Goal: Transaction & Acquisition: Purchase product/service

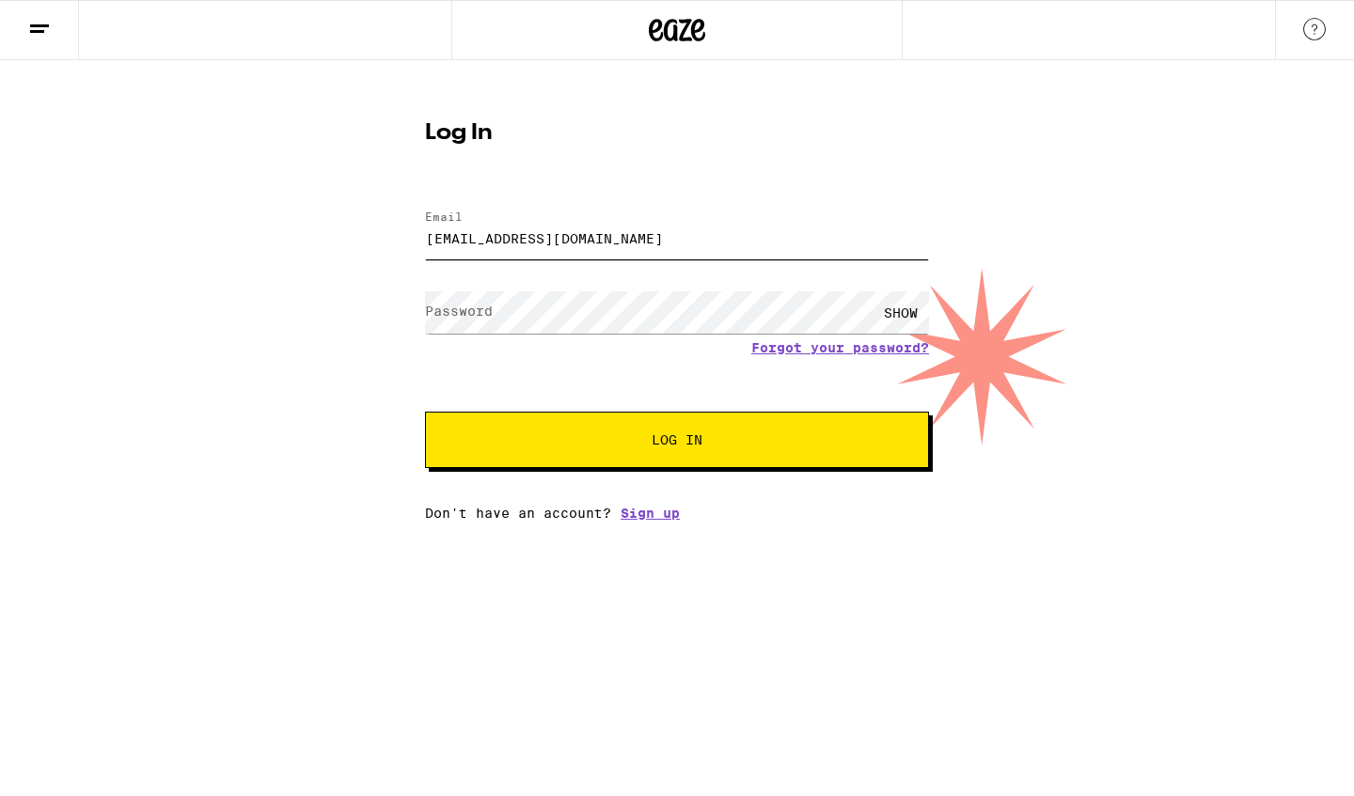
type input "[EMAIL_ADDRESS][DOMAIN_NAME]"
click at [447, 311] on label "Password" at bounding box center [459, 311] width 68 height 15
click at [654, 438] on span "Log In" at bounding box center [676, 439] width 51 height 13
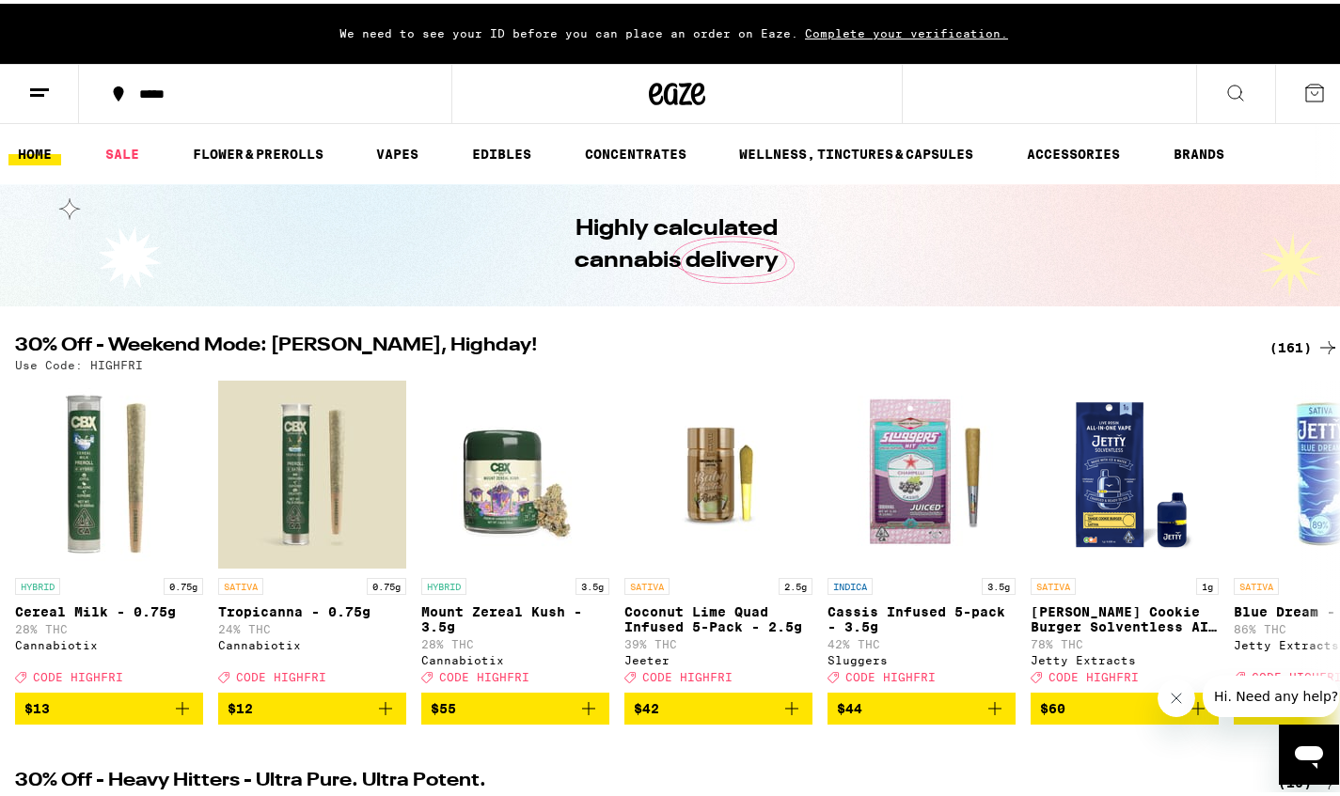
click at [1206, 87] on button at bounding box center [1235, 90] width 79 height 59
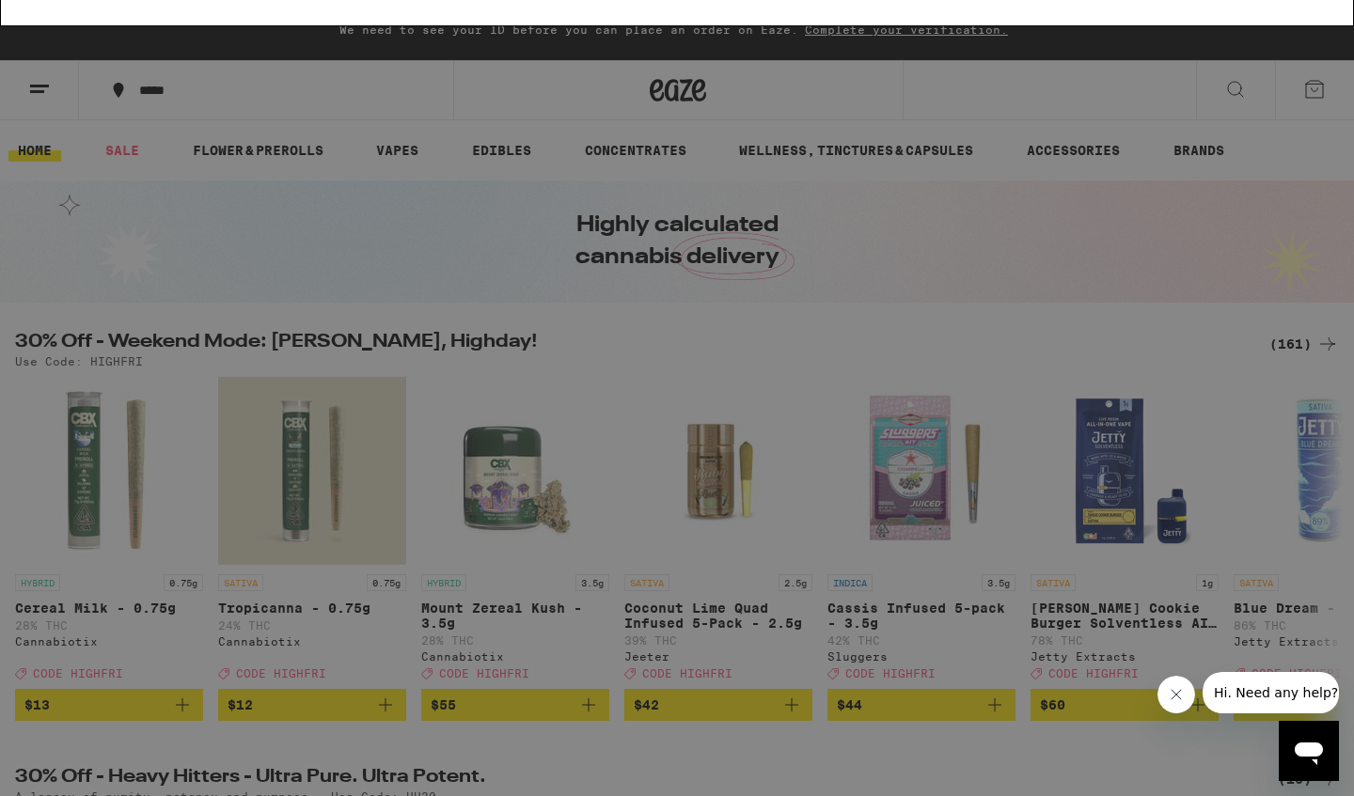
click at [91, 32] on input "kana 4:1" at bounding box center [642, 31] width 1177 height 17
type input "kanha 4:1"
click at [1272, 31] on button "Clear" at bounding box center [1258, 31] width 54 height 17
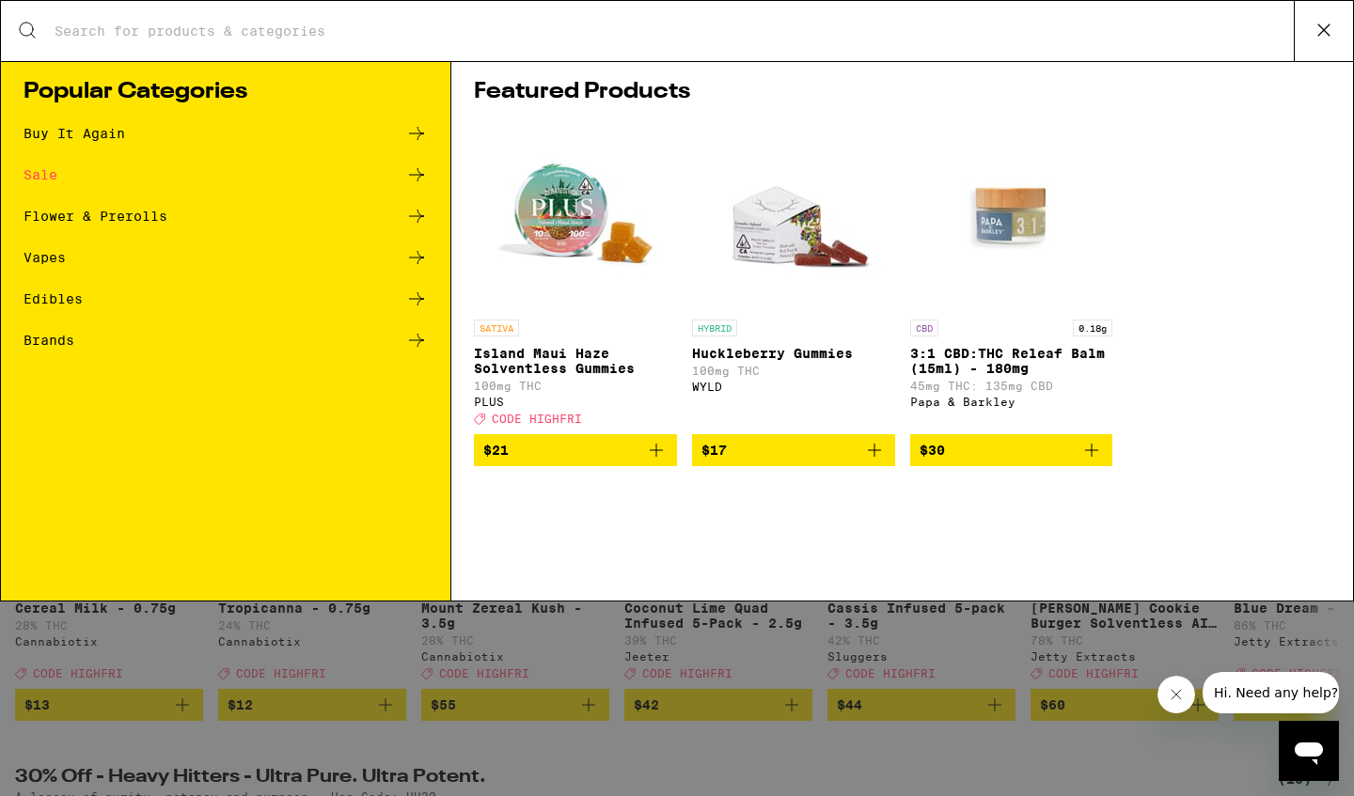
click at [781, 230] on img "Open page for Huckleberry Gummies from WYLD" at bounding box center [793, 216] width 188 height 188
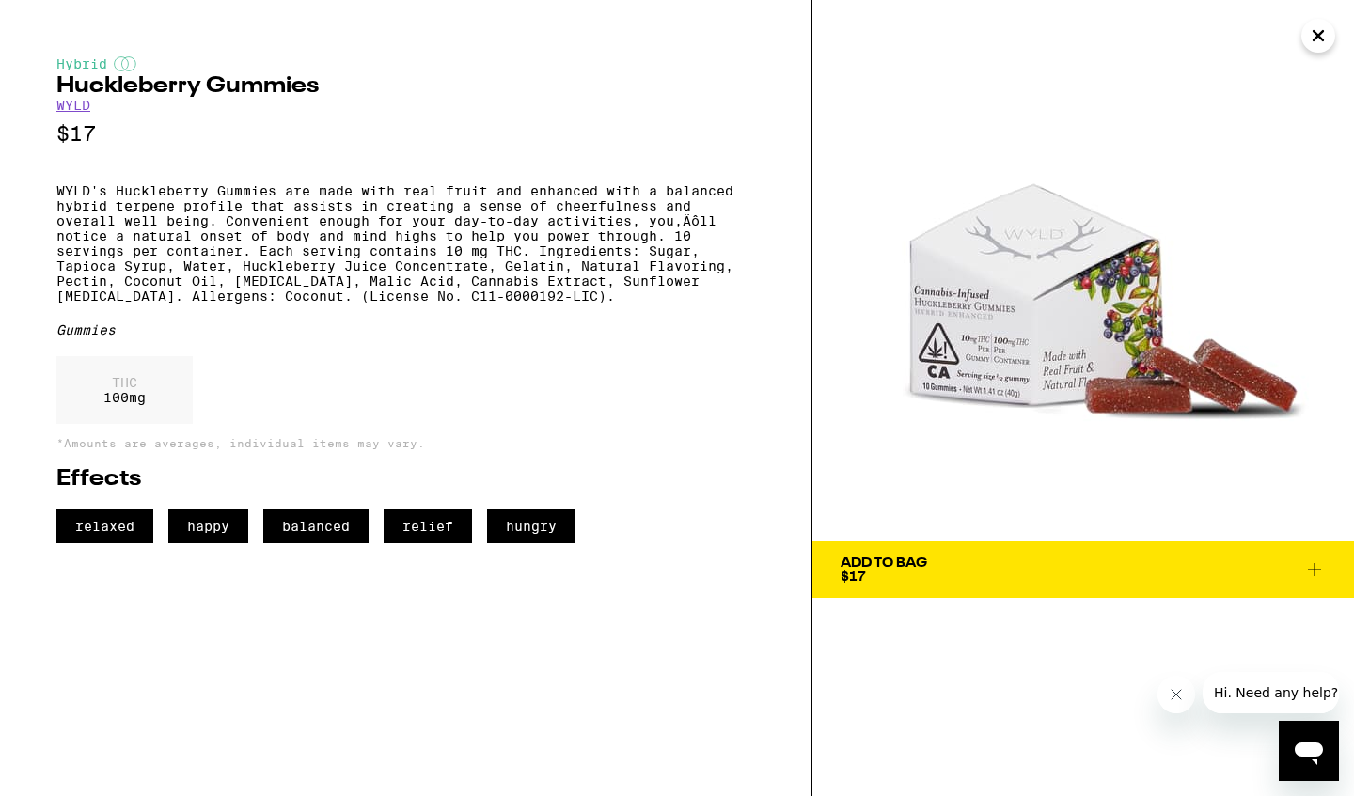
click at [1315, 32] on icon "Close" at bounding box center [1317, 35] width 9 height 9
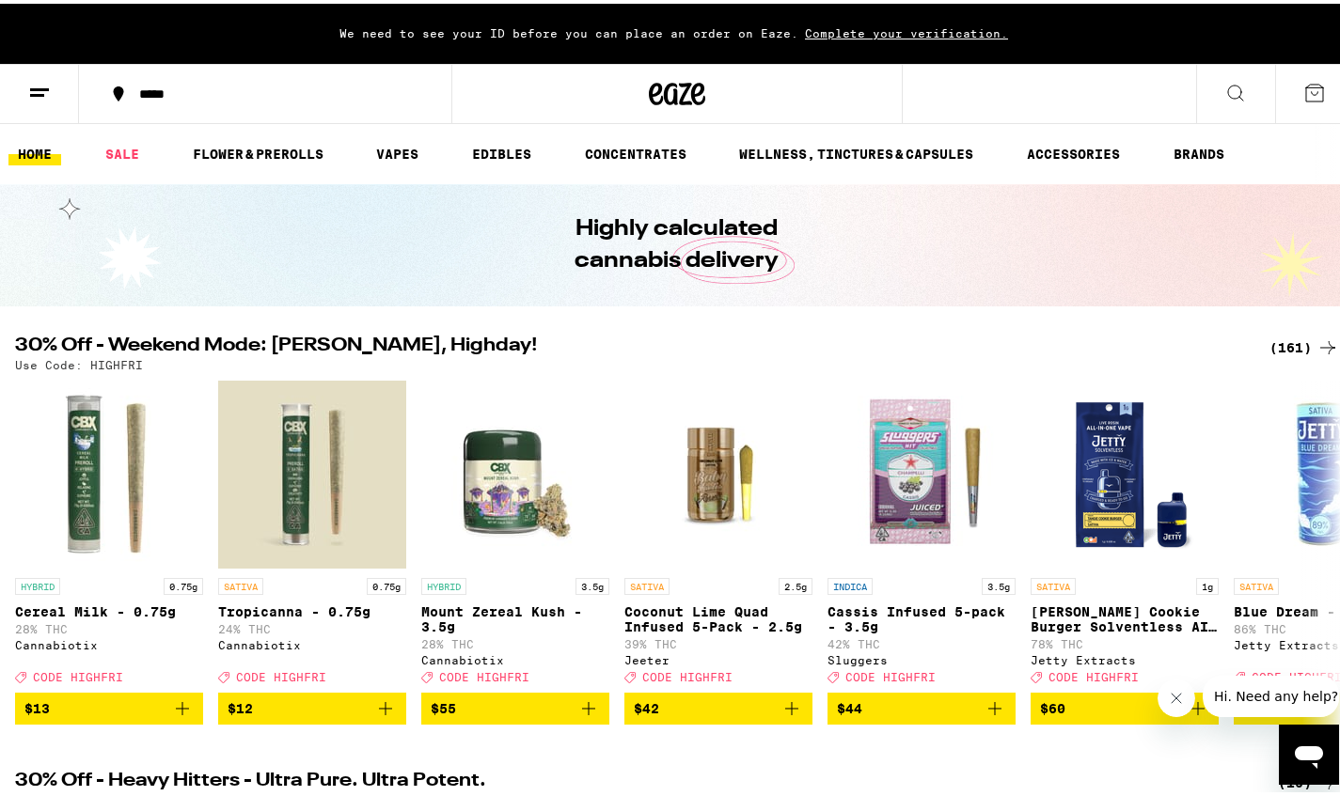
click at [1233, 91] on button at bounding box center [1235, 90] width 79 height 59
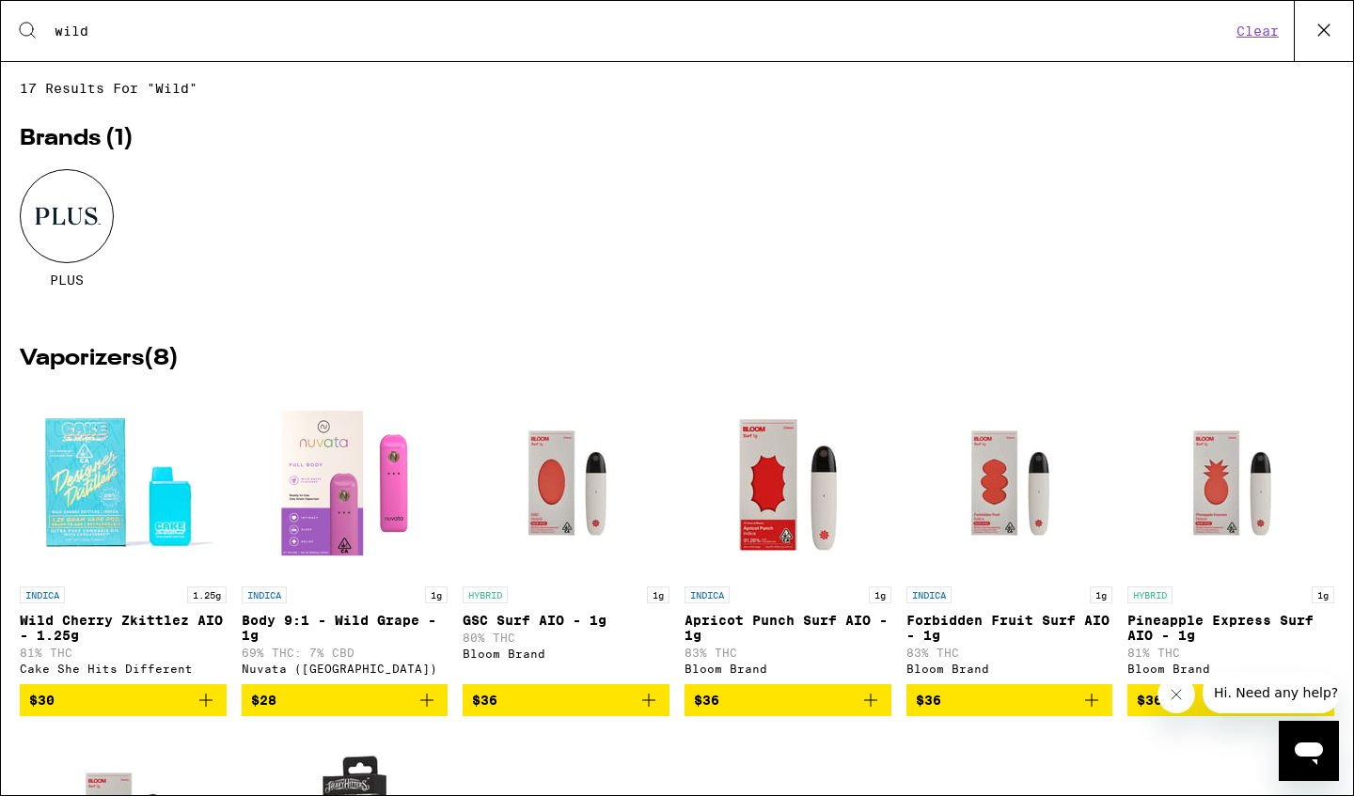
type input "wild"
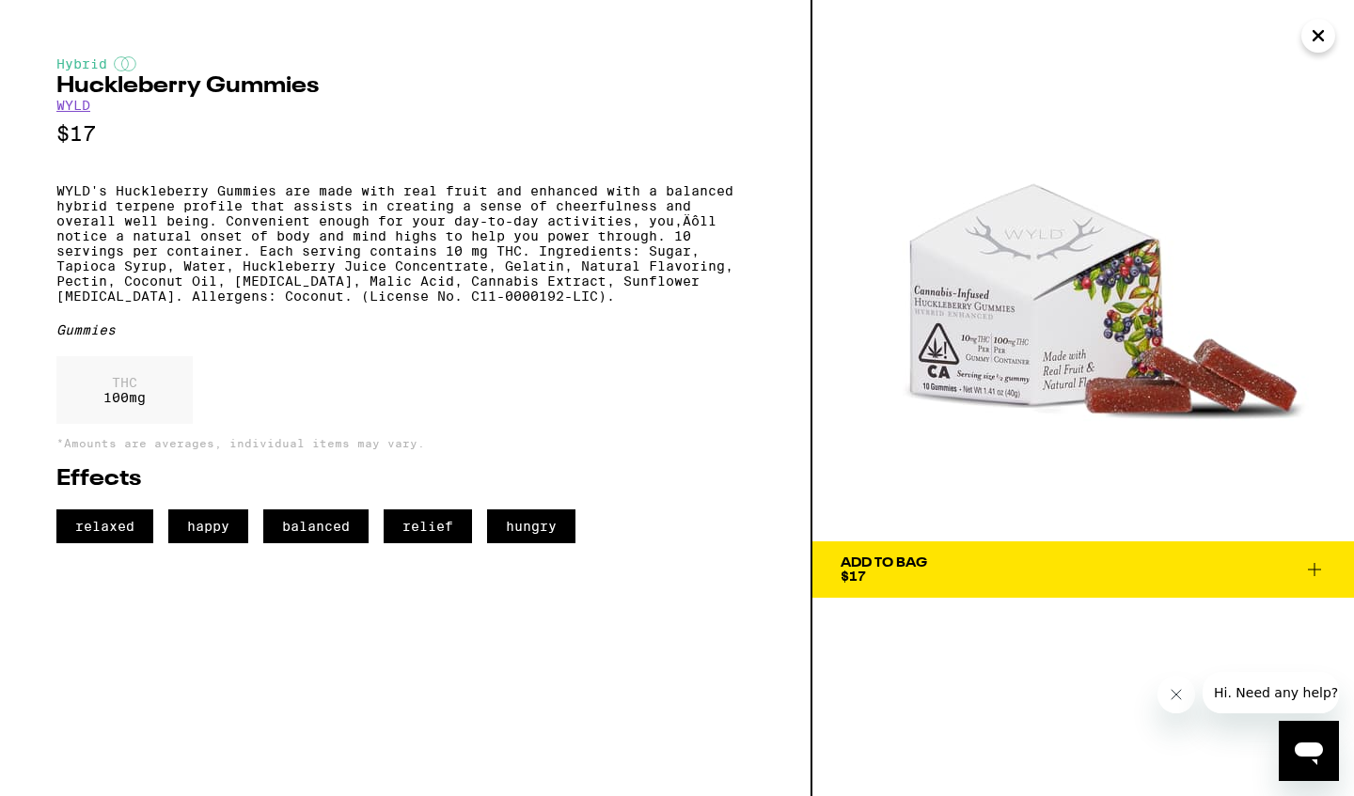
click at [71, 106] on link "WYLD" at bounding box center [73, 105] width 34 height 15
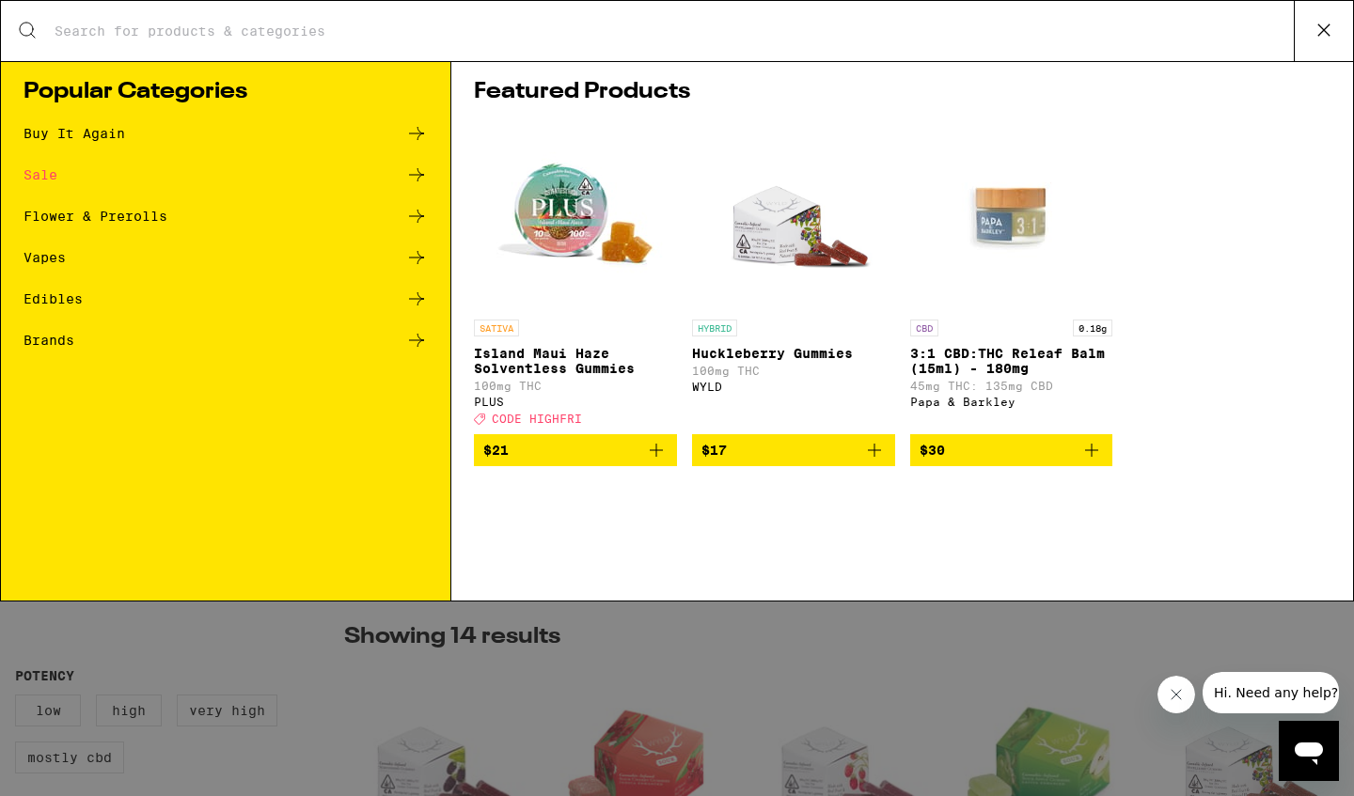
click at [415, 295] on icon at bounding box center [416, 299] width 23 height 23
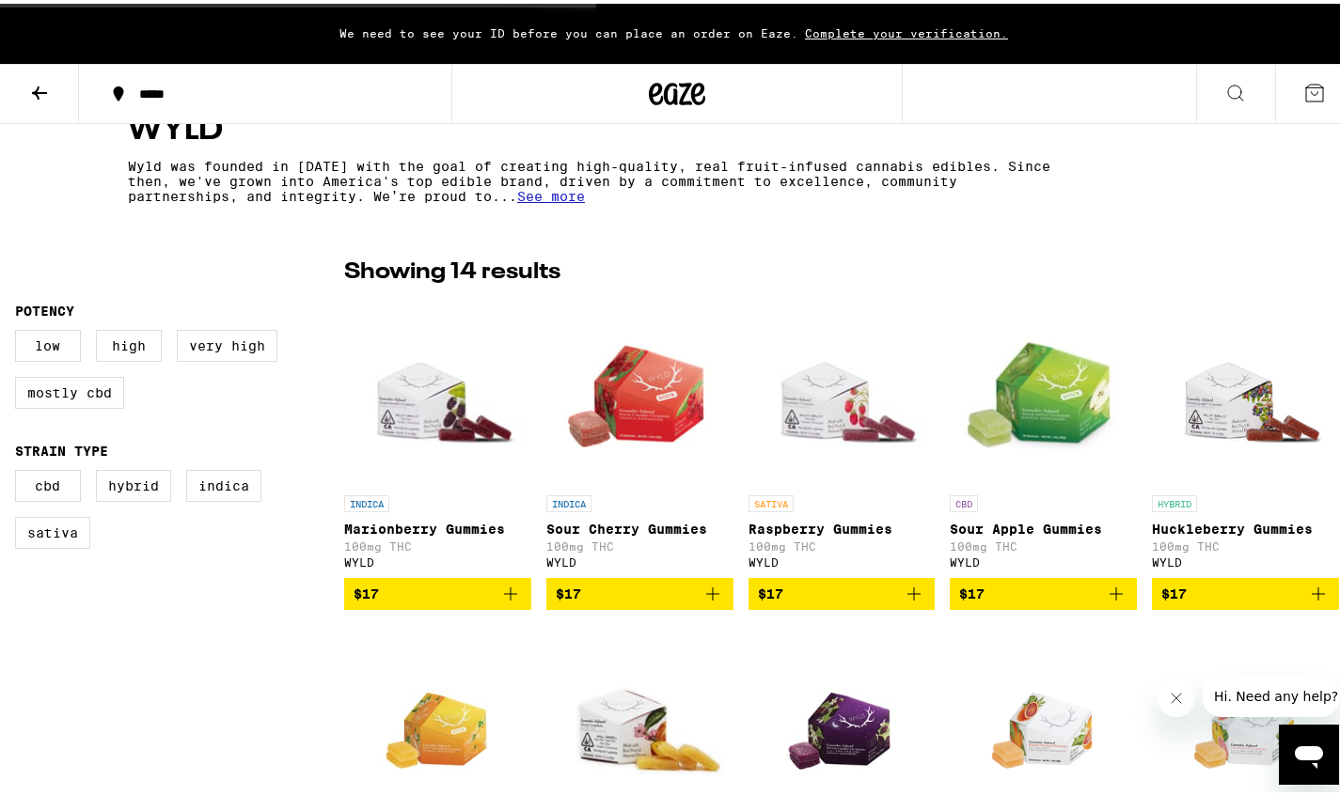
scroll to position [805, 0]
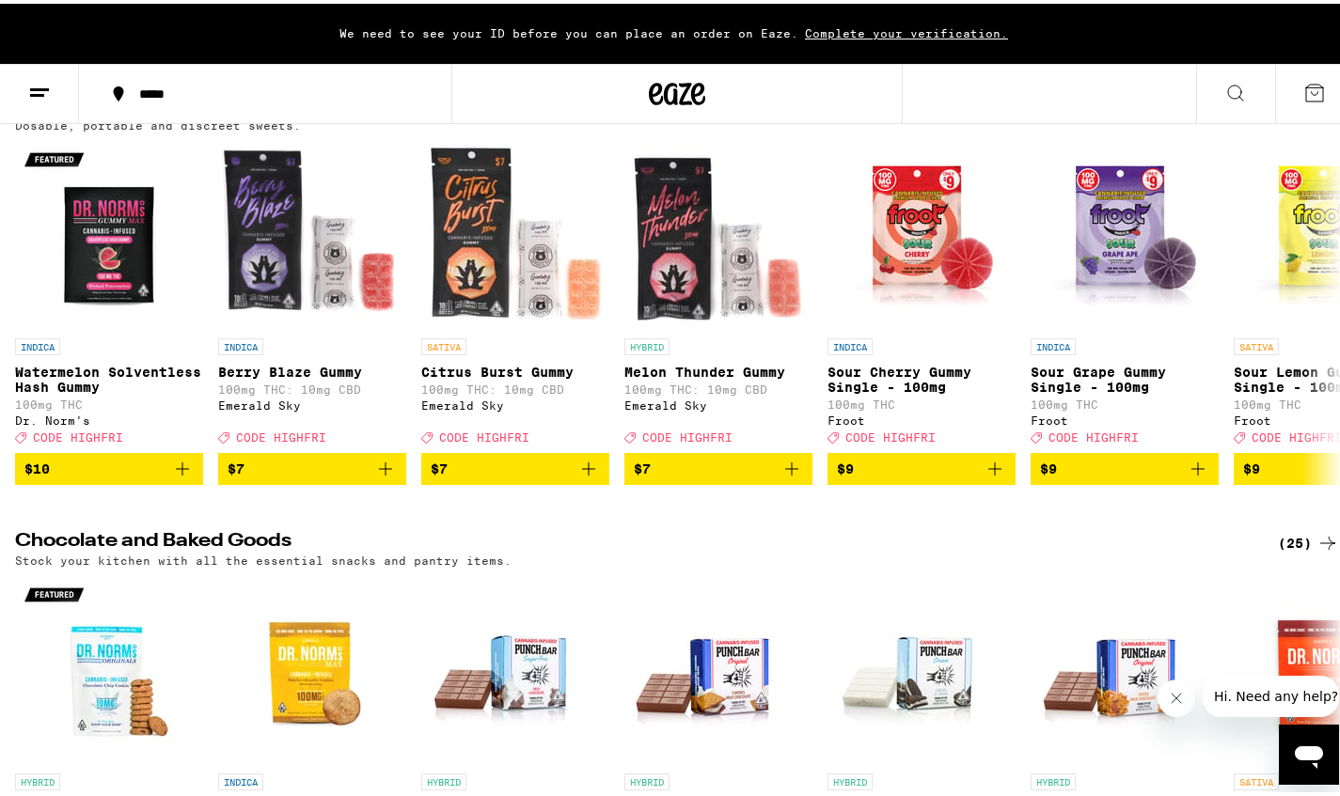
scroll to position [122, 0]
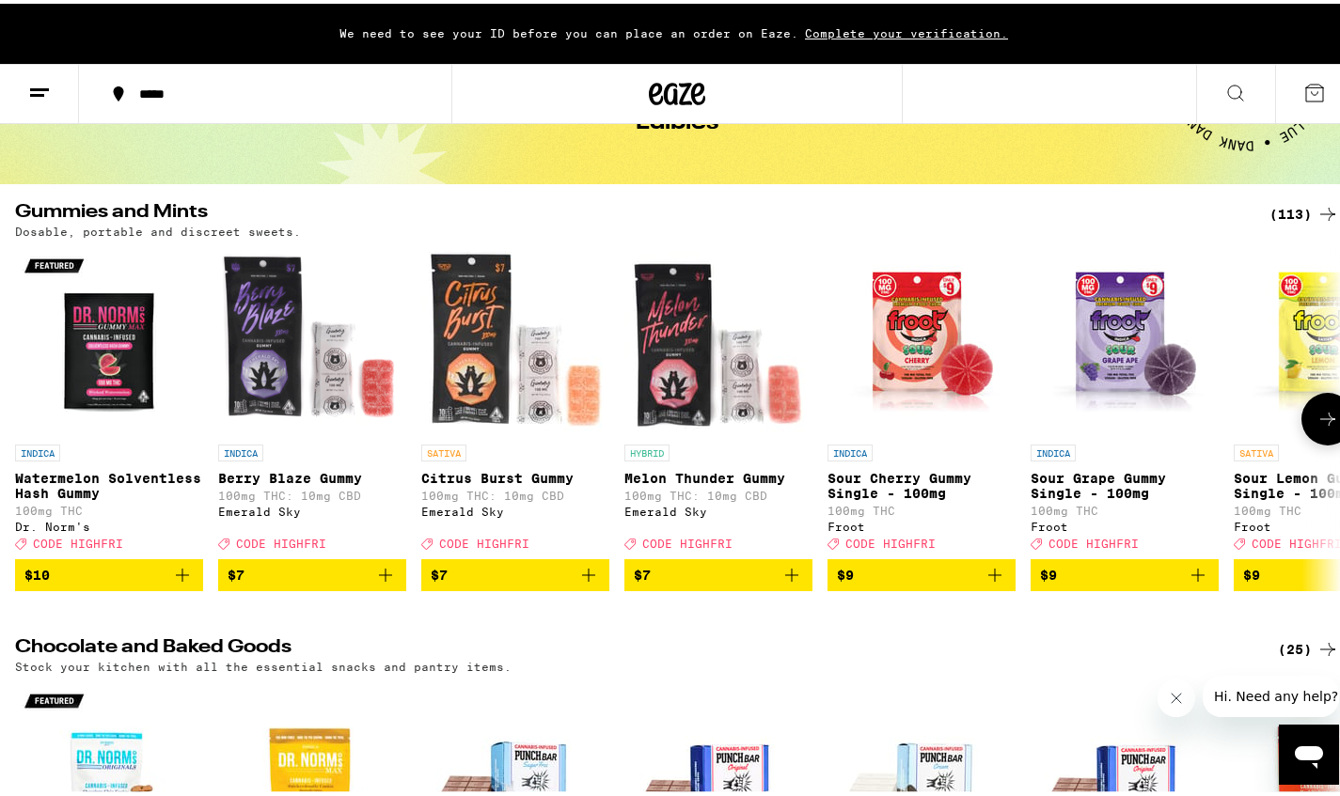
click at [1319, 427] on icon at bounding box center [1327, 415] width 23 height 23
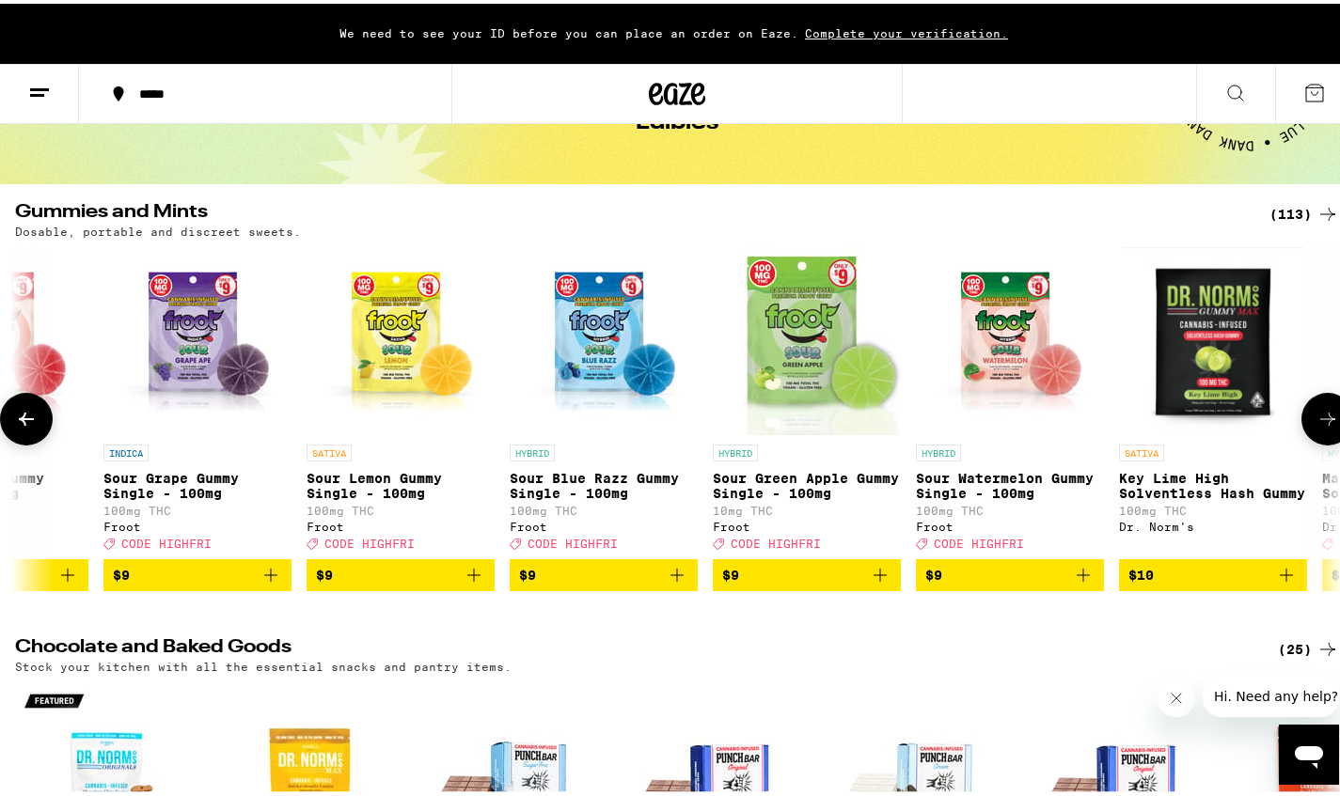
scroll to position [0, 1105]
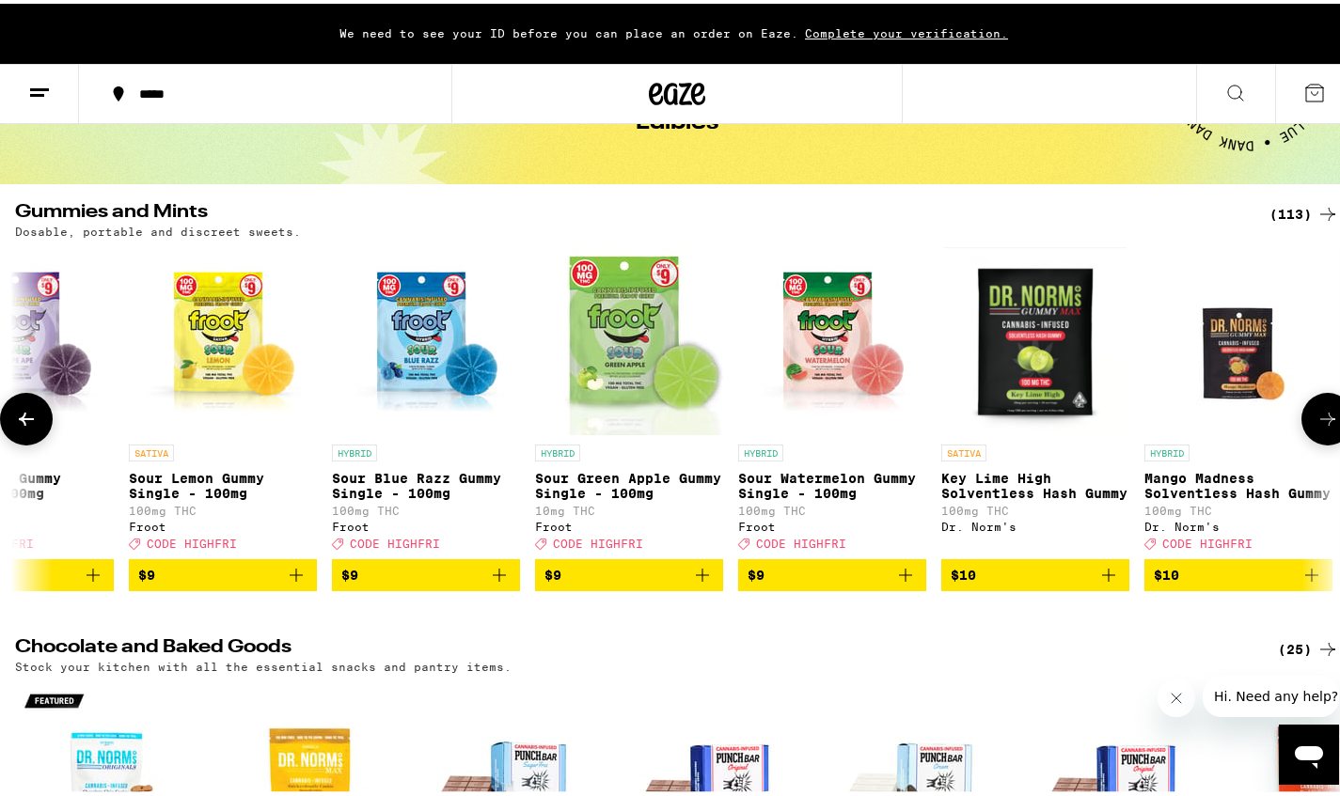
click at [1319, 427] on icon at bounding box center [1327, 415] width 23 height 23
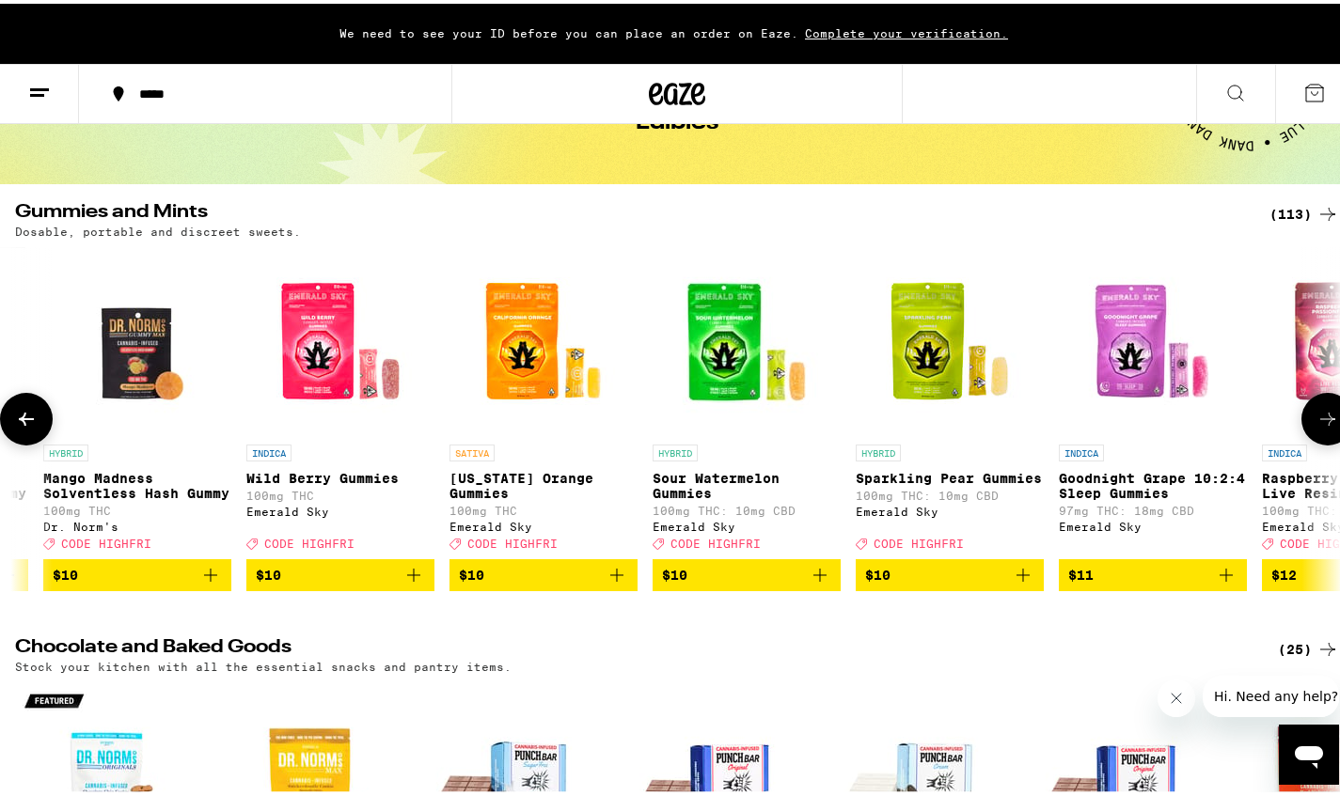
scroll to position [0, 2209]
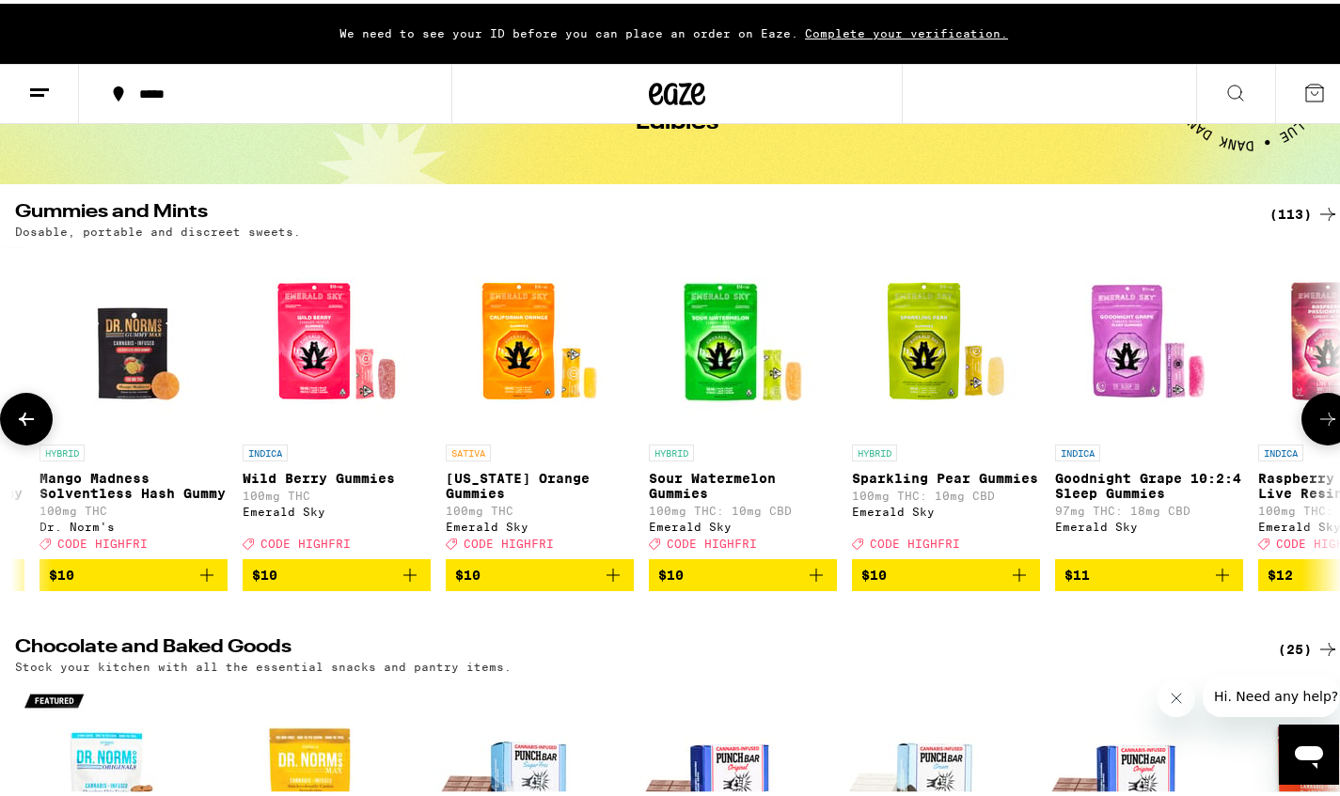
click at [1319, 427] on icon at bounding box center [1327, 415] width 23 height 23
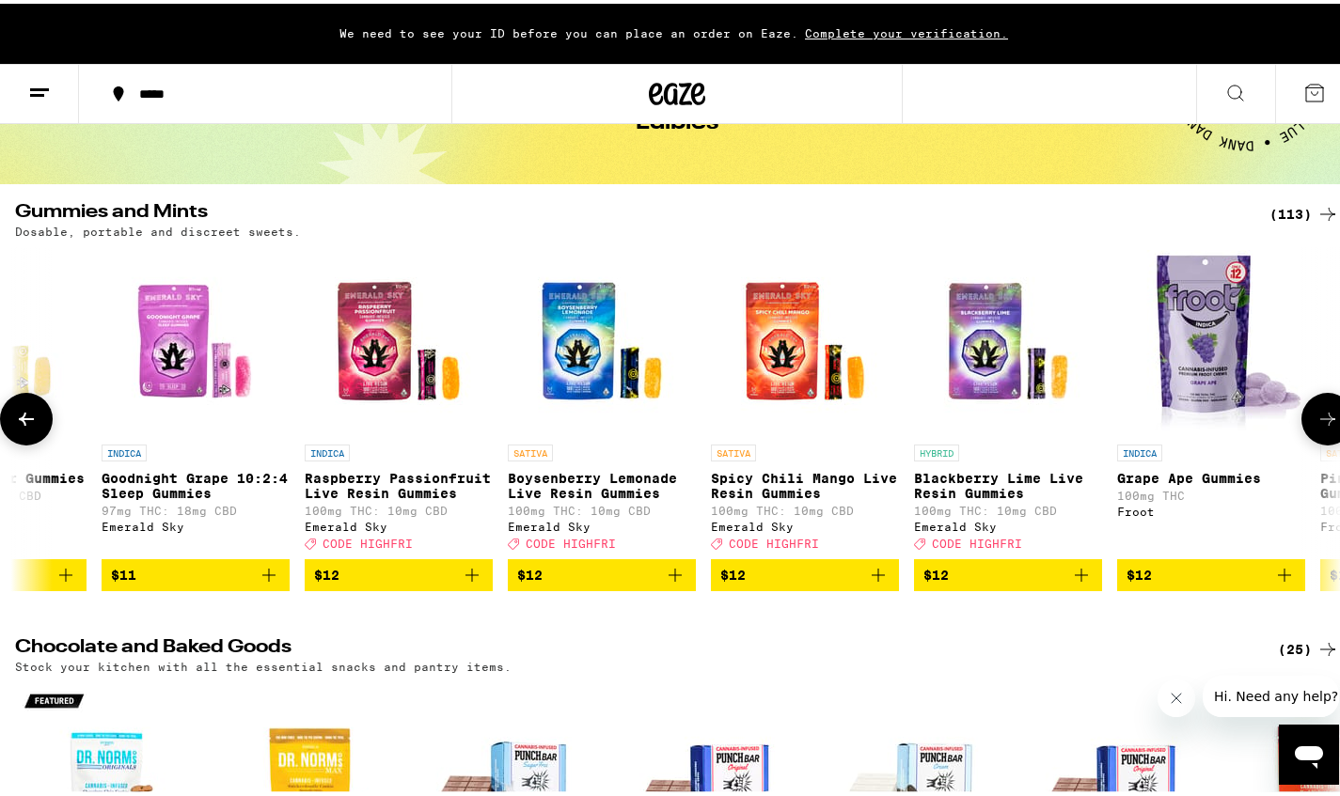
scroll to position [0, 3314]
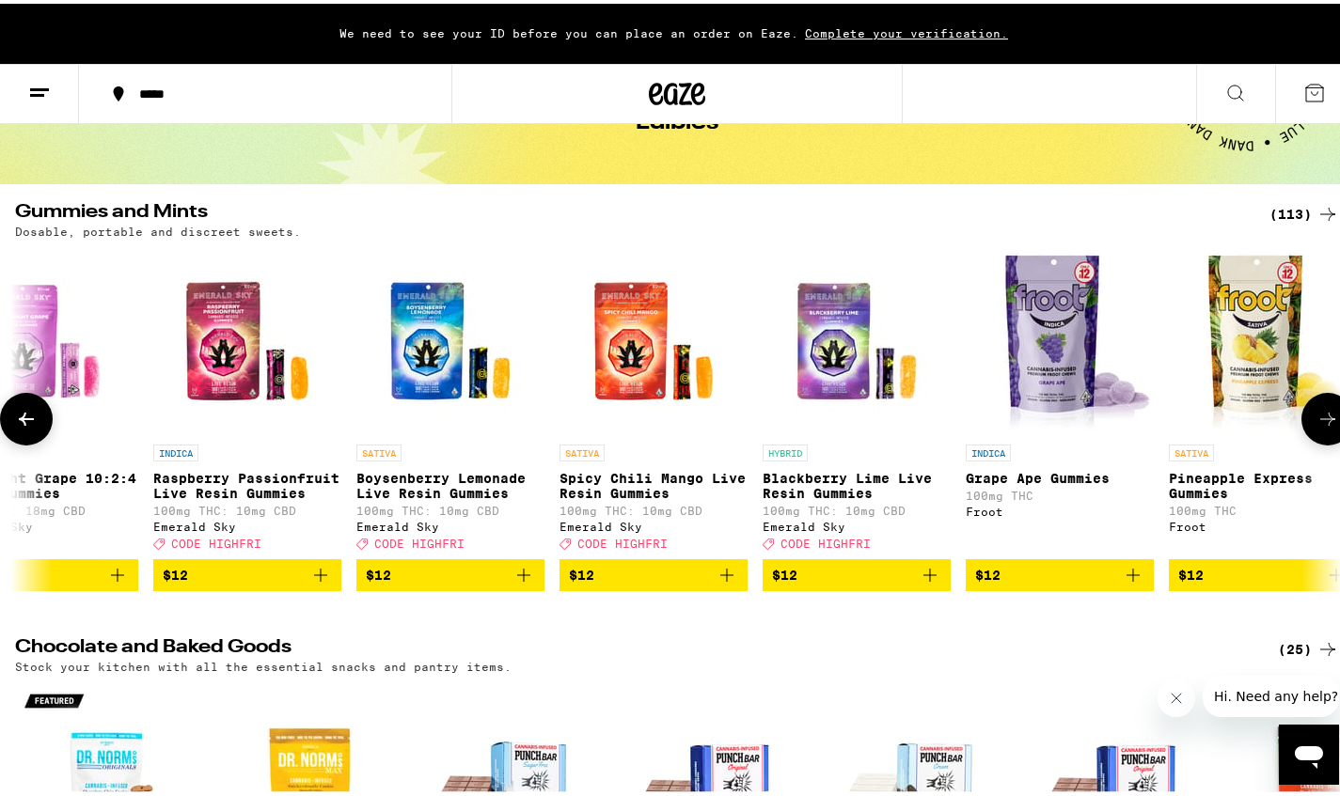
click at [1316, 420] on icon at bounding box center [1327, 415] width 23 height 23
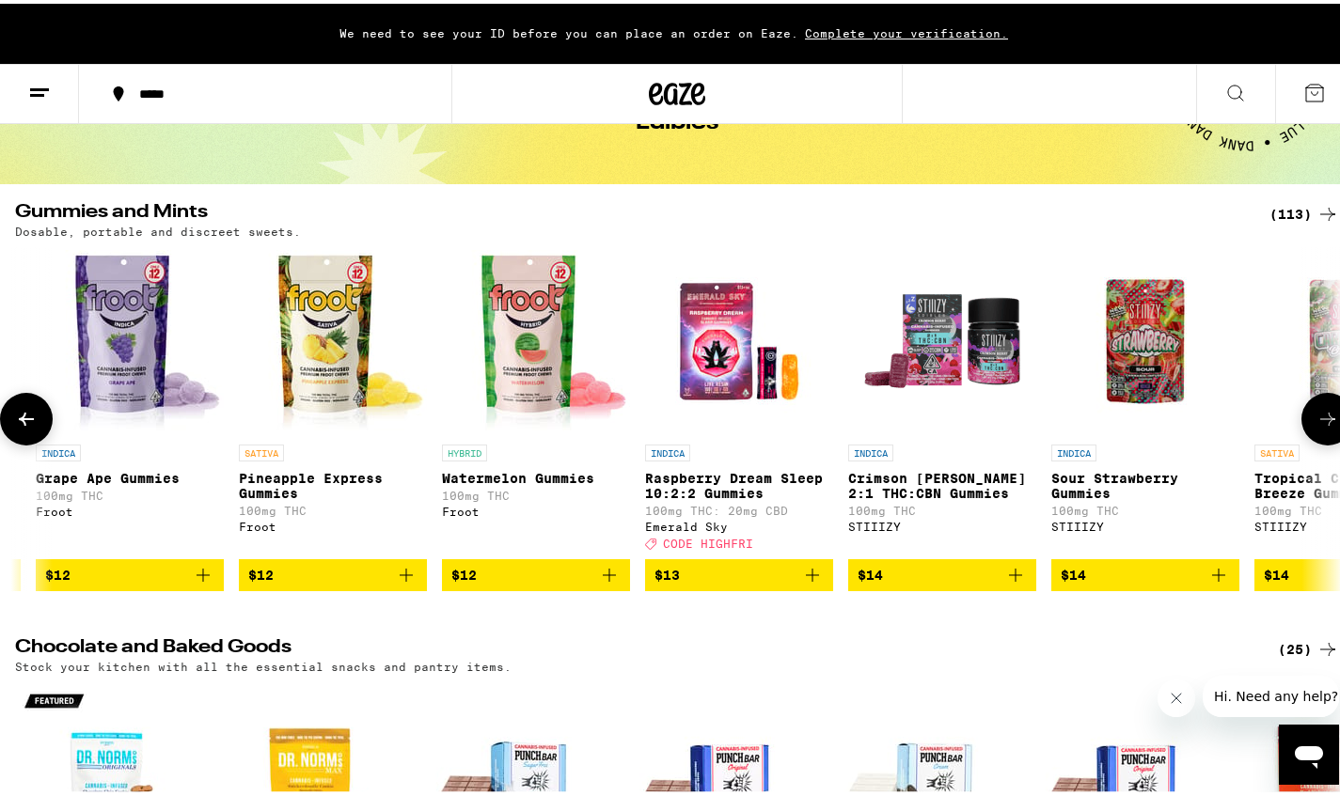
scroll to position [0, 4418]
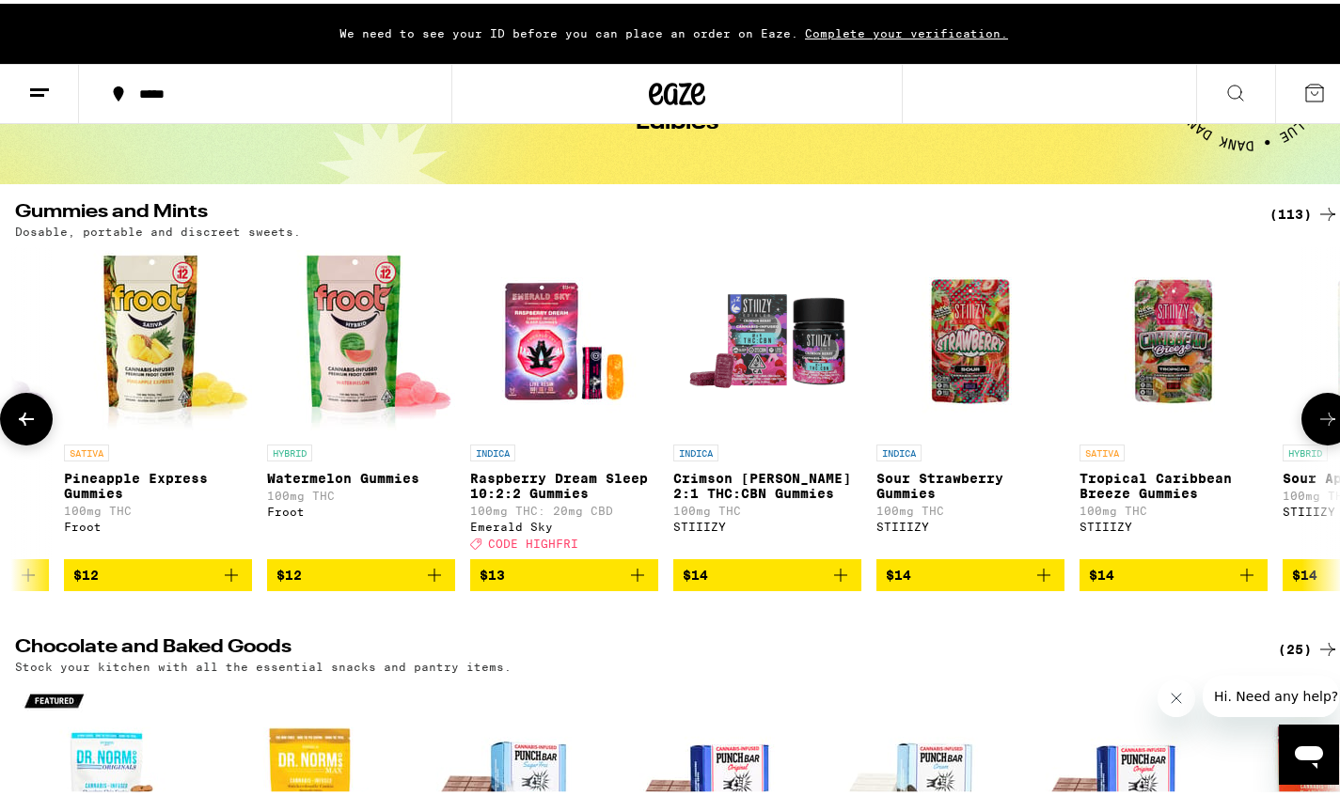
click at [1316, 420] on icon at bounding box center [1327, 415] width 23 height 23
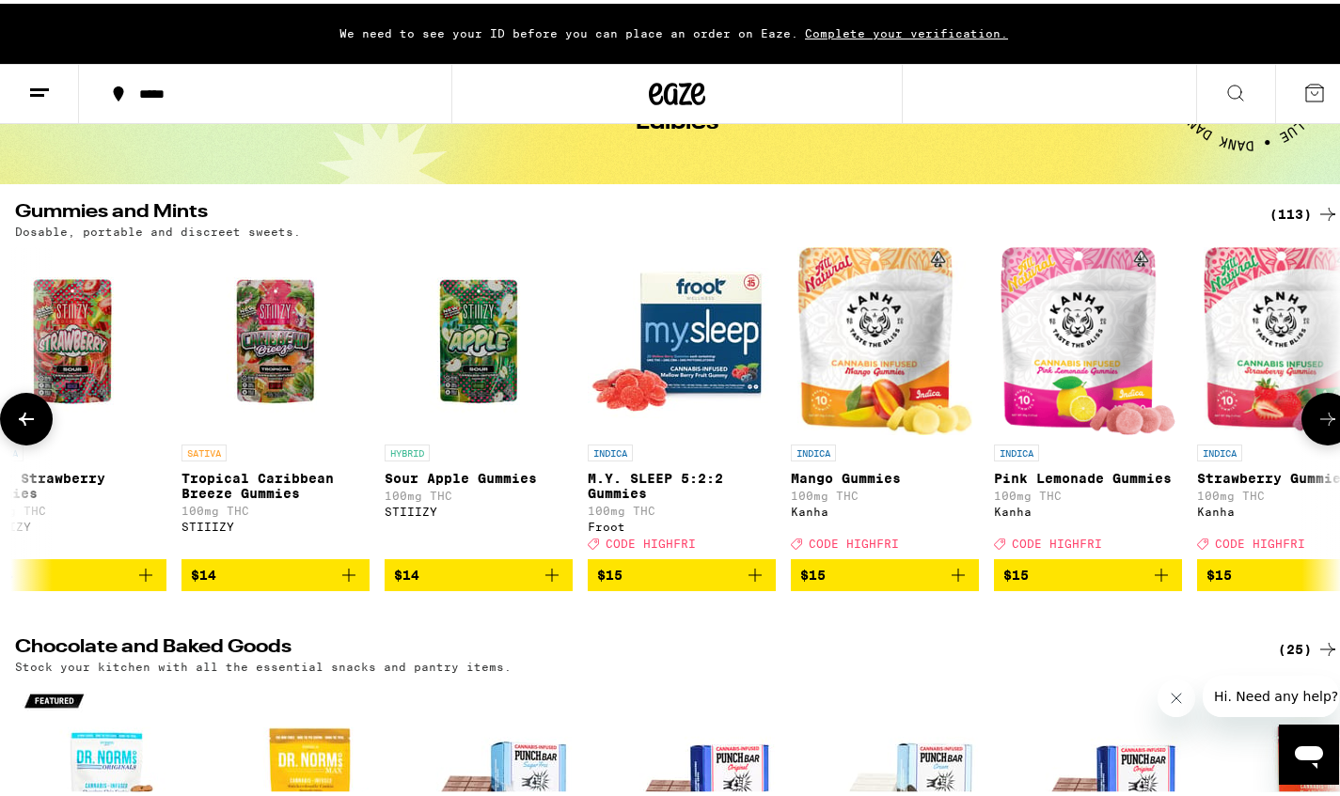
scroll to position [0, 5523]
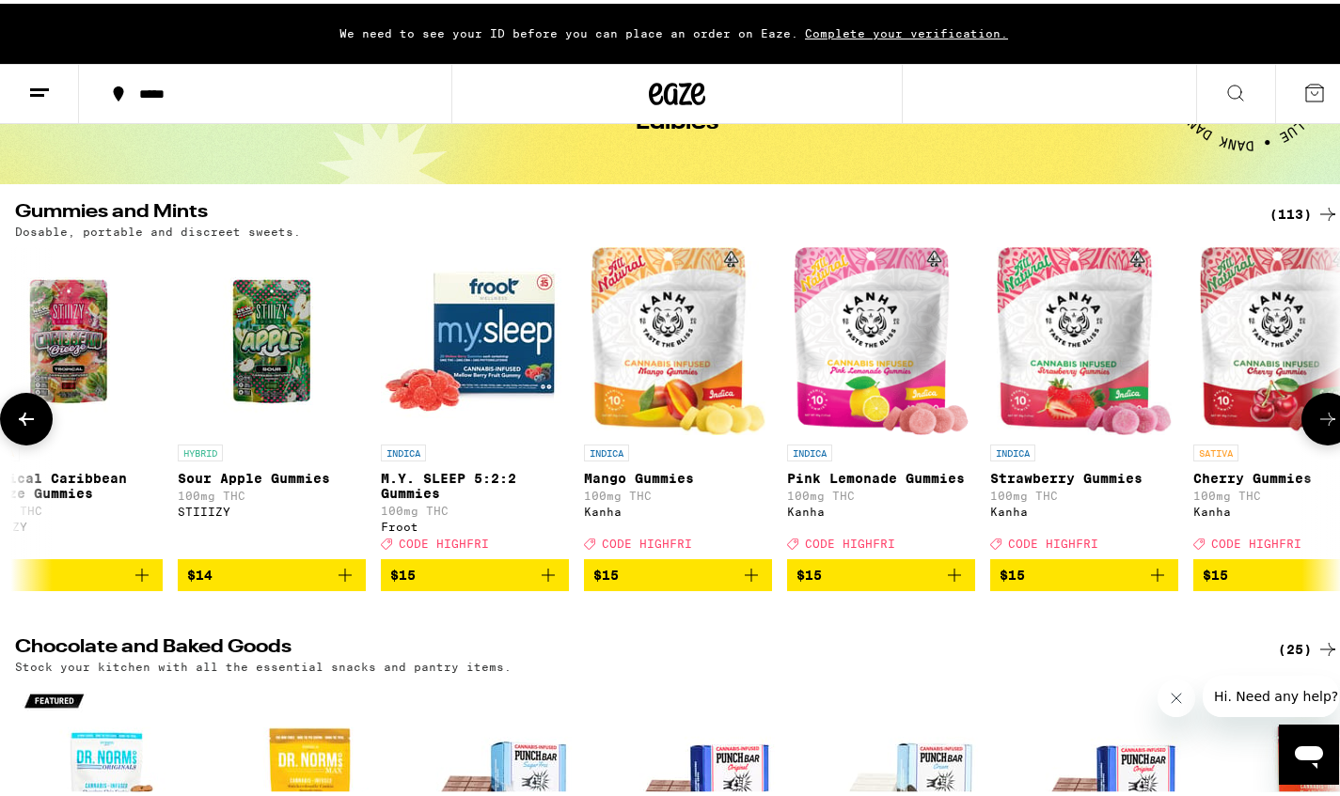
click at [1316, 420] on icon at bounding box center [1327, 415] width 23 height 23
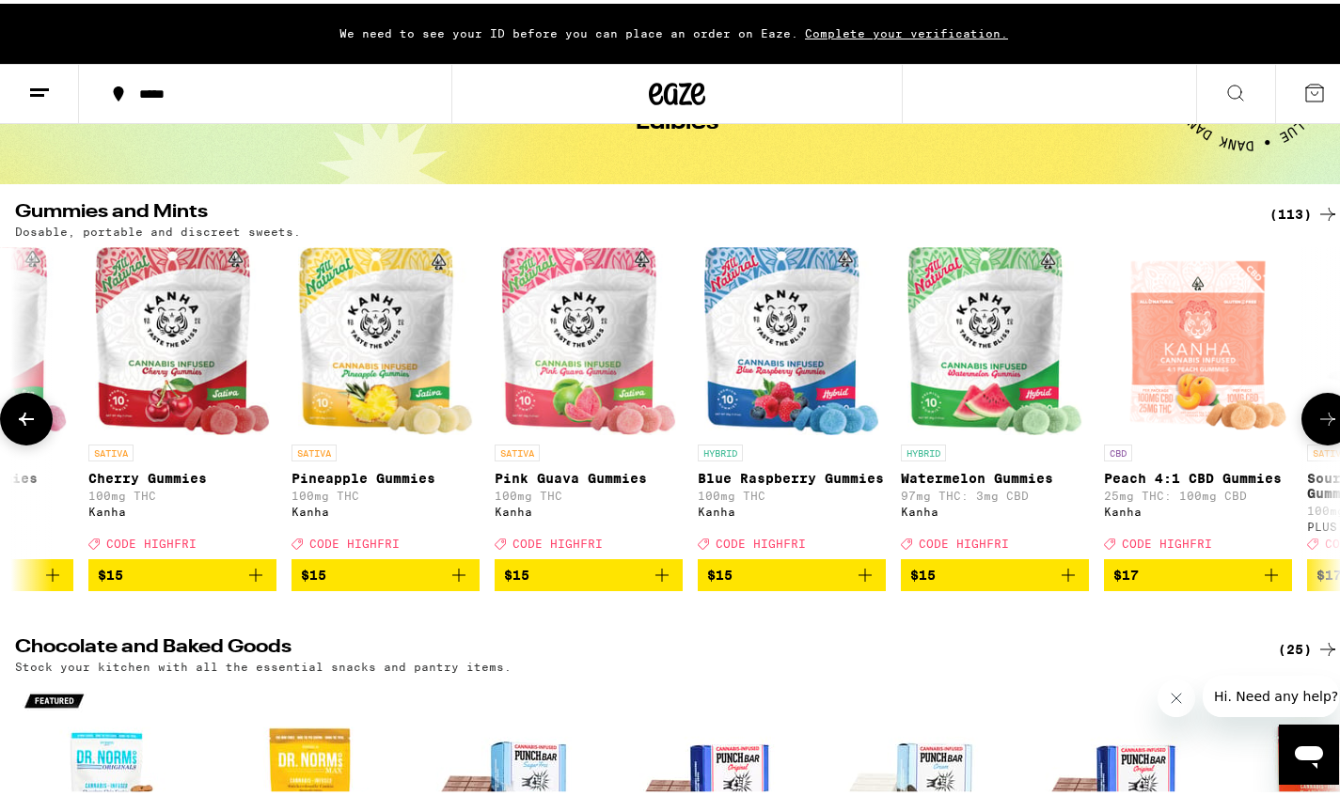
click at [1316, 420] on icon at bounding box center [1327, 415] width 23 height 23
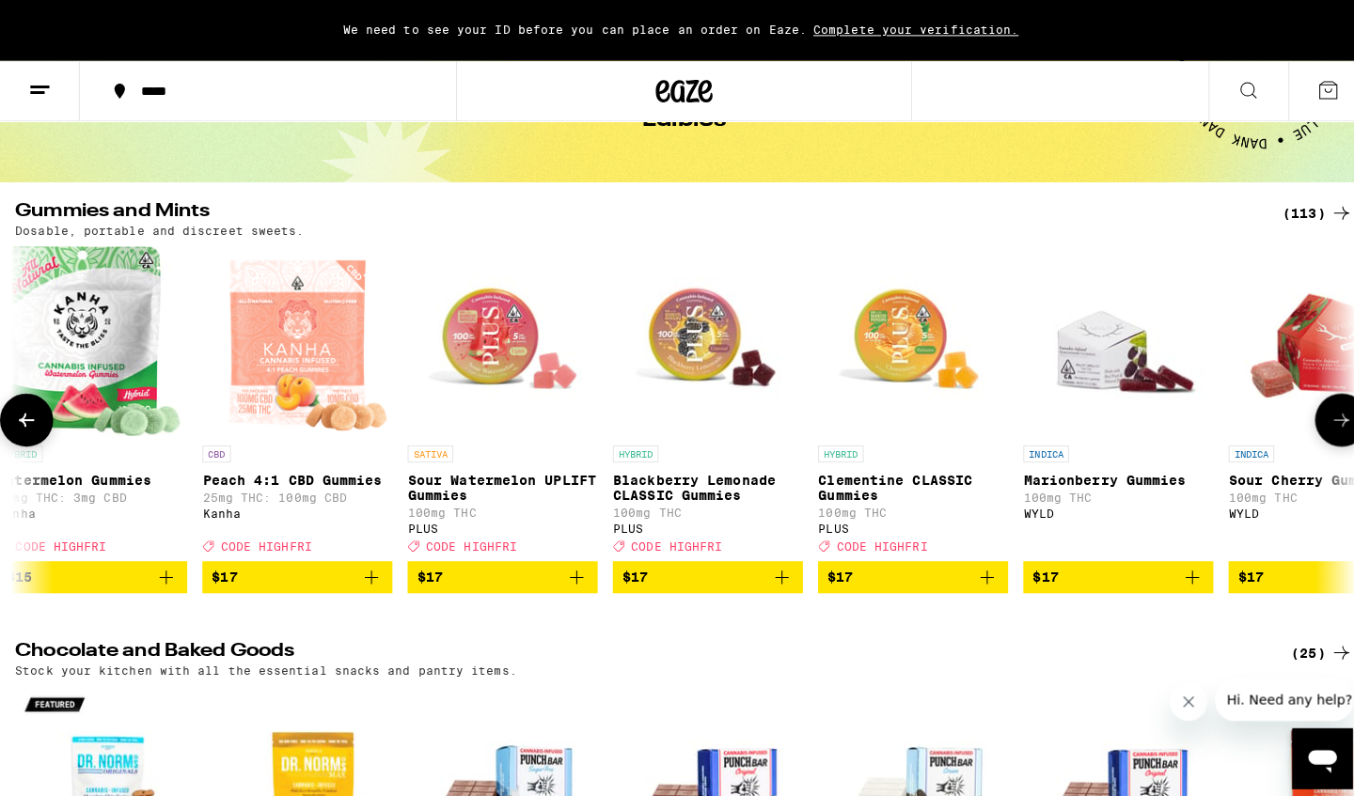
scroll to position [0, 7732]
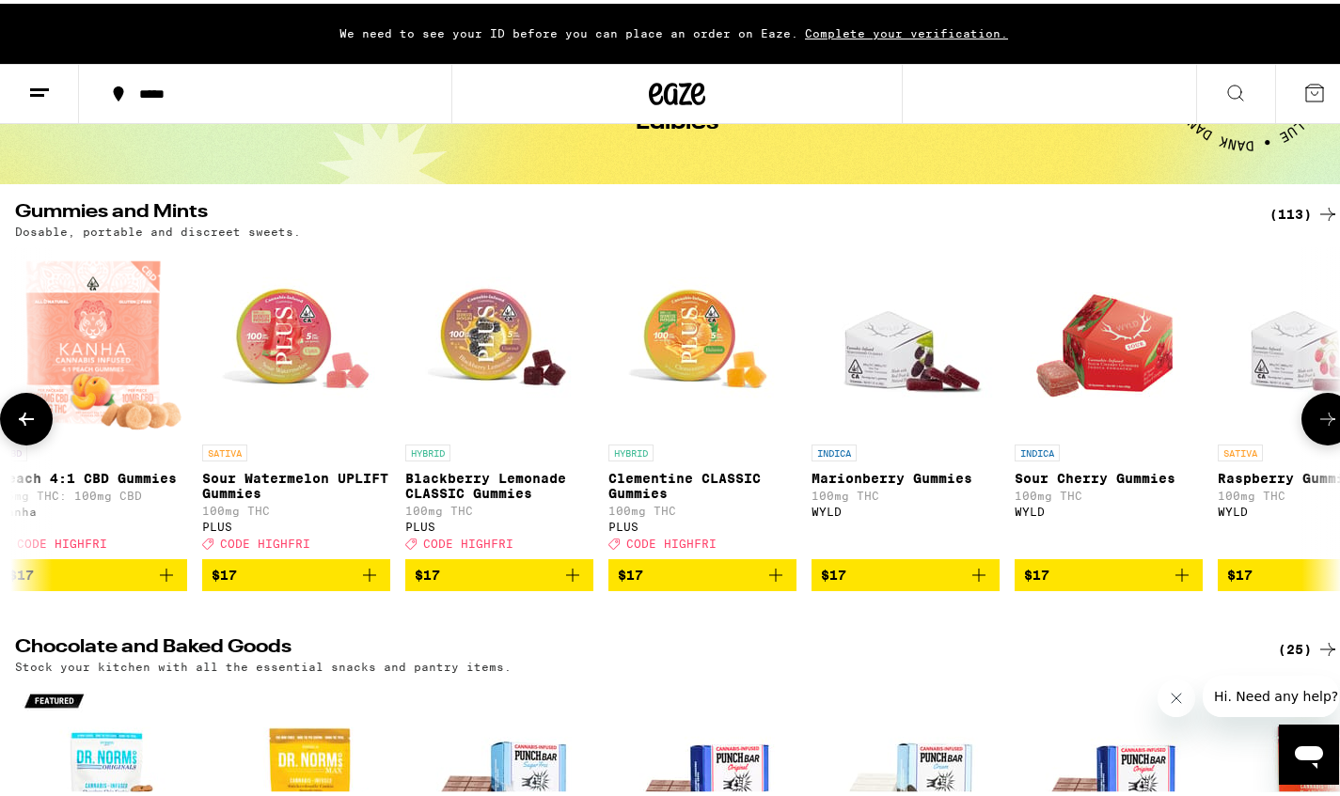
click at [88, 337] on img "Open page for Peach 4:1 CBD Gummies from Kanha" at bounding box center [93, 337] width 184 height 188
drag, startPoint x: 124, startPoint y: 345, endPoint x: 161, endPoint y: 344, distance: 36.7
click at [72, 478] on p "Peach 4:1 CBD Gummies" at bounding box center [93, 474] width 188 height 15
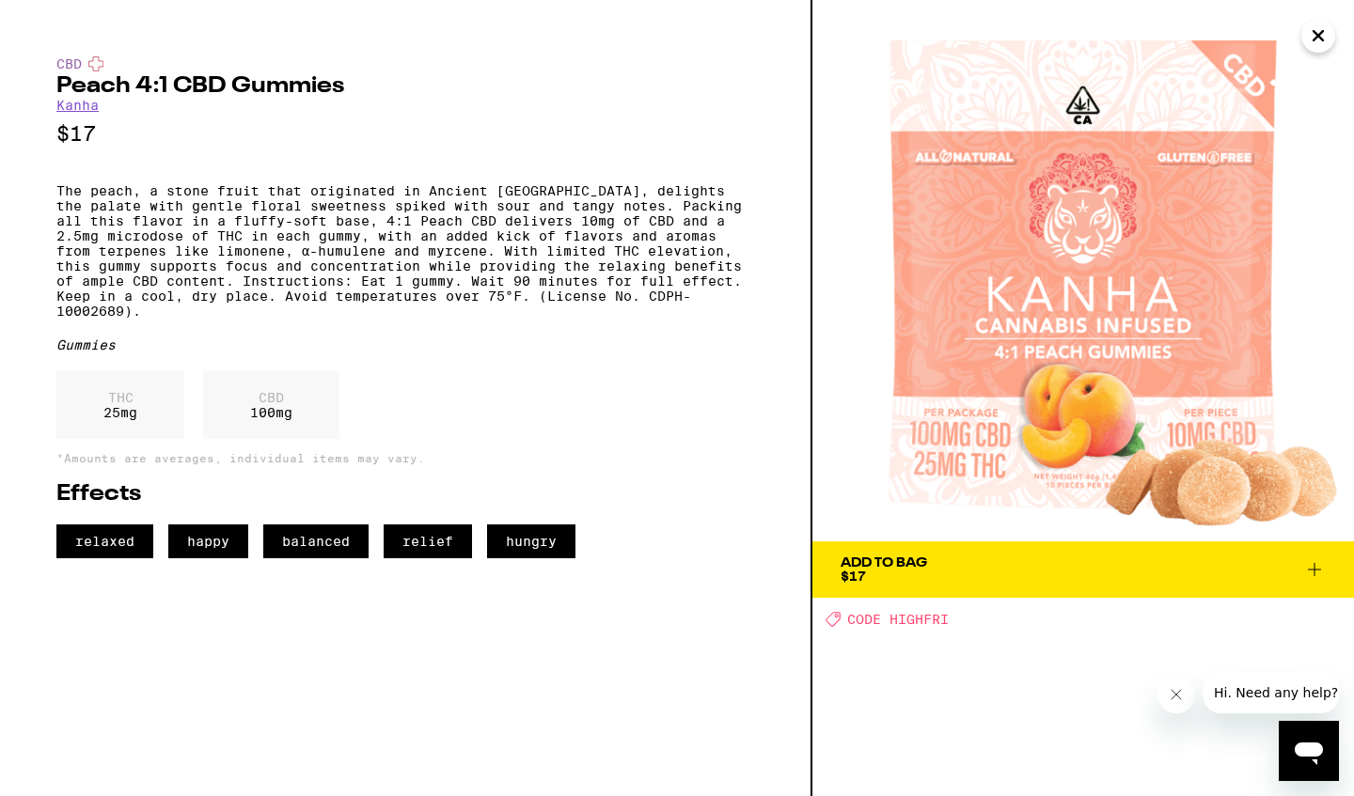
click at [1314, 557] on span "Add To Bag $17" at bounding box center [1082, 570] width 485 height 26
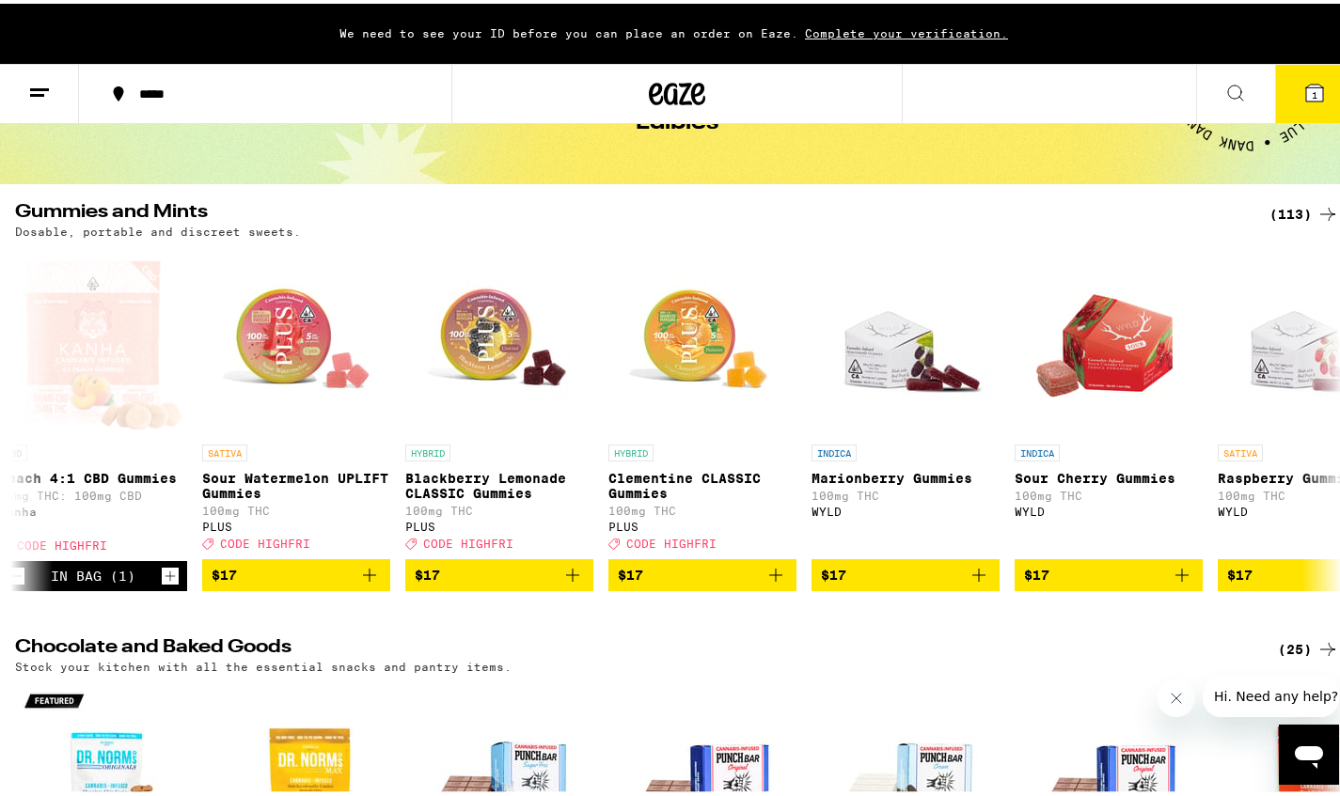
click at [1306, 84] on icon at bounding box center [1314, 89] width 17 height 17
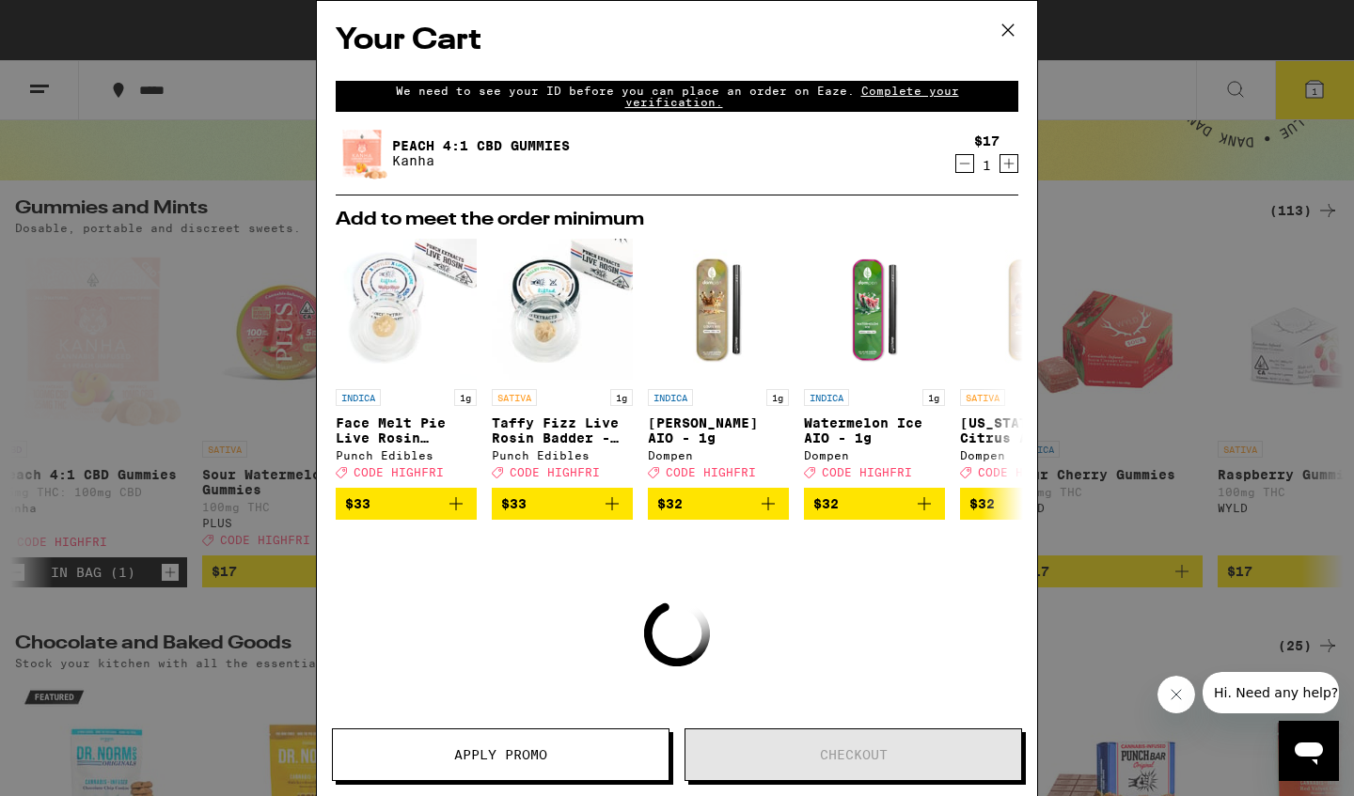
click at [1000, 165] on icon "Increment" at bounding box center [1008, 163] width 17 height 23
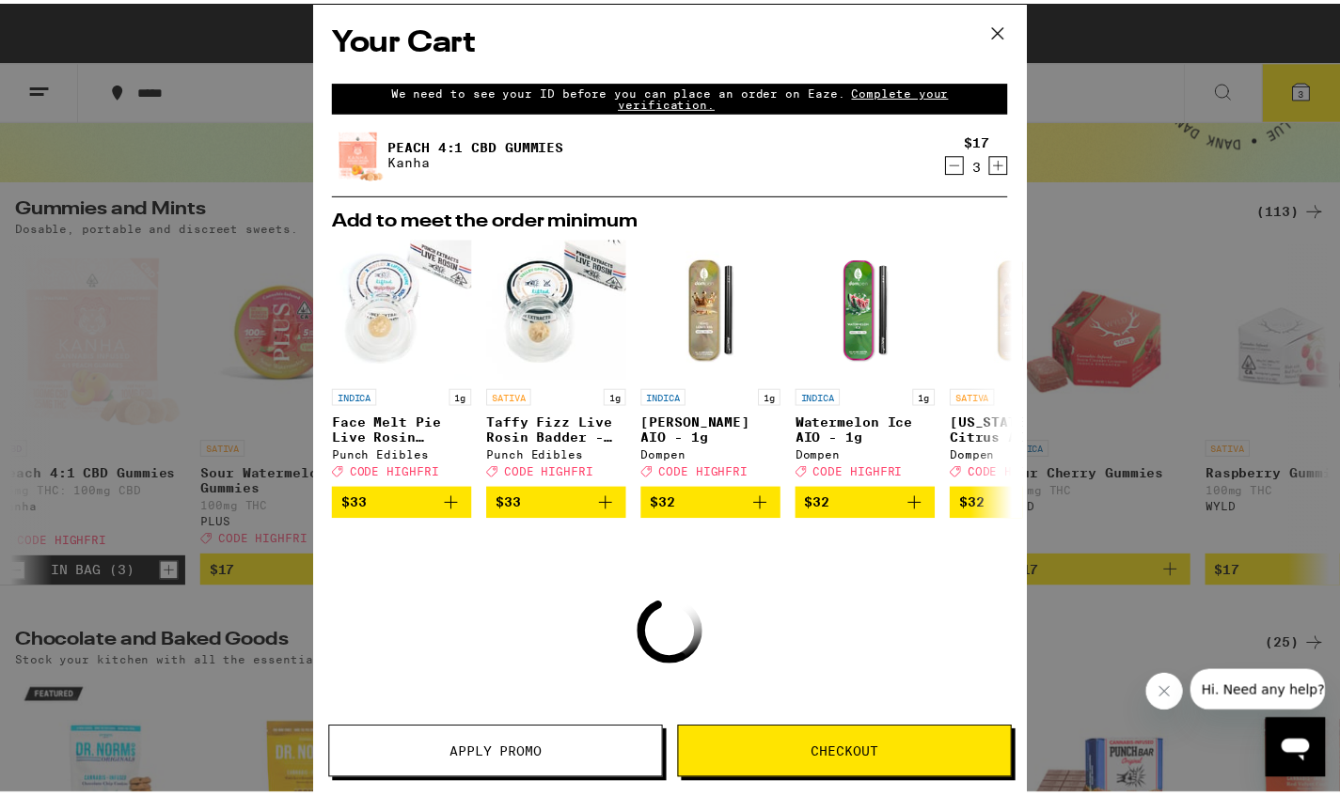
scroll to position [4, 0]
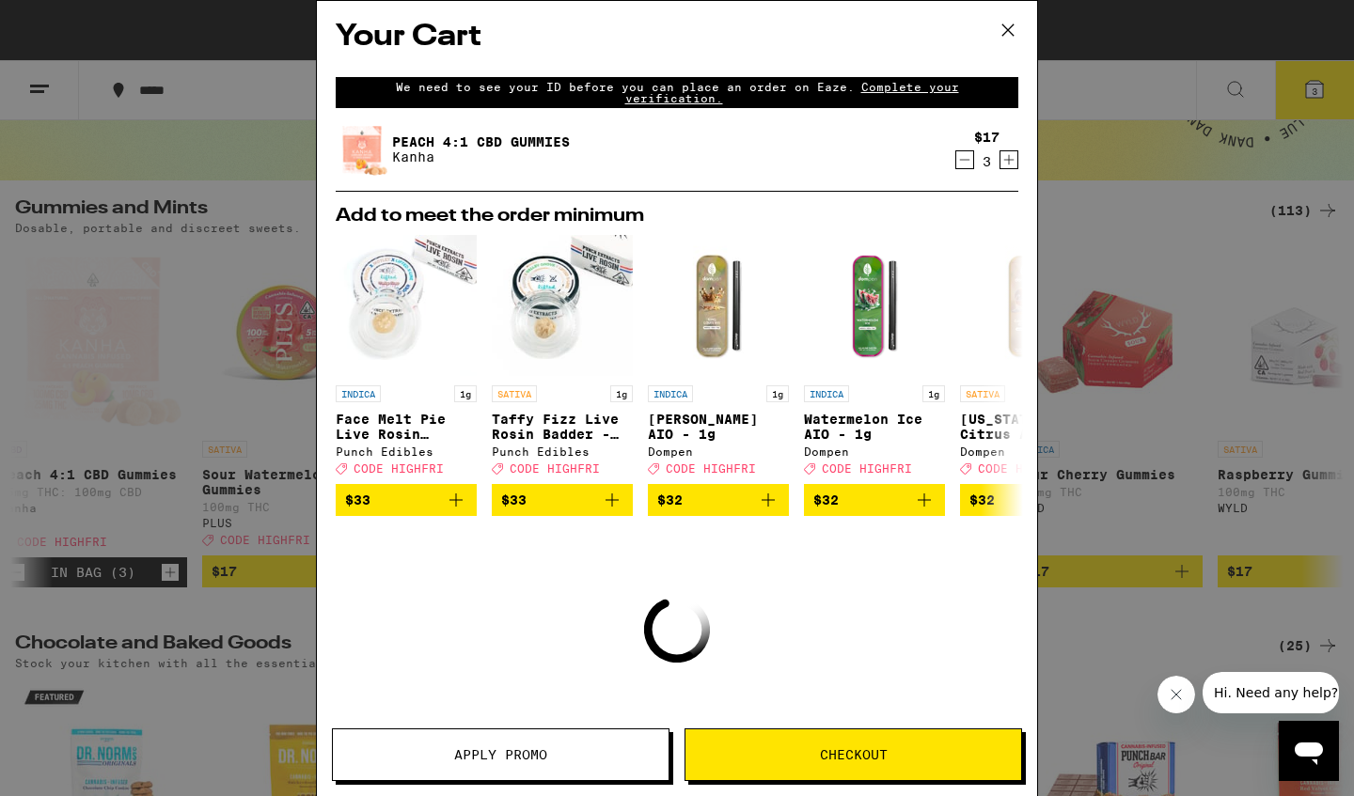
click at [1000, 165] on icon "Increment" at bounding box center [1008, 160] width 17 height 23
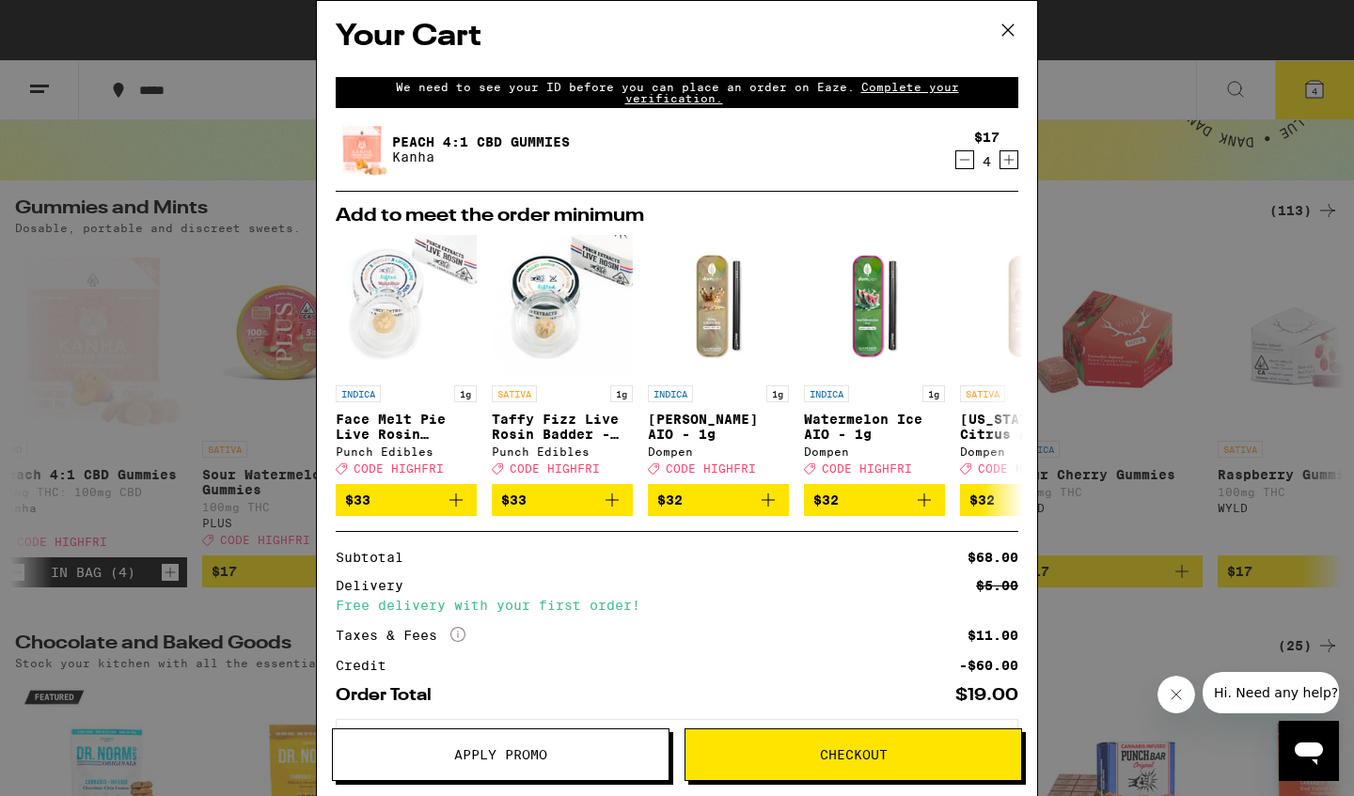
click at [581, 759] on span "Apply Promo" at bounding box center [501, 754] width 336 height 13
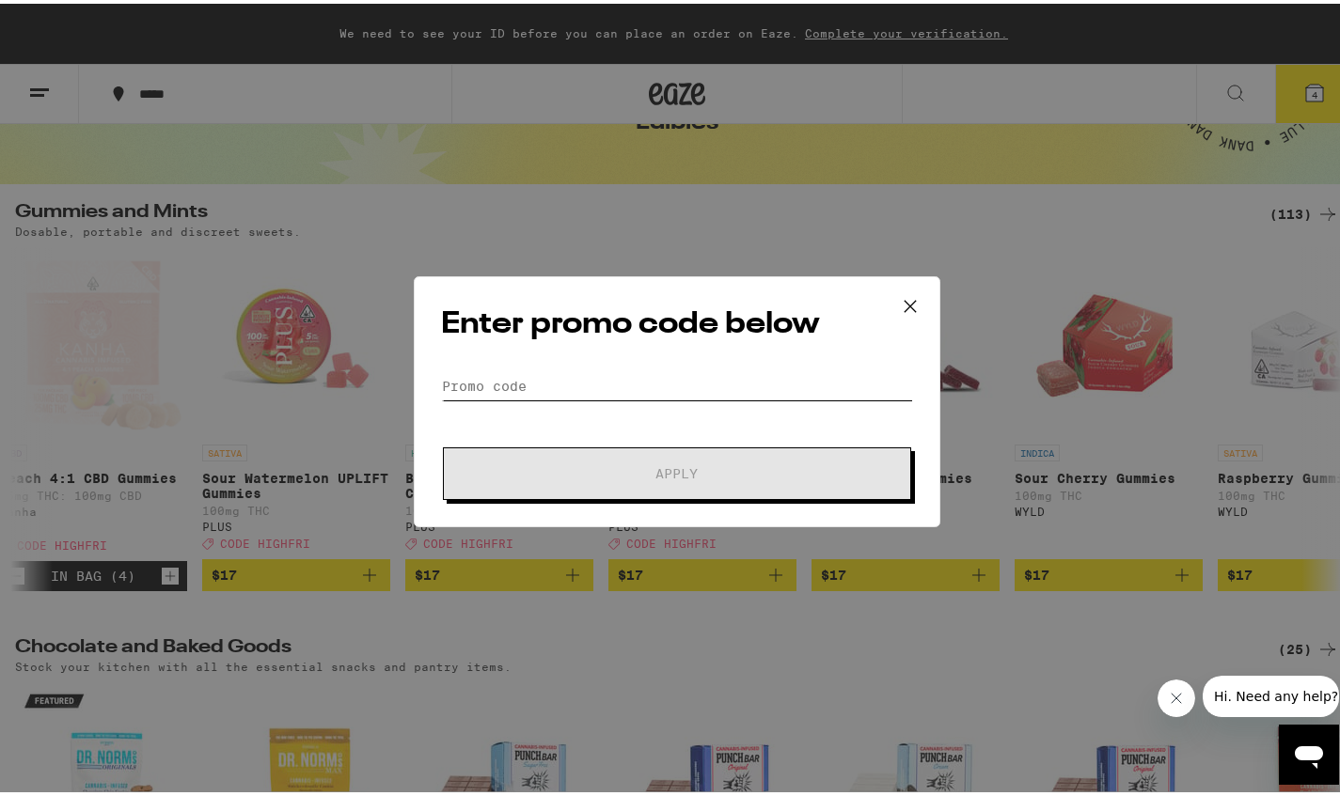
click at [718, 390] on input "Promo Code" at bounding box center [677, 383] width 472 height 28
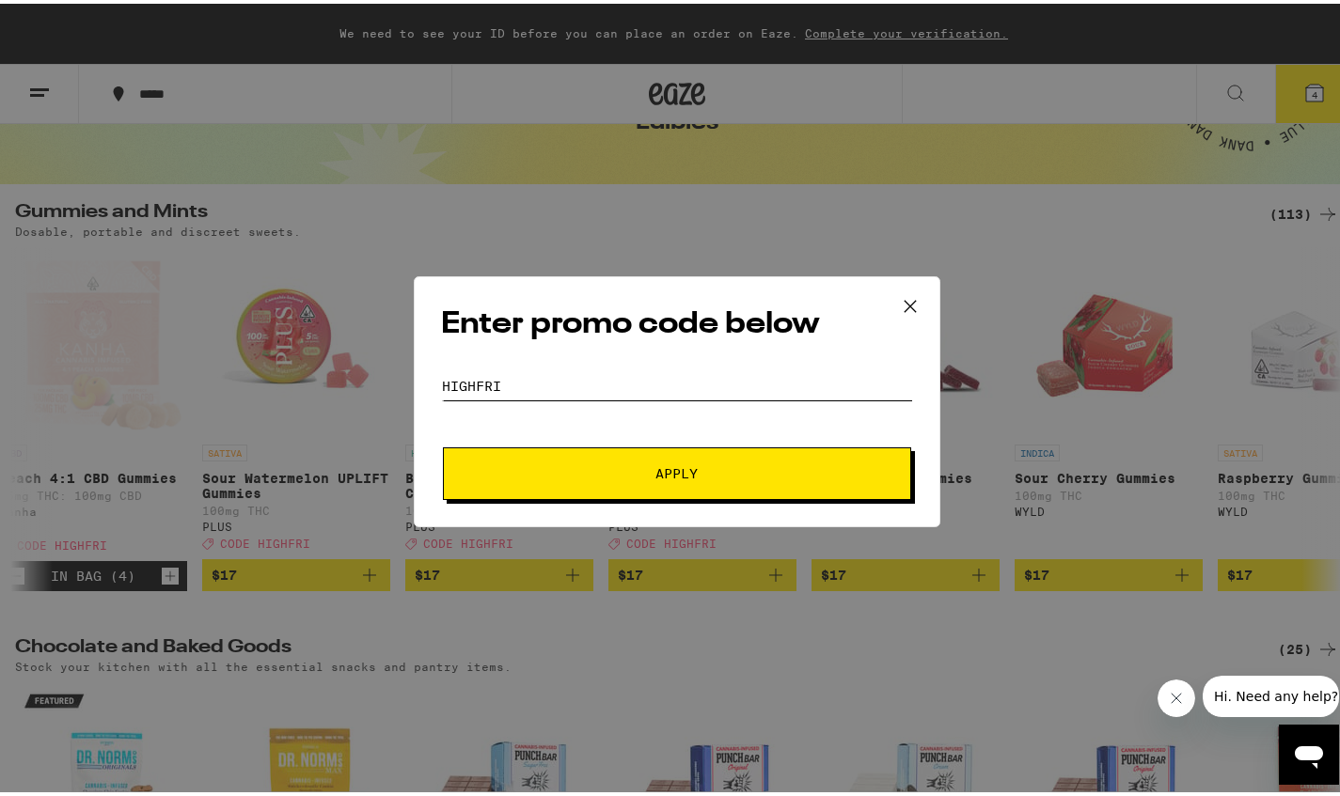
type input "HIGHFRI"
click at [687, 472] on span "Apply" at bounding box center [677, 469] width 42 height 13
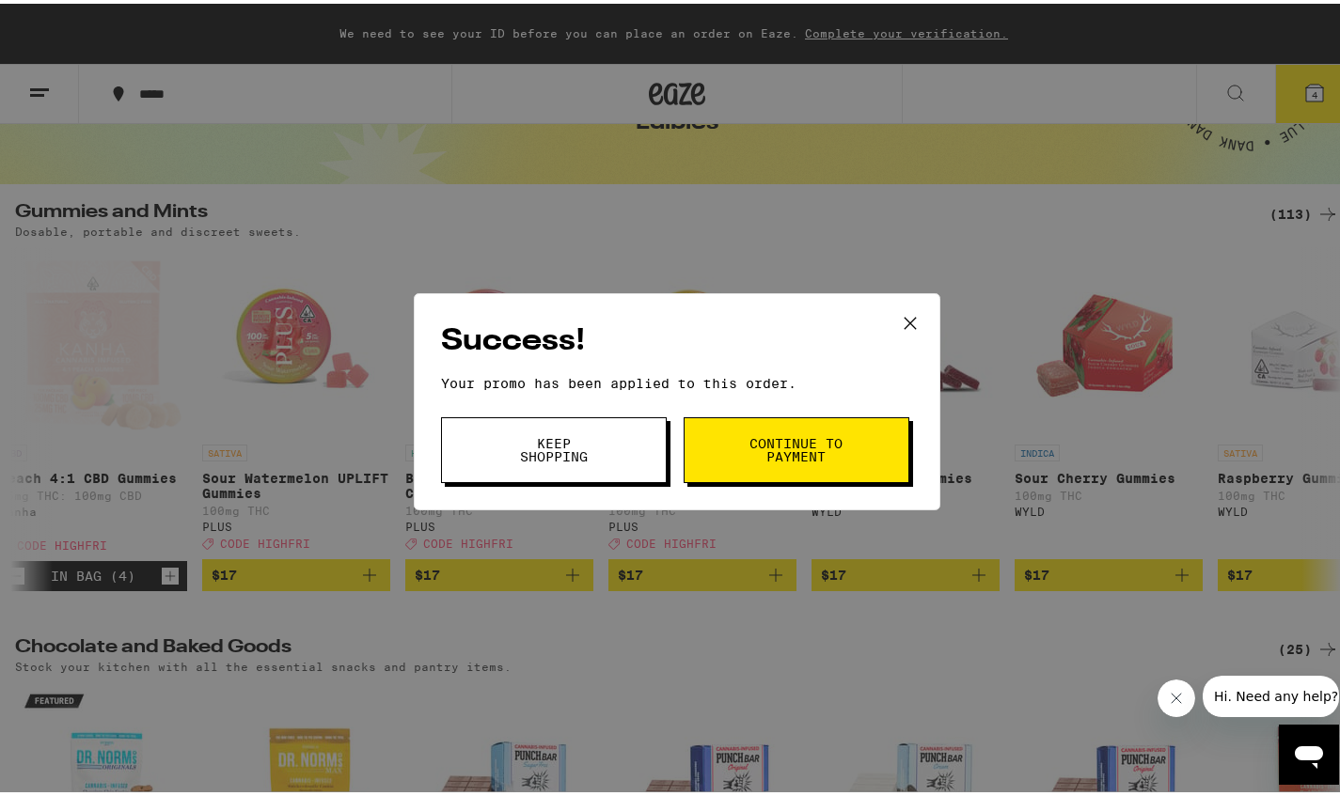
click at [607, 456] on button "Keep Shopping" at bounding box center [554, 447] width 226 height 66
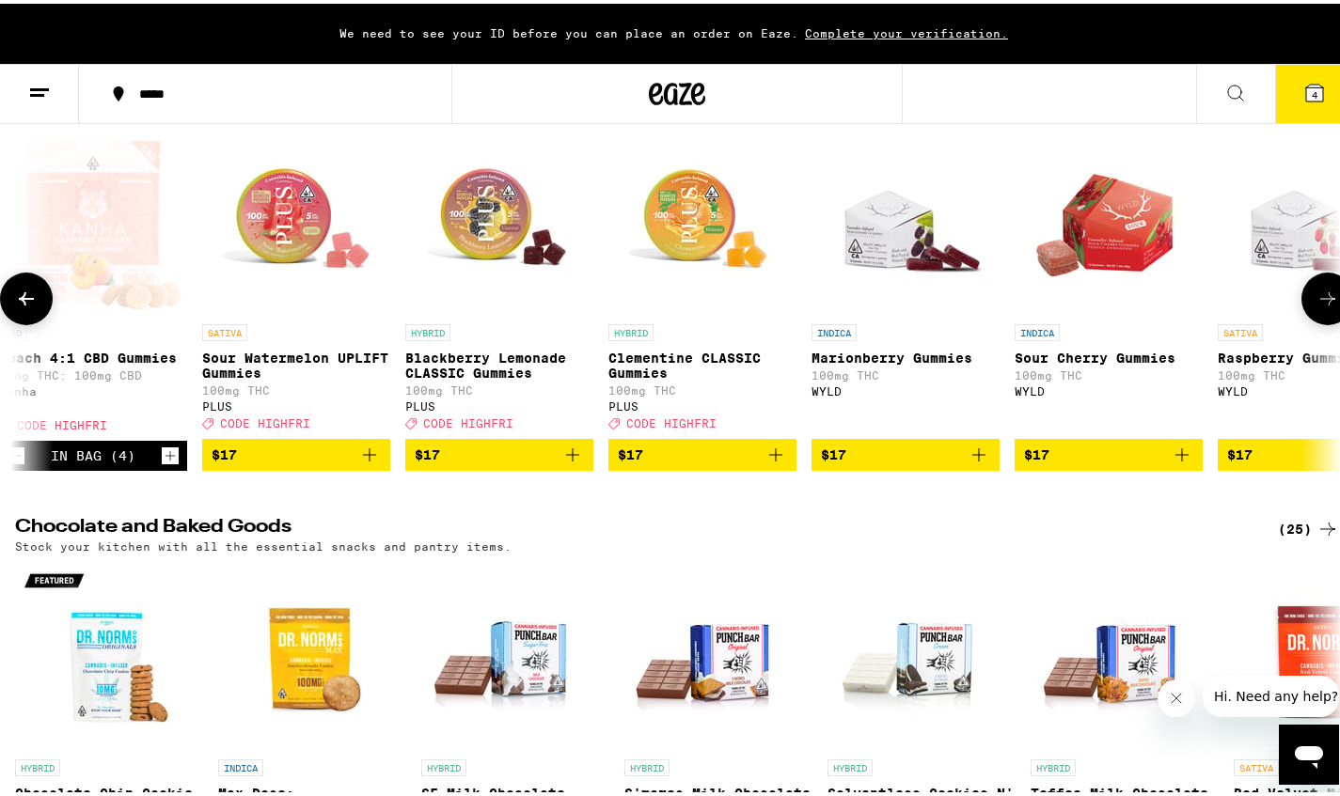
scroll to position [77, 0]
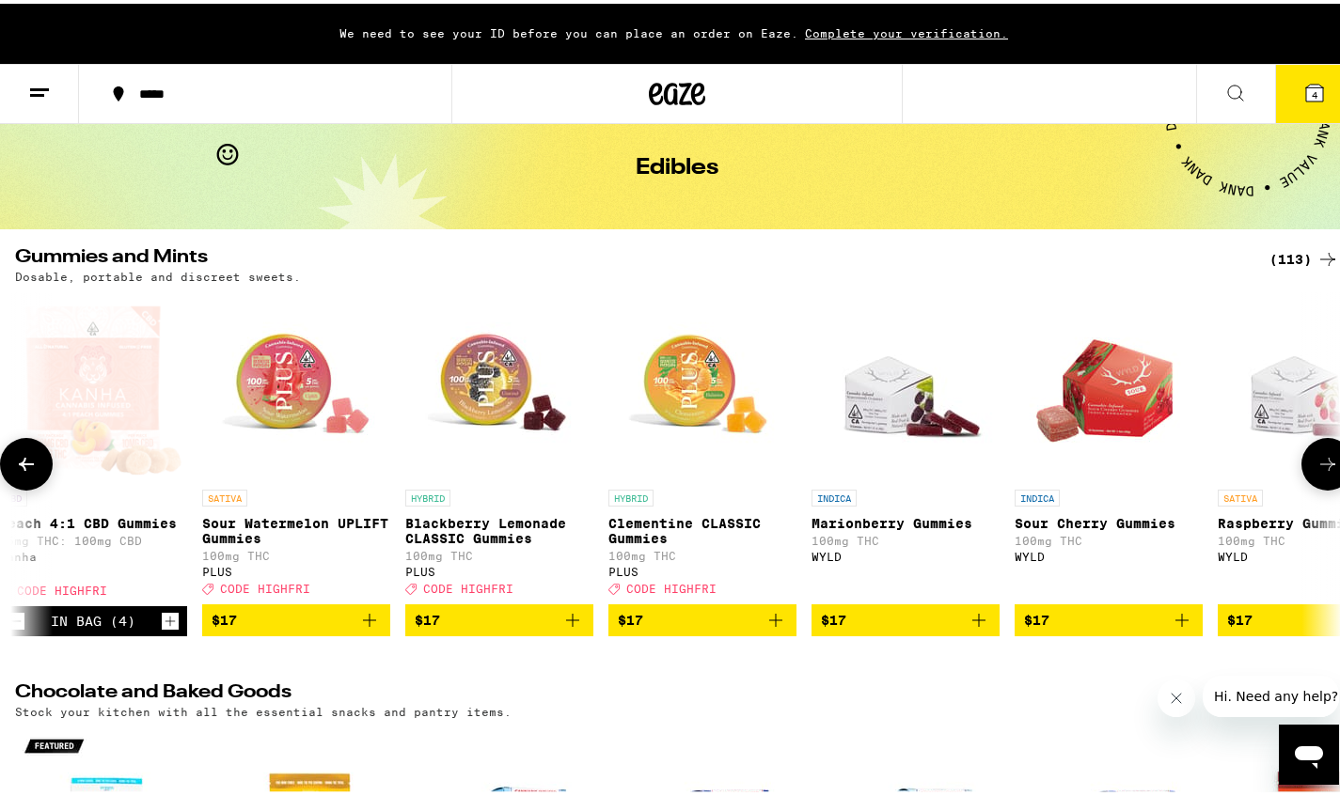
click at [1316, 472] on icon at bounding box center [1327, 460] width 23 height 23
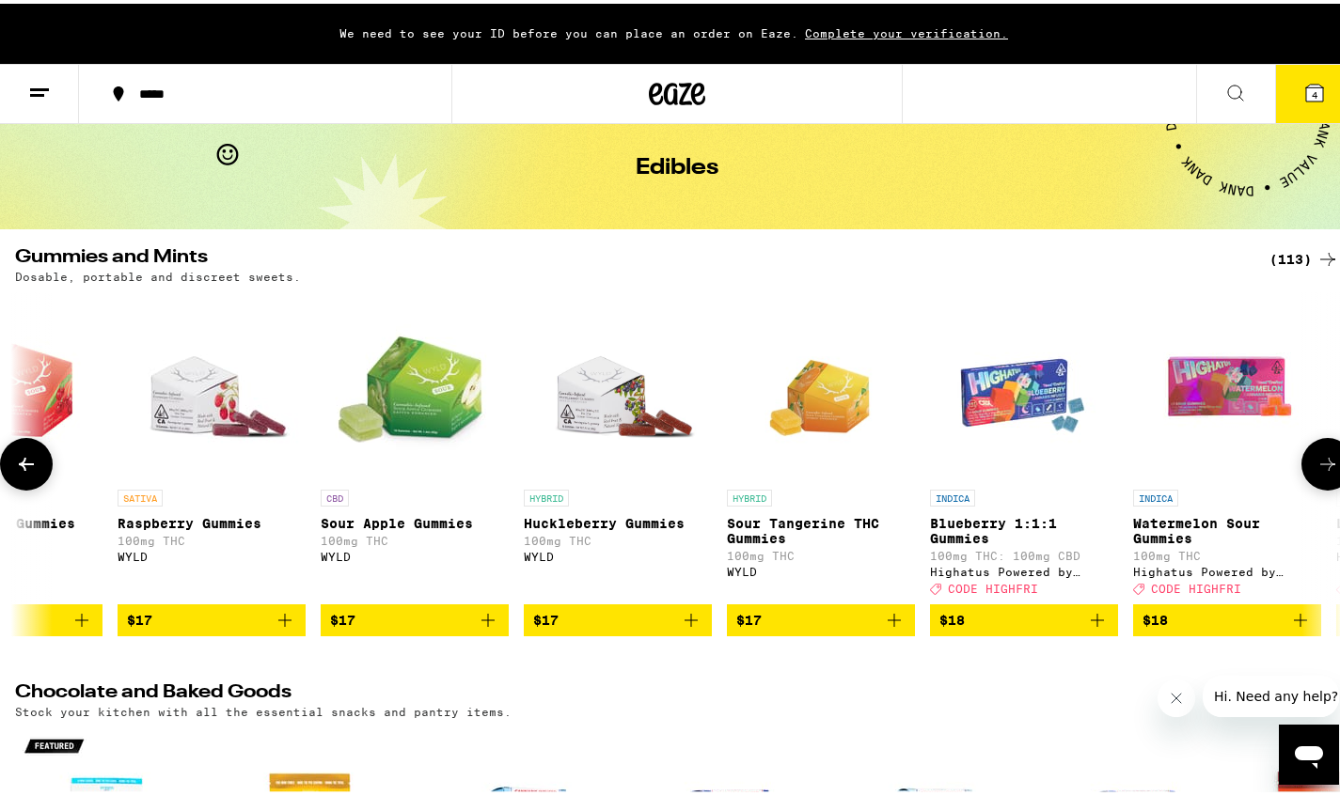
scroll to position [0, 8837]
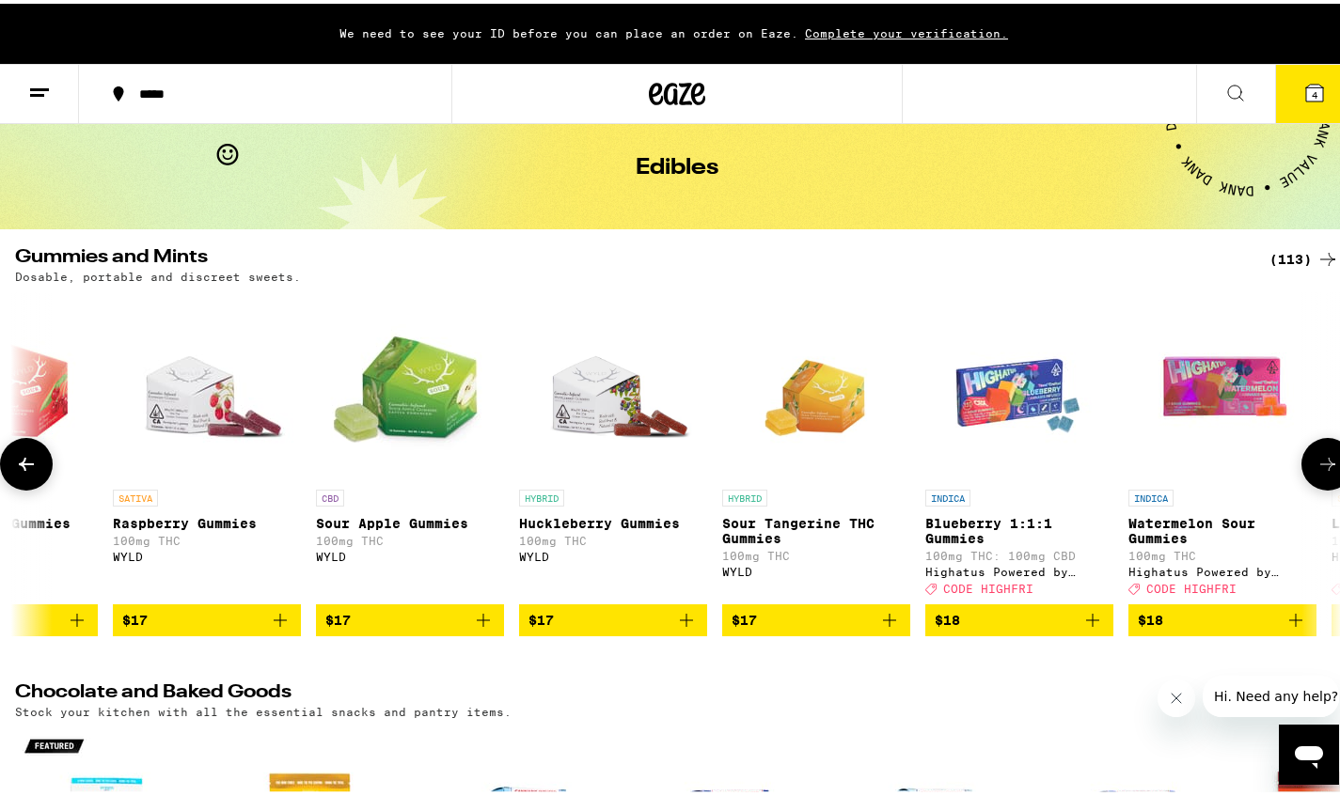
click at [809, 413] on img "Open page for Sour Tangerine THC Gummies from WYLD" at bounding box center [816, 383] width 134 height 188
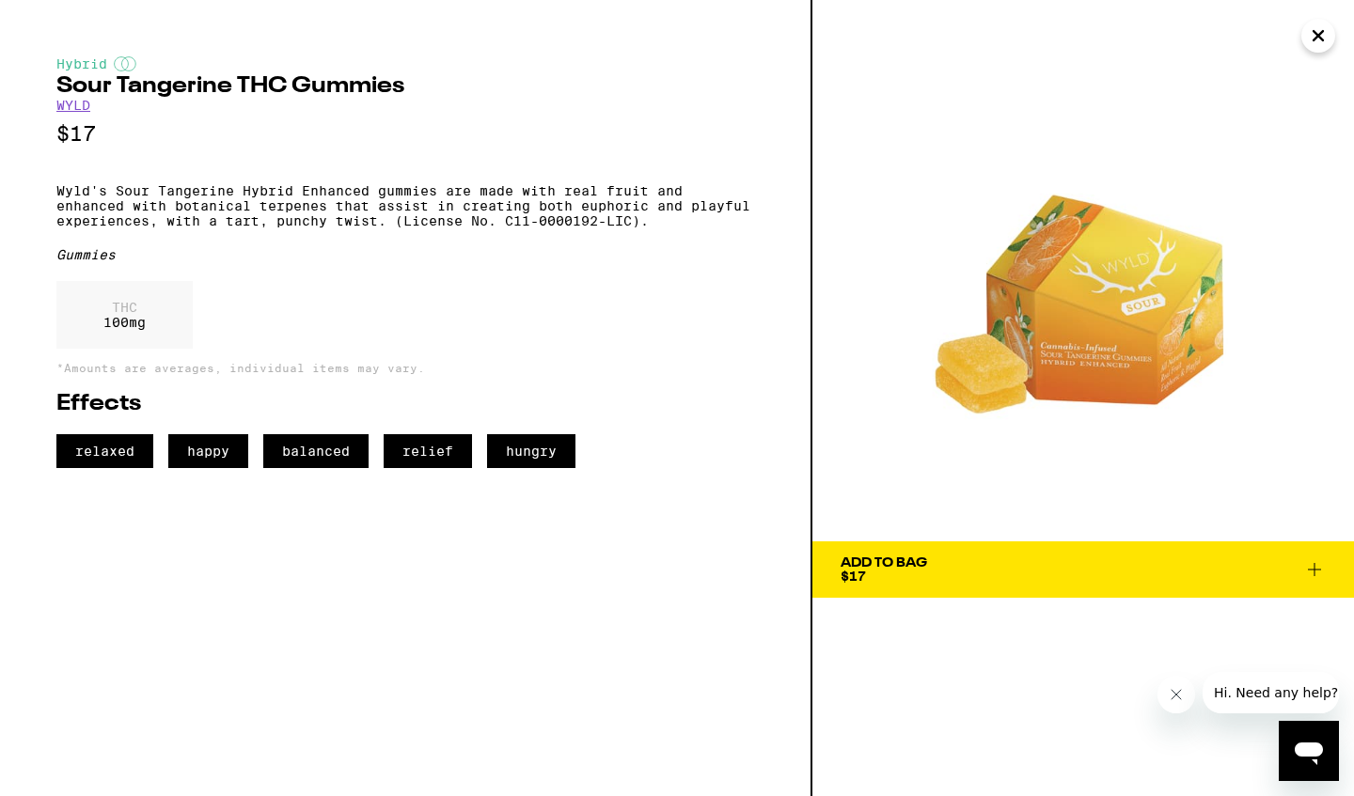
click at [1317, 40] on icon "Close" at bounding box center [1318, 36] width 23 height 28
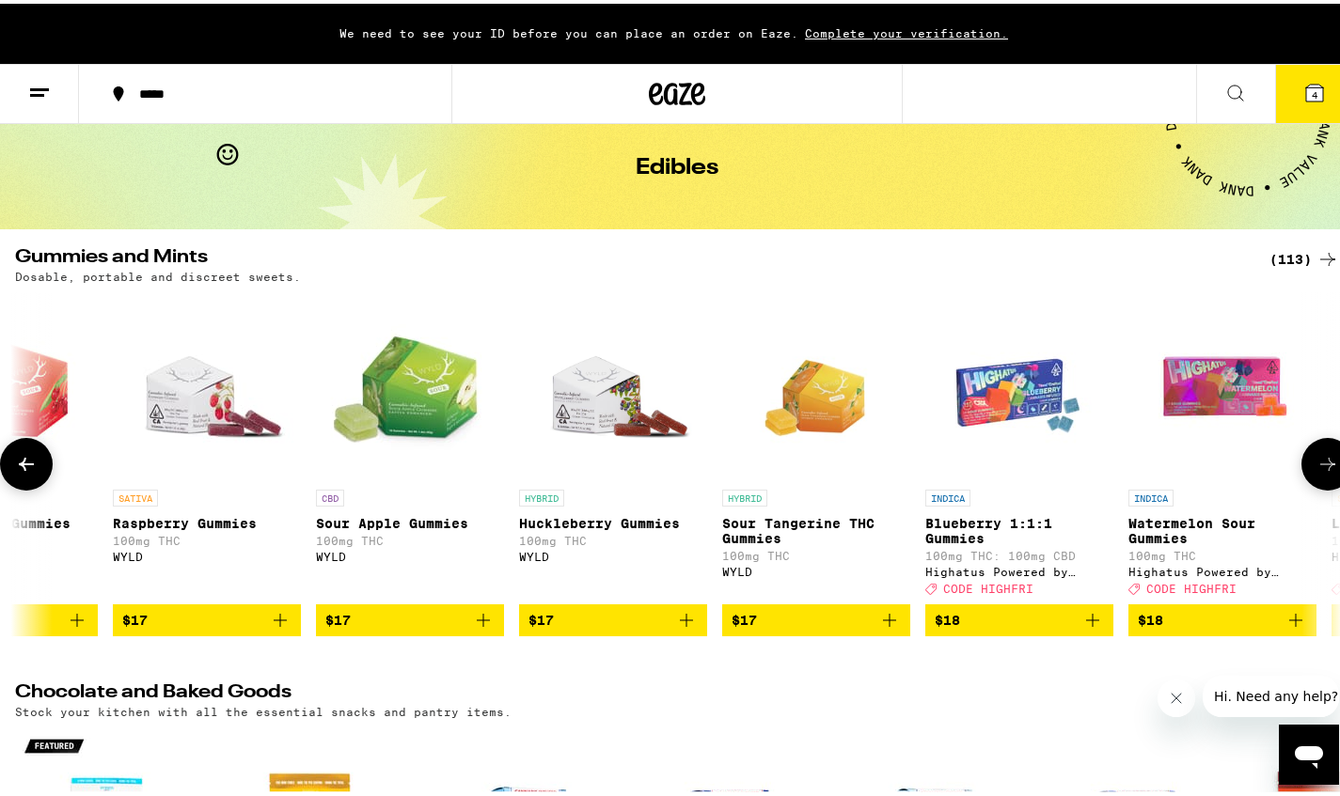
click at [1316, 468] on icon at bounding box center [1327, 460] width 23 height 23
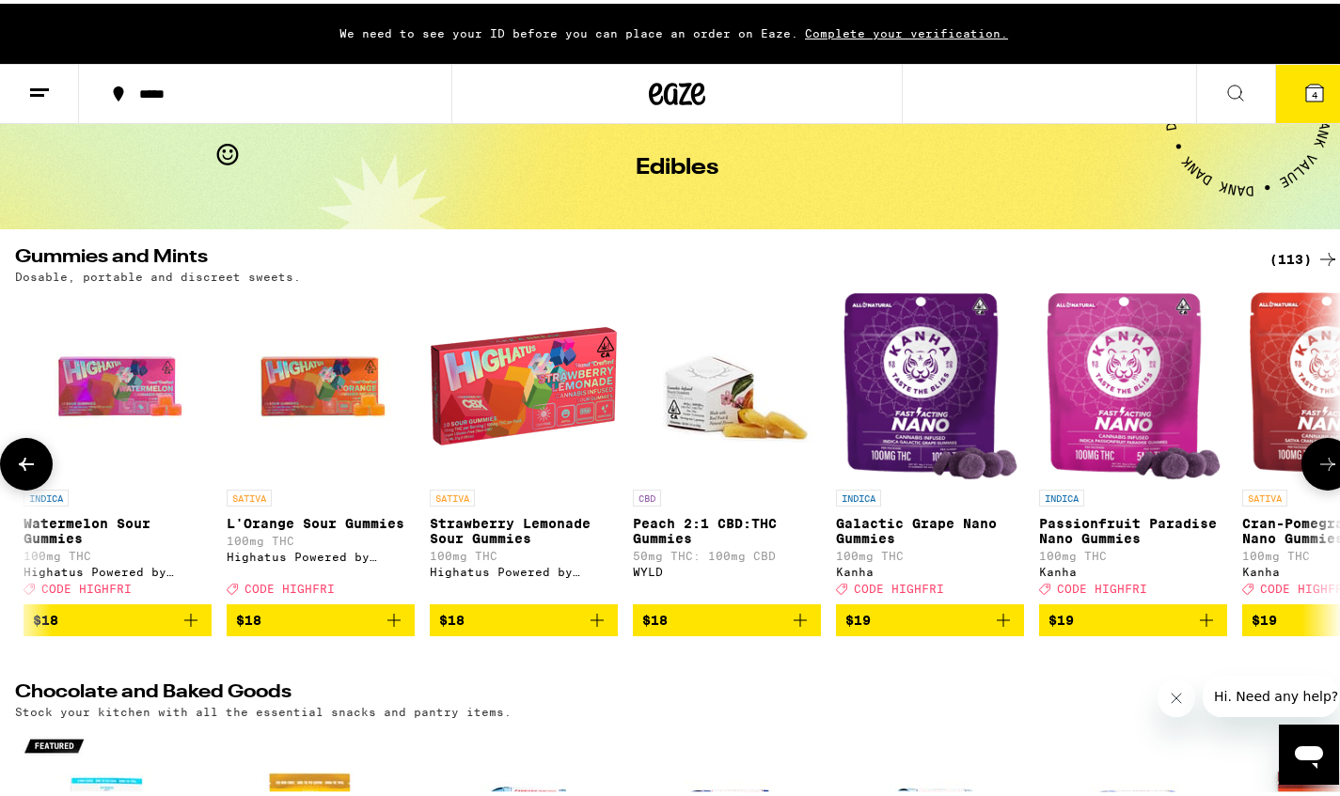
click at [1316, 468] on icon at bounding box center [1327, 460] width 23 height 23
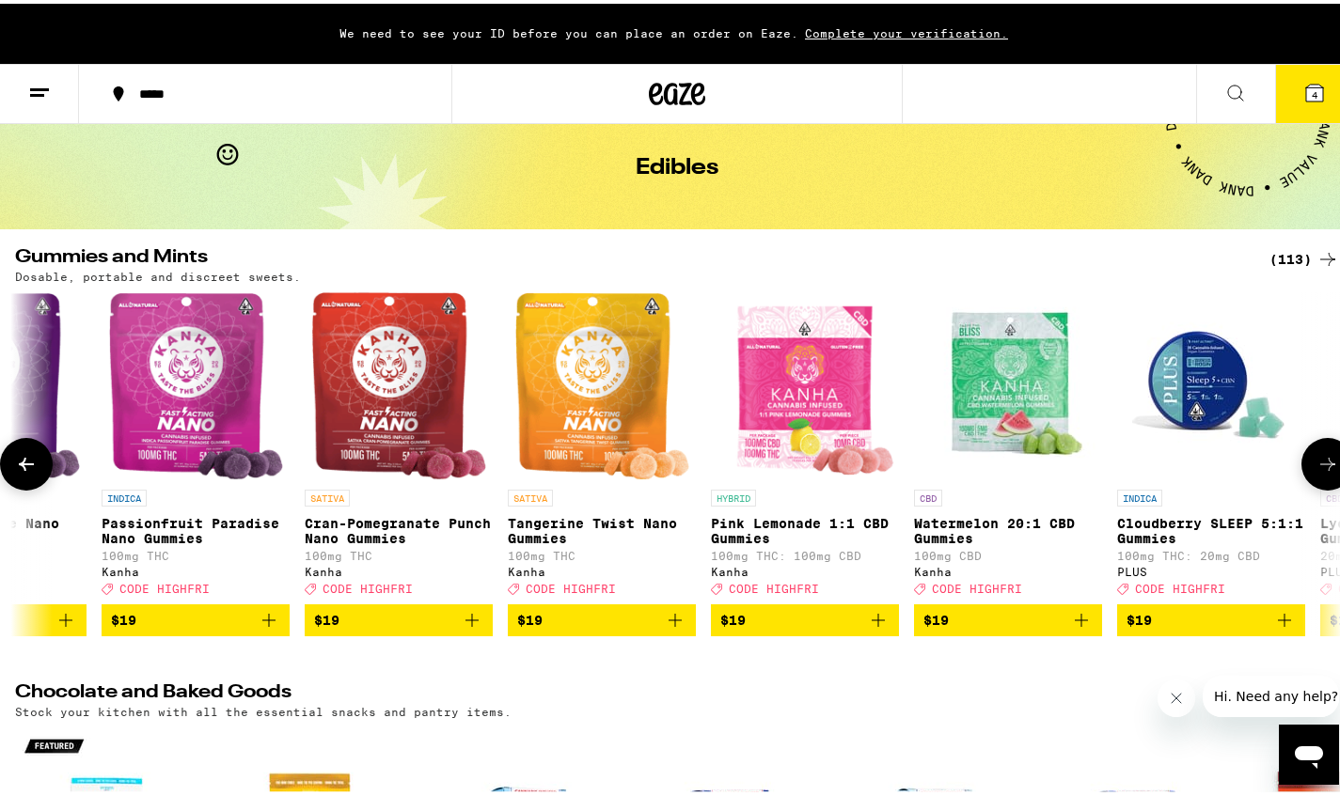
scroll to position [0, 11046]
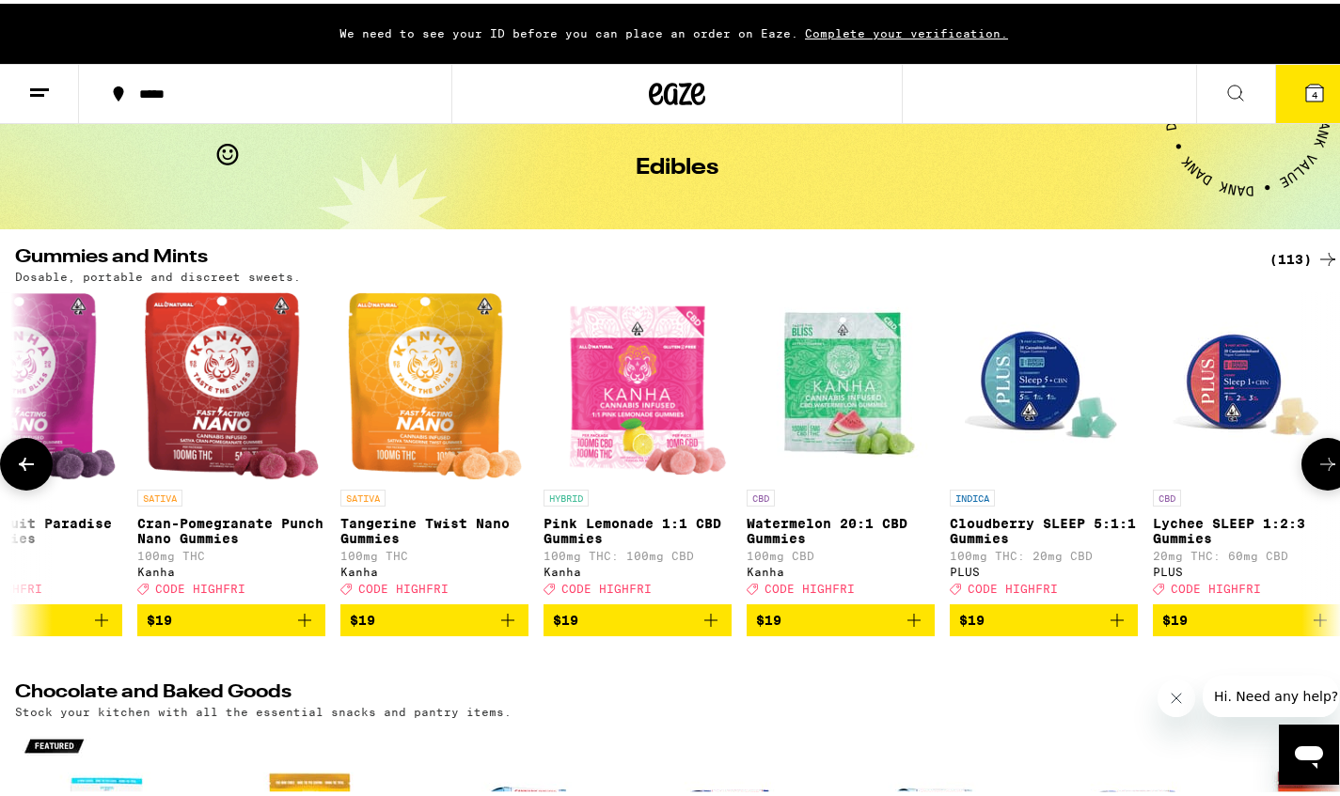
click at [711, 623] on icon "Add to bag" at bounding box center [710, 616] width 13 height 13
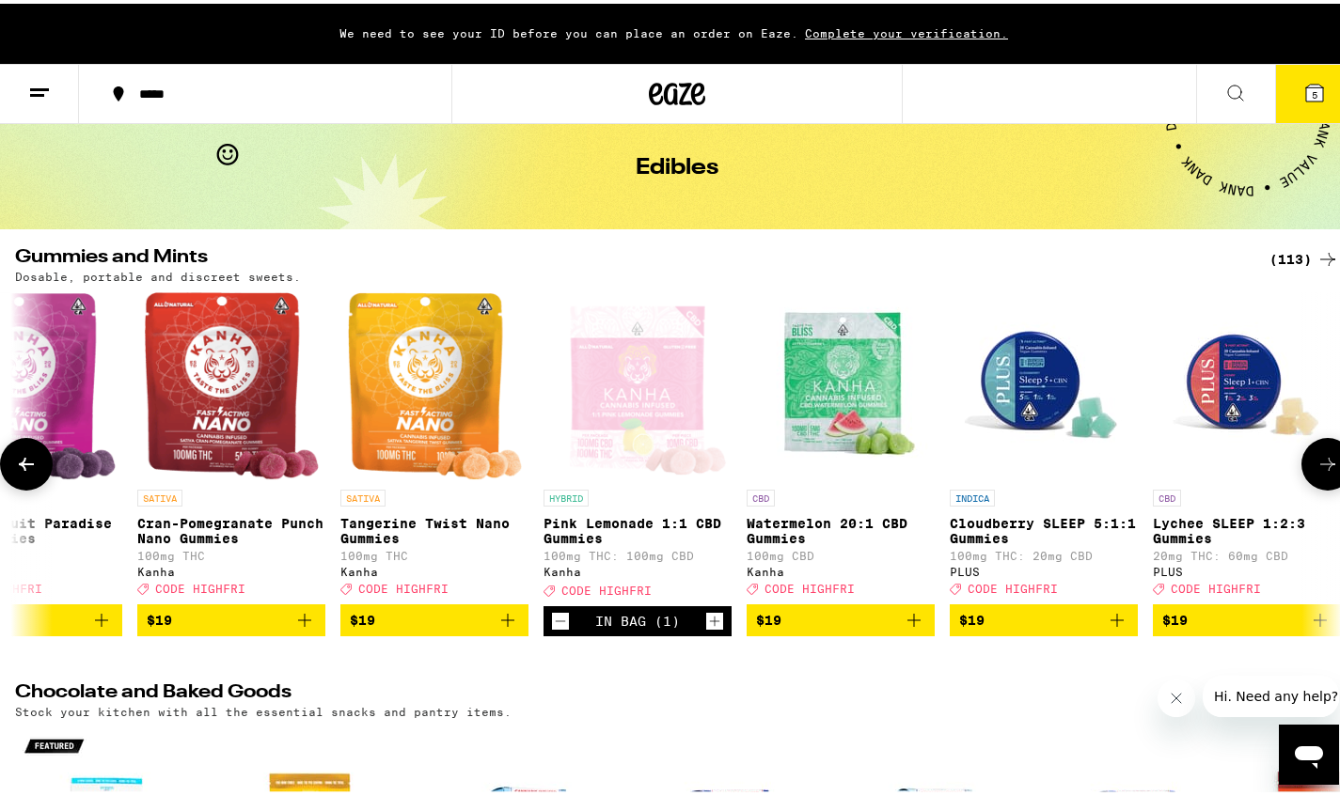
click at [1316, 472] on icon at bounding box center [1327, 460] width 23 height 23
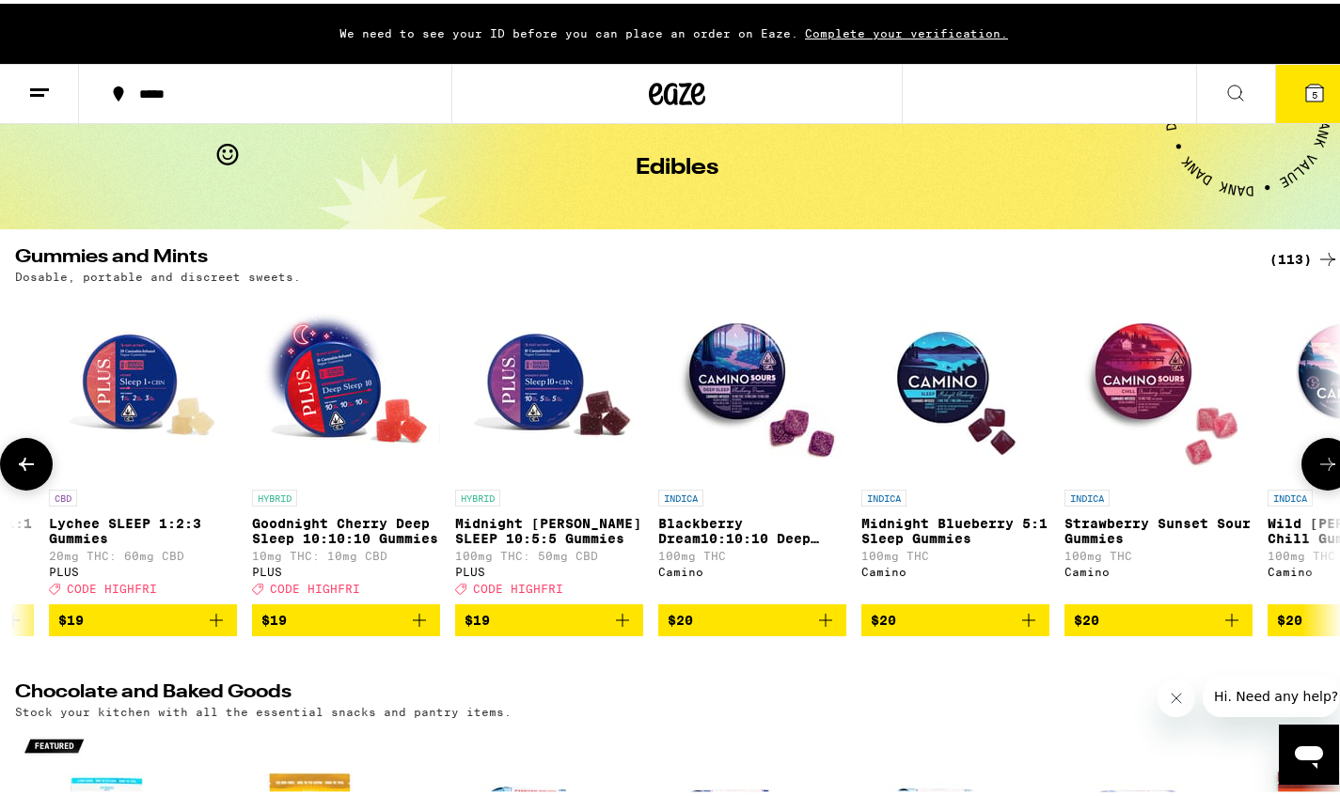
scroll to position [0, 12150]
click at [1316, 465] on icon at bounding box center [1327, 460] width 23 height 23
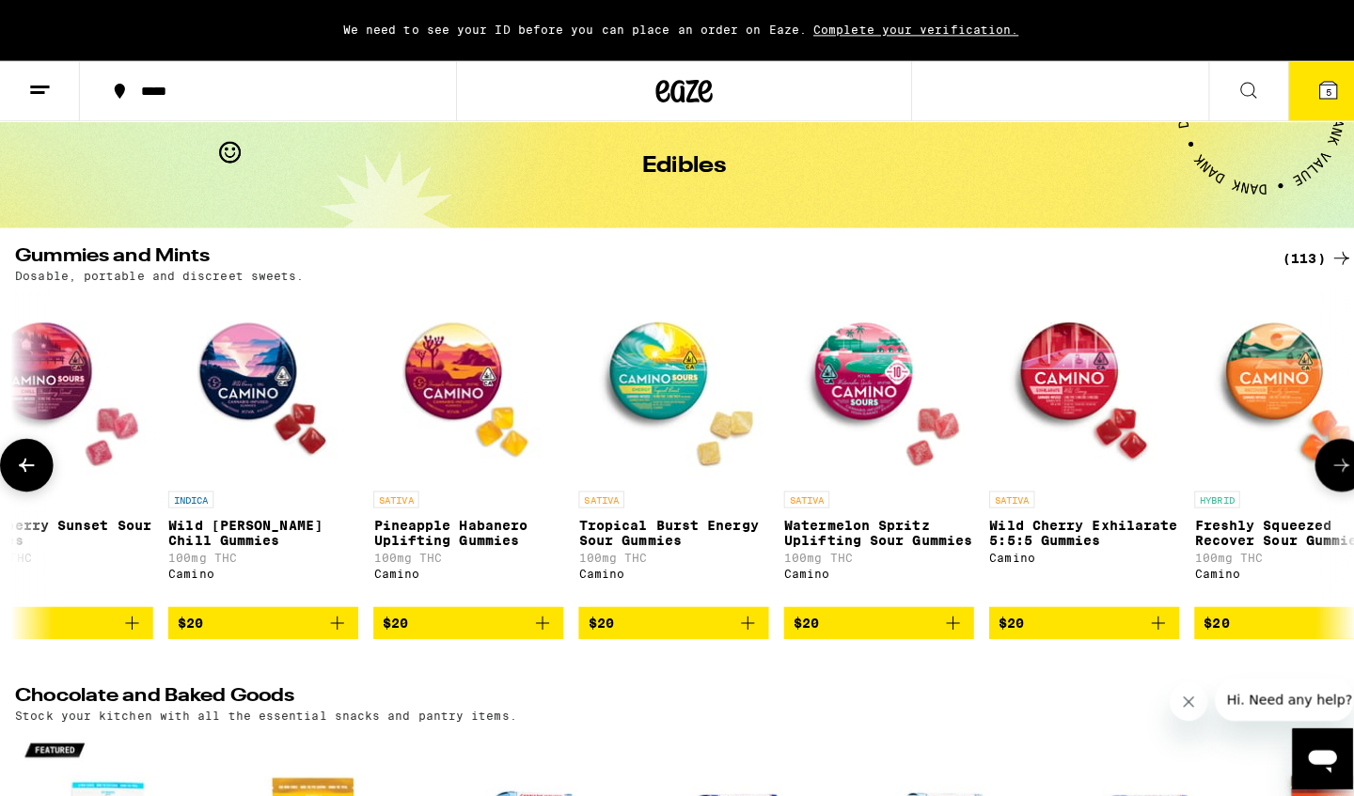
scroll to position [0, 13255]
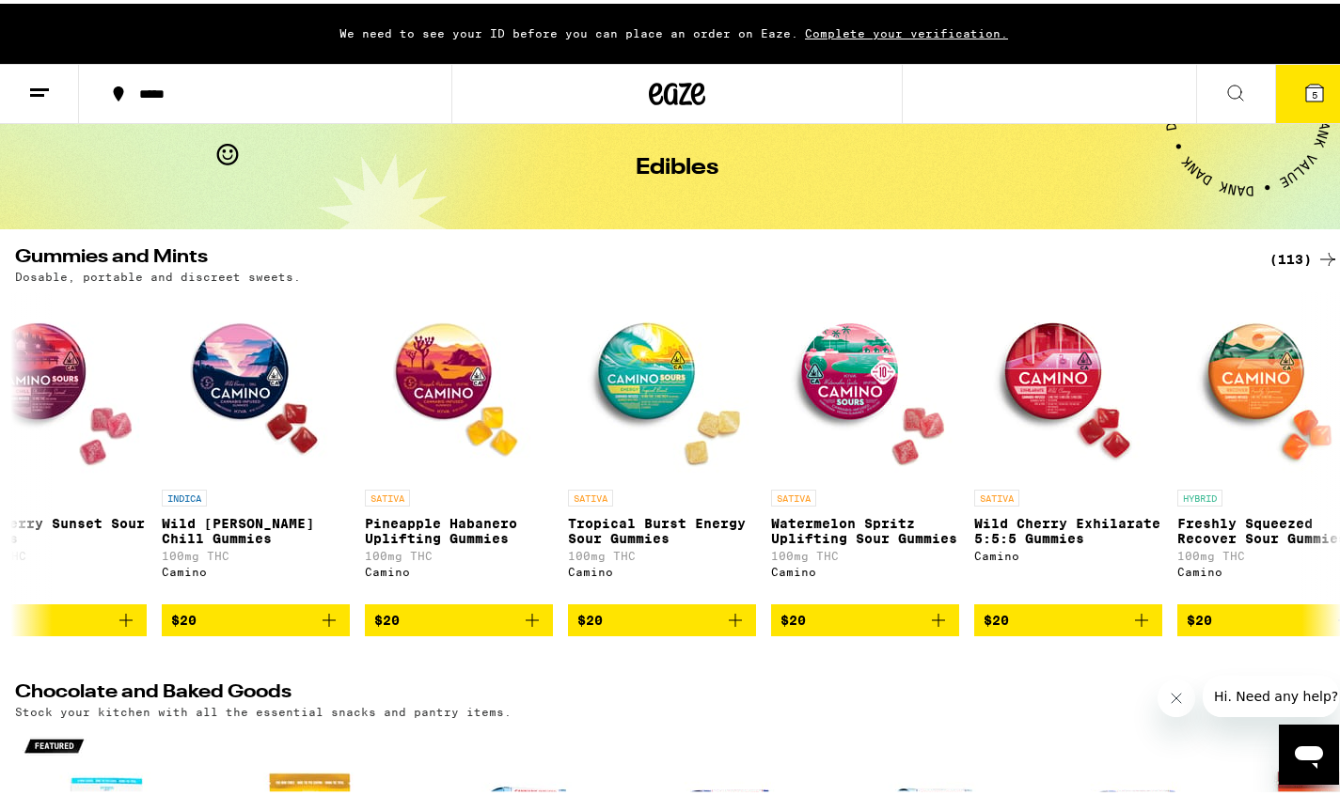
click at [1303, 88] on icon at bounding box center [1314, 89] width 23 height 23
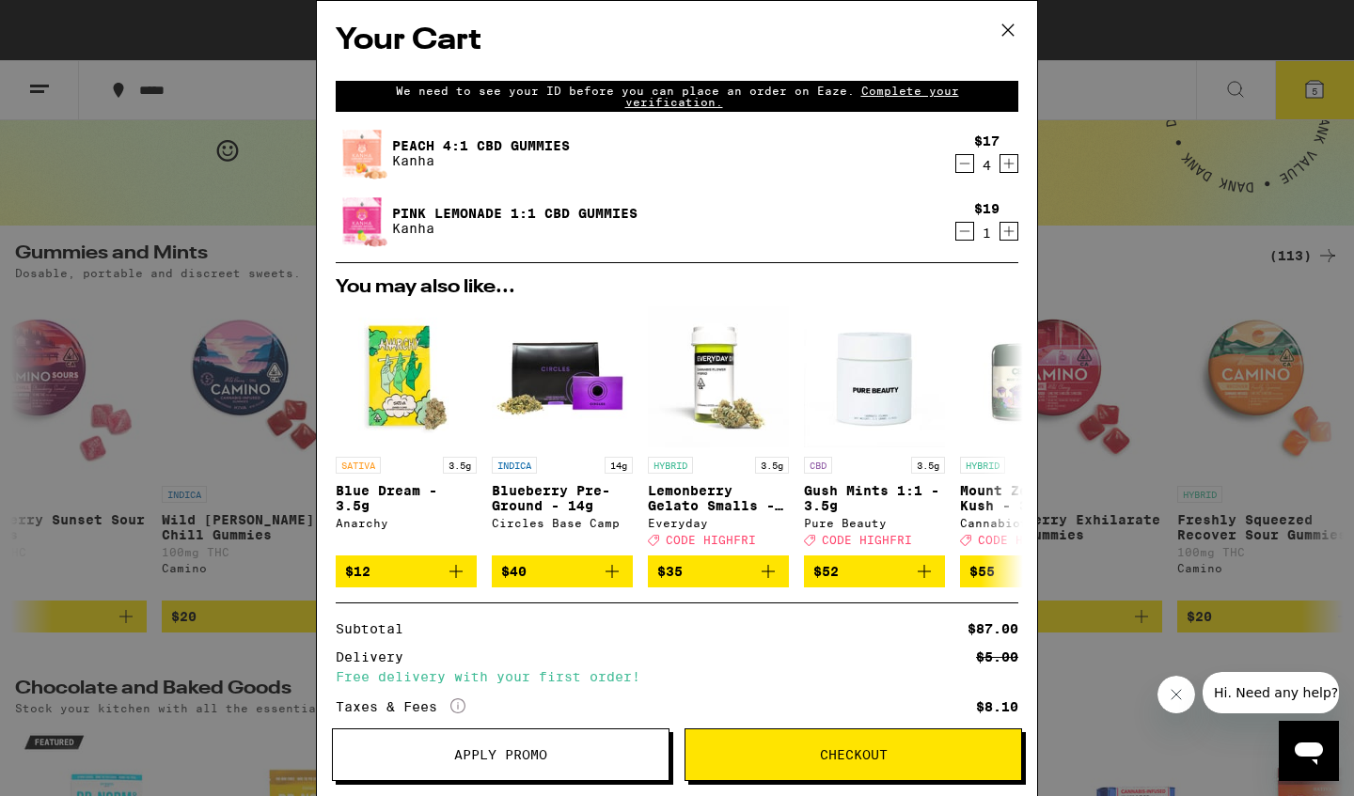
click at [647, 101] on span "Complete your verification." at bounding box center [792, 97] width 334 height 24
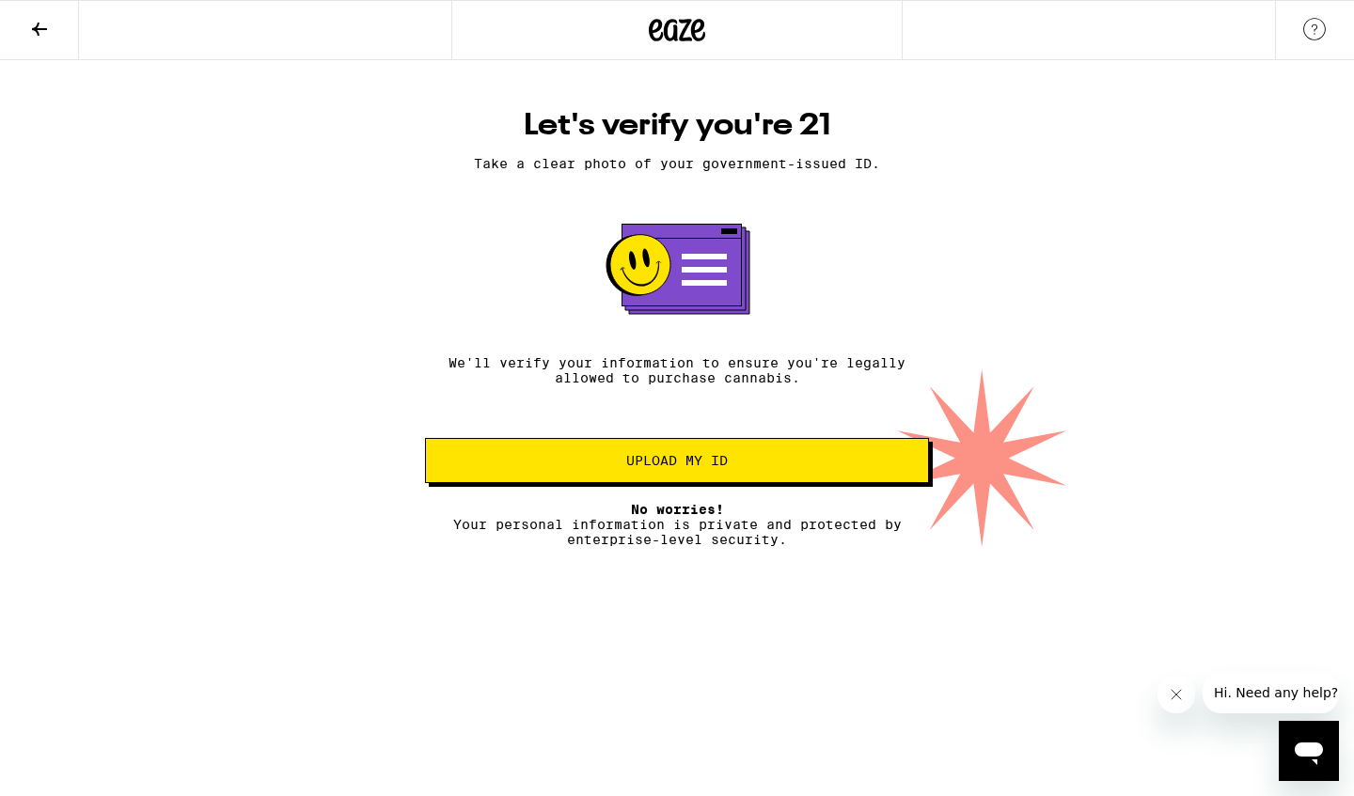
click at [676, 464] on span "Upload my ID" at bounding box center [677, 460] width 102 height 13
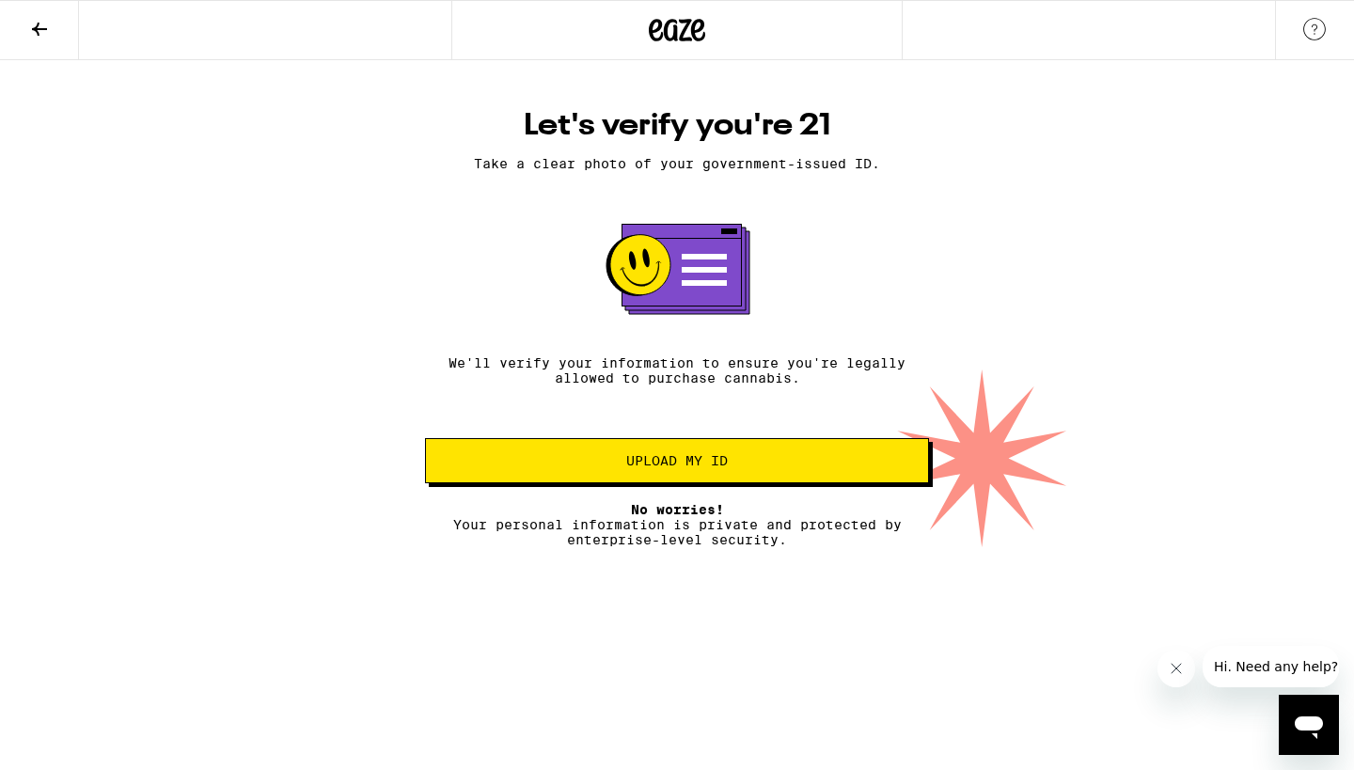
click at [671, 465] on span "Upload my ID" at bounding box center [677, 460] width 102 height 13
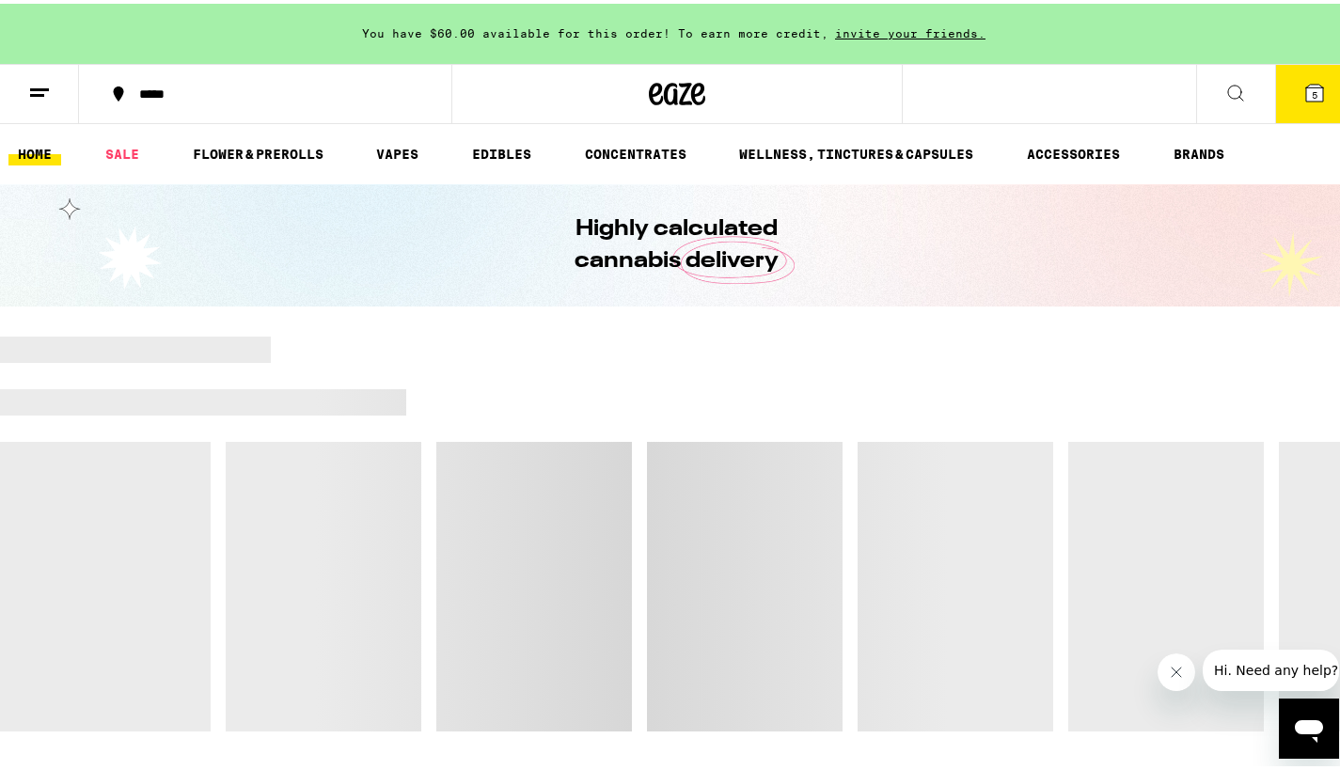
click at [1311, 92] on button "5" at bounding box center [1314, 90] width 79 height 58
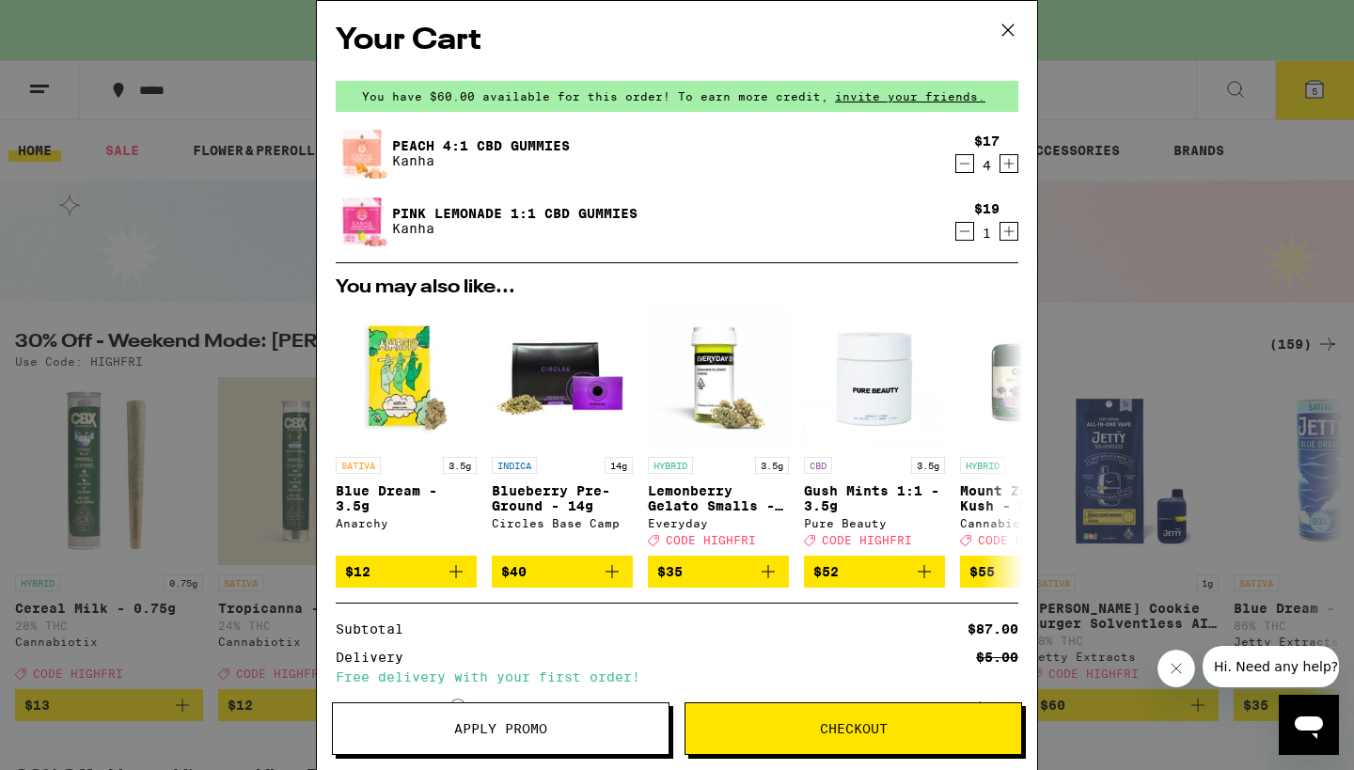
click at [1000, 237] on icon "Increment" at bounding box center [1008, 231] width 17 height 23
click at [956, 238] on icon "Decrement" at bounding box center [964, 231] width 17 height 23
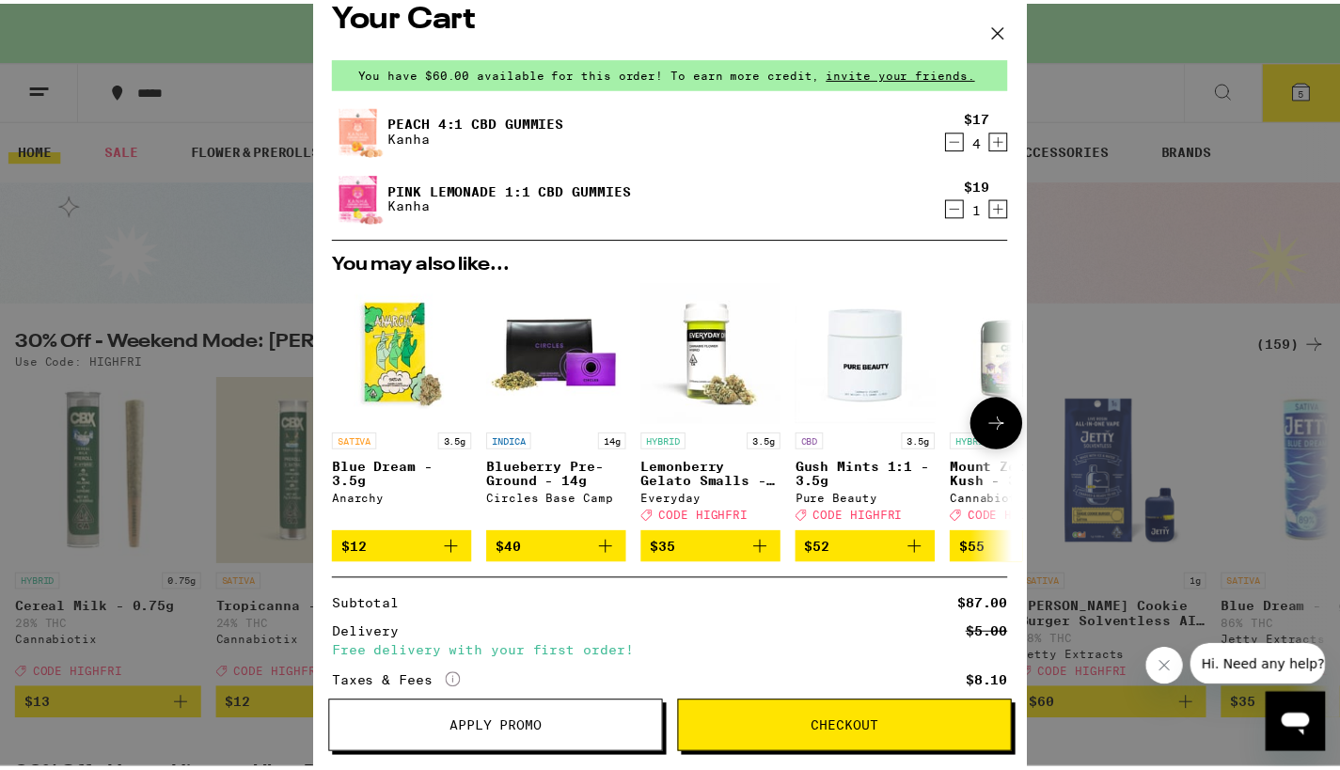
scroll to position [219, 0]
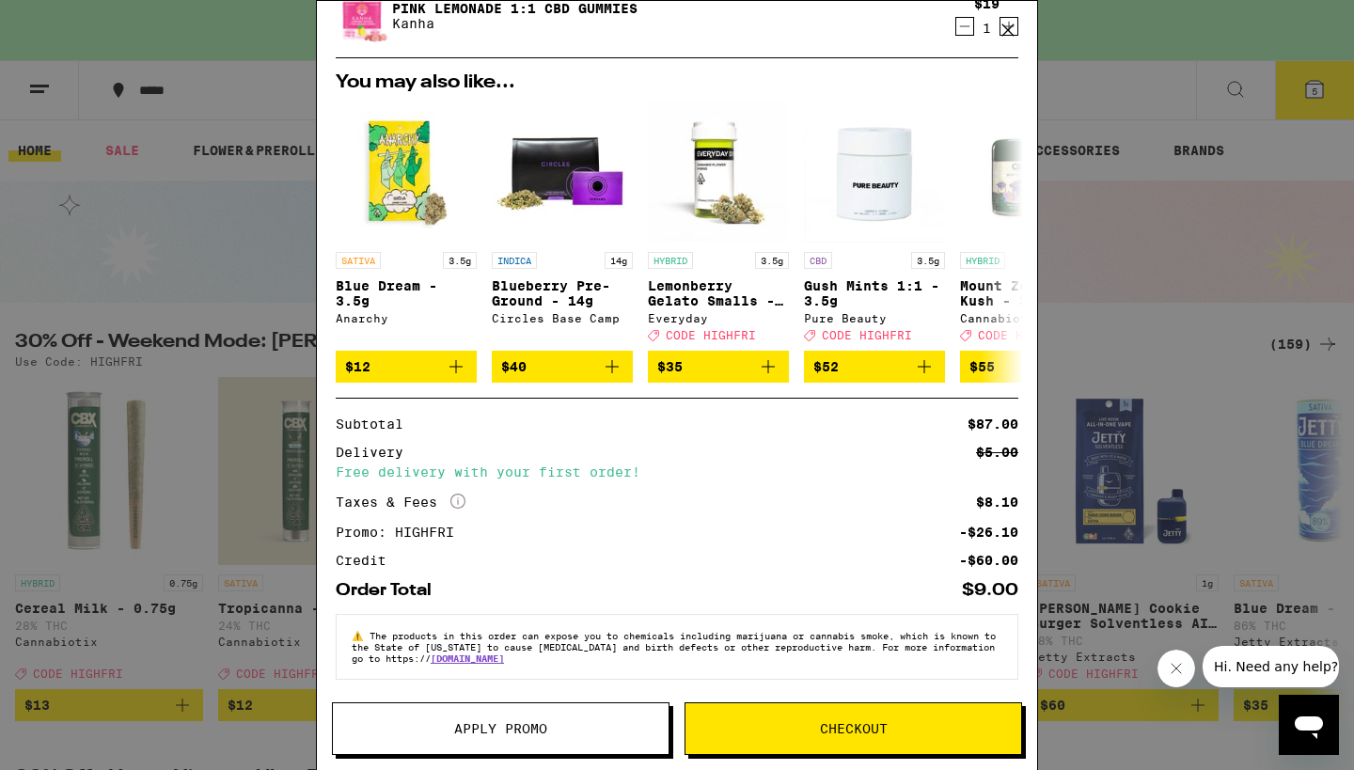
click at [839, 731] on span "Checkout" at bounding box center [854, 728] width 68 height 13
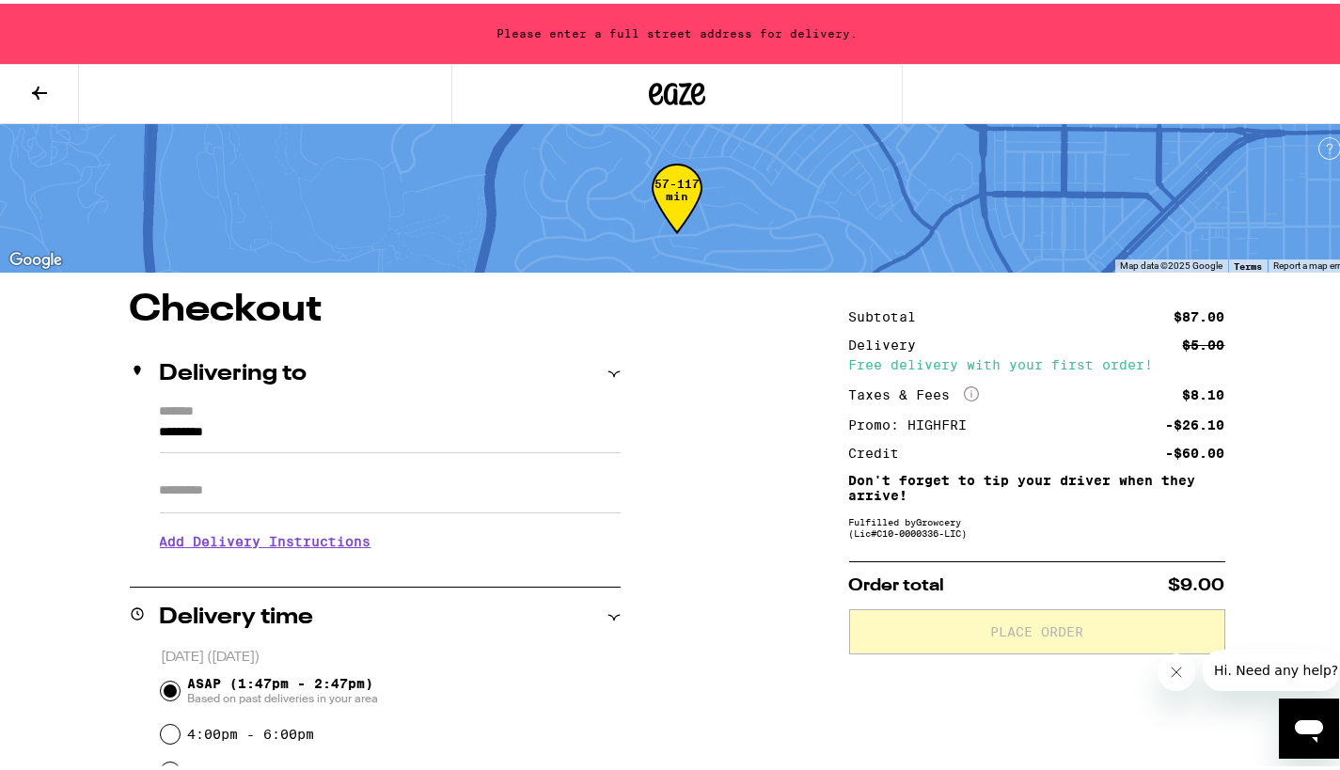
click at [266, 435] on input "*********" at bounding box center [390, 433] width 461 height 32
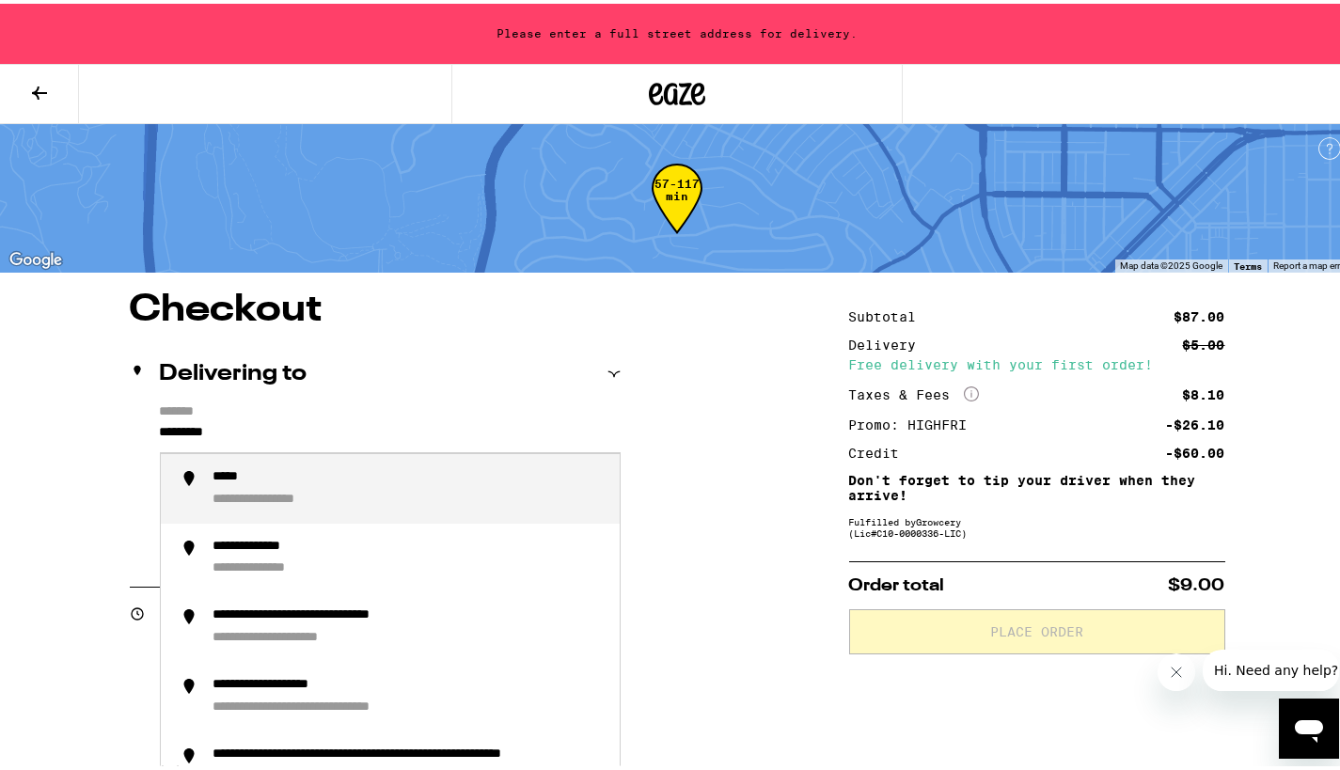
drag, startPoint x: 248, startPoint y: 434, endPoint x: 148, endPoint y: 433, distance: 100.6
click at [148, 433] on div "**********" at bounding box center [375, 481] width 491 height 162
click at [261, 492] on div "**********" at bounding box center [285, 496] width 145 height 17
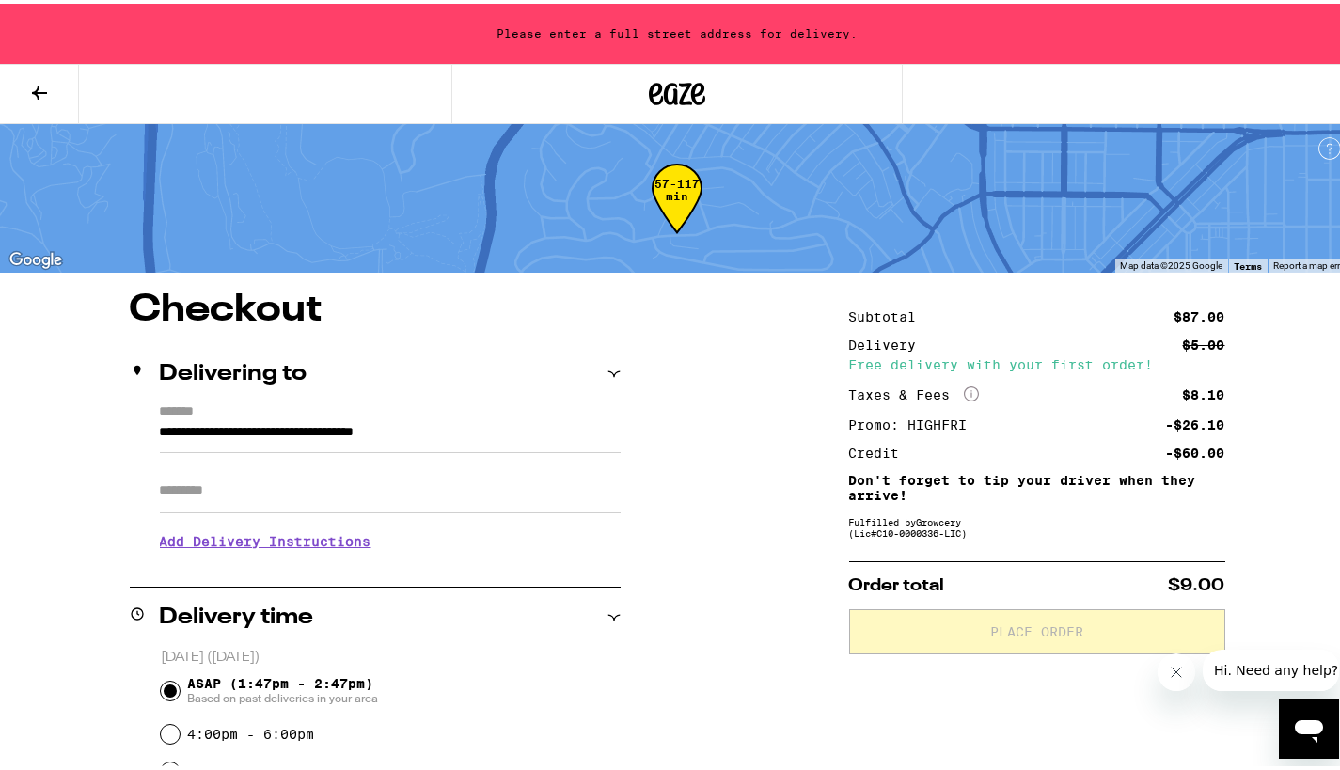
type input "**********"
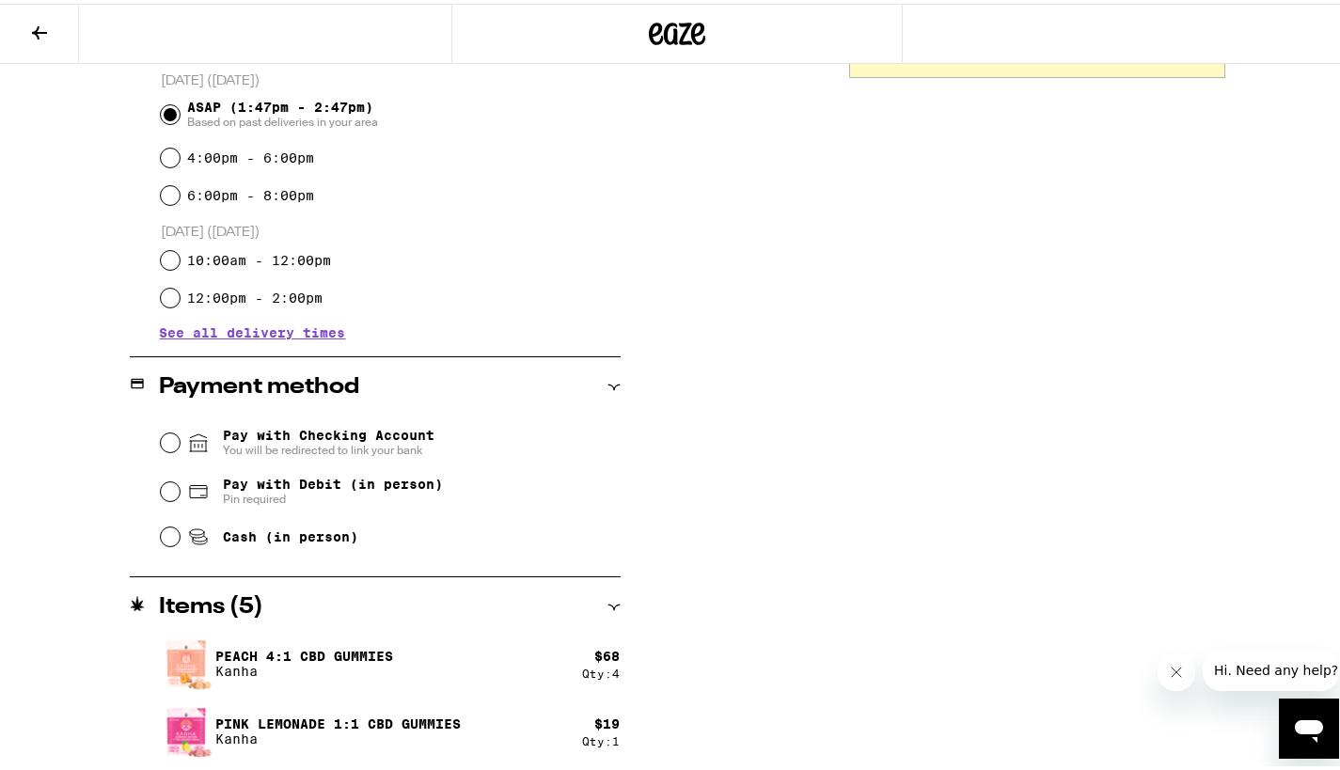
scroll to position [512, 0]
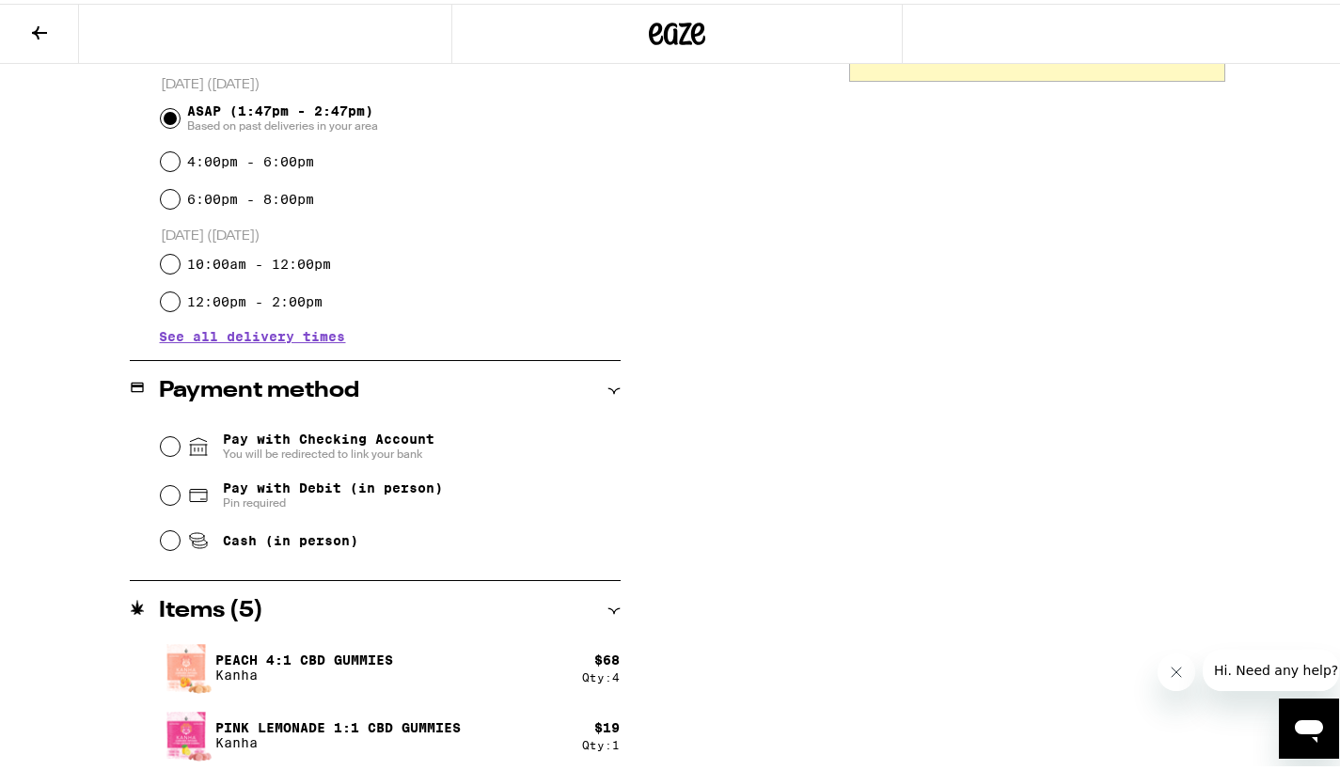
click at [171, 449] on input "Pay with Checking Account You will be redirected to link your bank" at bounding box center [170, 442] width 19 height 19
drag, startPoint x: 170, startPoint y: 495, endPoint x: 196, endPoint y: 495, distance: 26.3
click at [172, 496] on input "Pay with Debit (in person) Pin required" at bounding box center [170, 491] width 19 height 19
radio input "true"
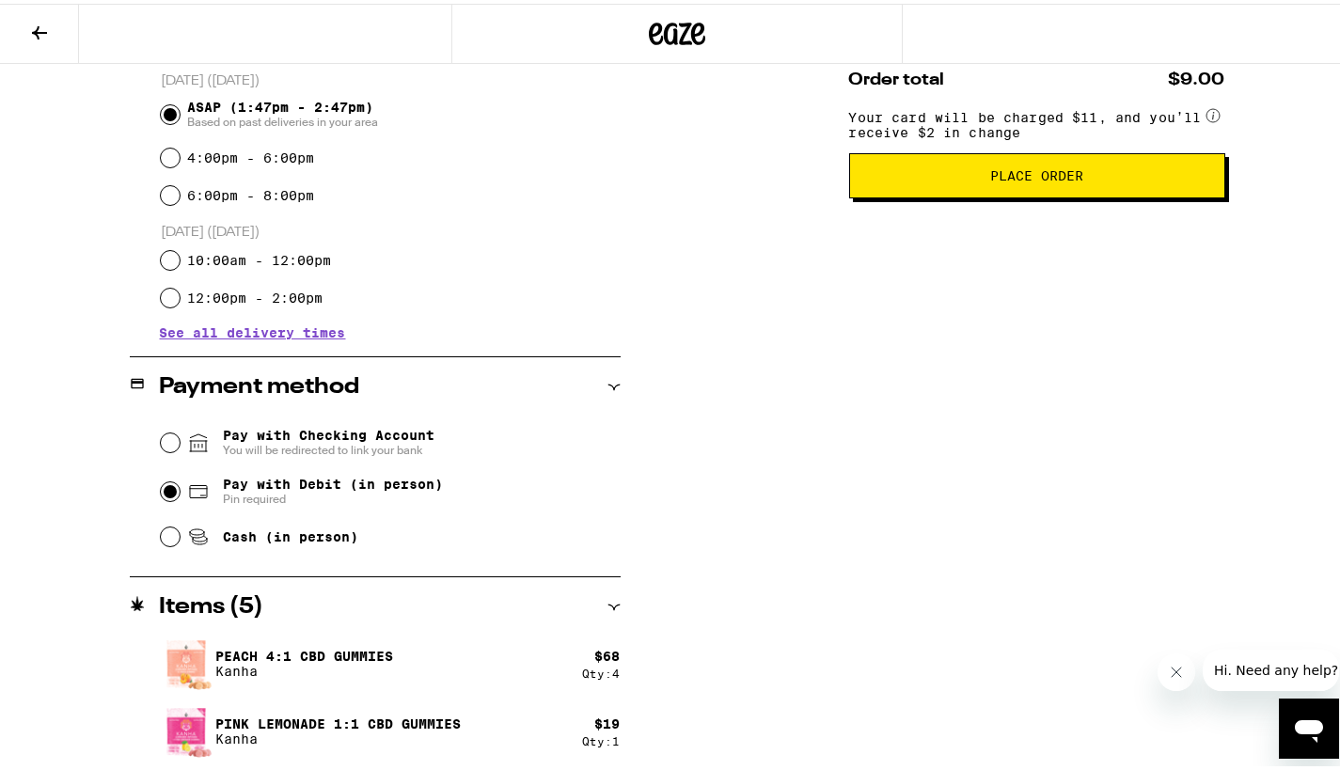
scroll to position [167, 0]
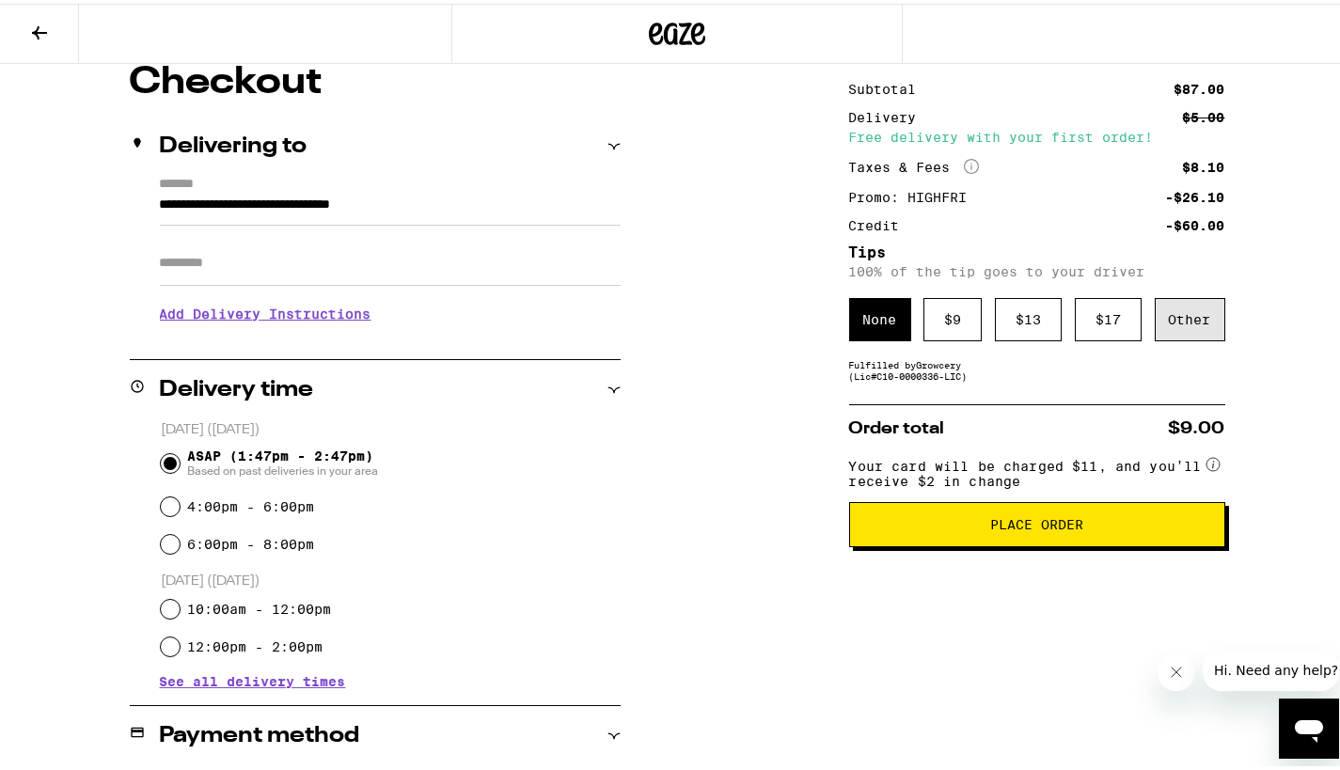
click at [1169, 306] on div "Other" at bounding box center [1189, 315] width 71 height 43
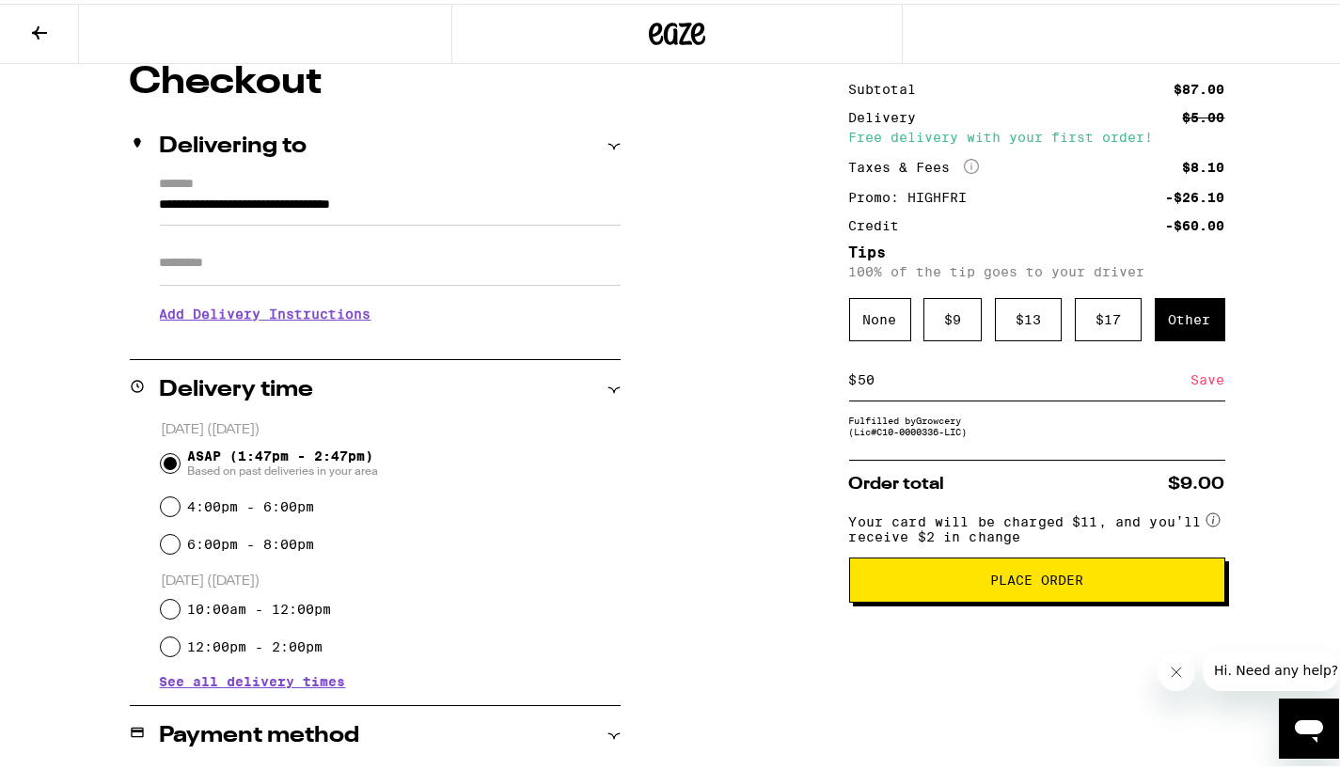
type input "5"
click at [901, 444] on div "Subtotal $87.00 Delivery $5.00 Free delivery with your first order! Taxes & Fee…" at bounding box center [1037, 589] width 376 height 1059
click at [1201, 385] on div "Save" at bounding box center [1208, 375] width 34 height 41
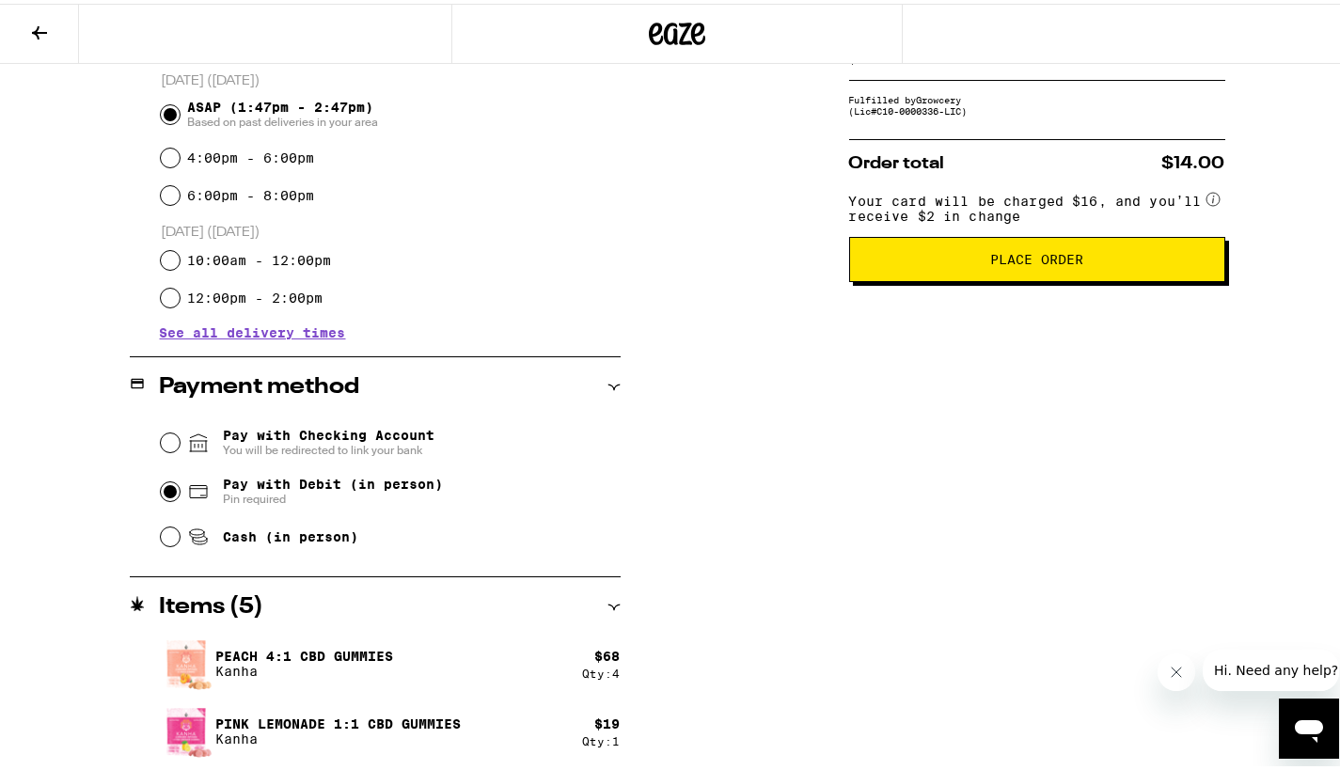
scroll to position [512, 0]
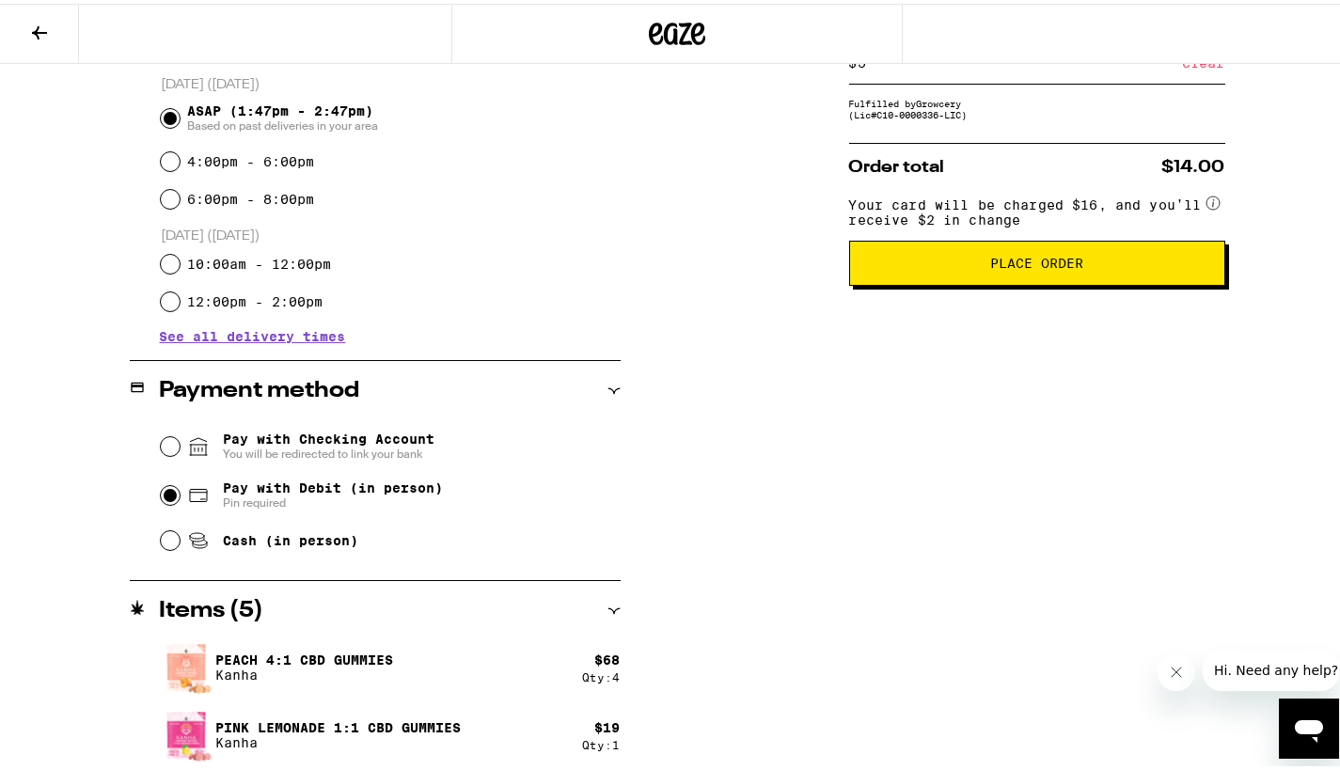
click at [1004, 266] on span "Place Order" at bounding box center [1036, 259] width 93 height 13
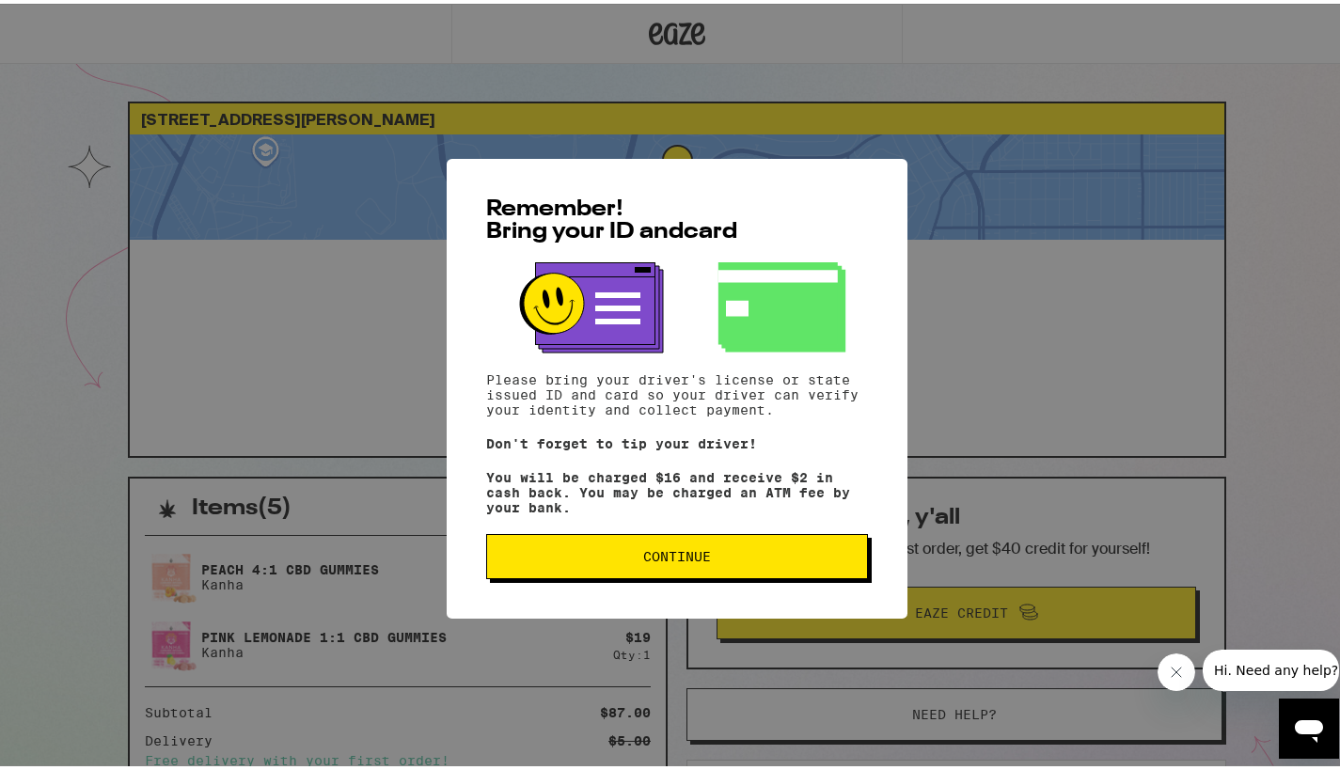
click at [688, 559] on span "Continue" at bounding box center [677, 552] width 68 height 13
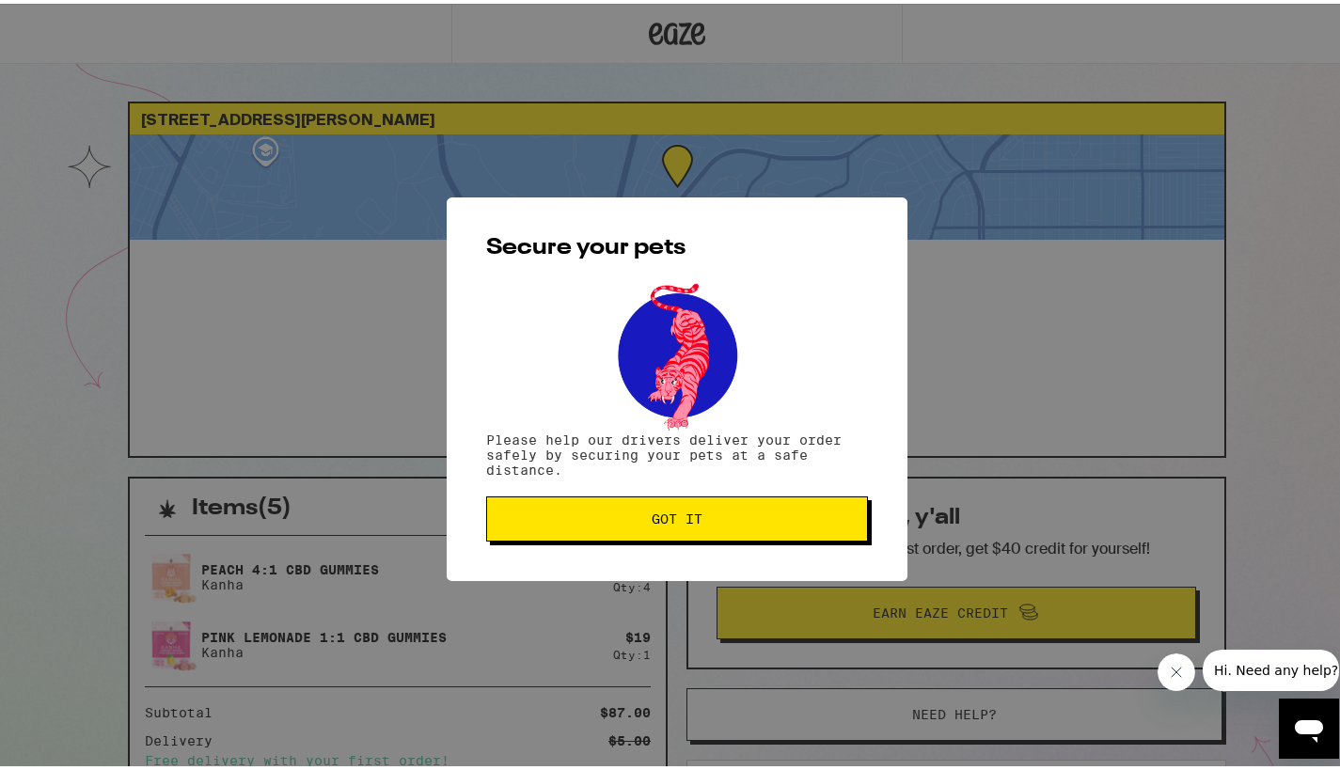
click at [716, 522] on span "Got it" at bounding box center [677, 515] width 350 height 13
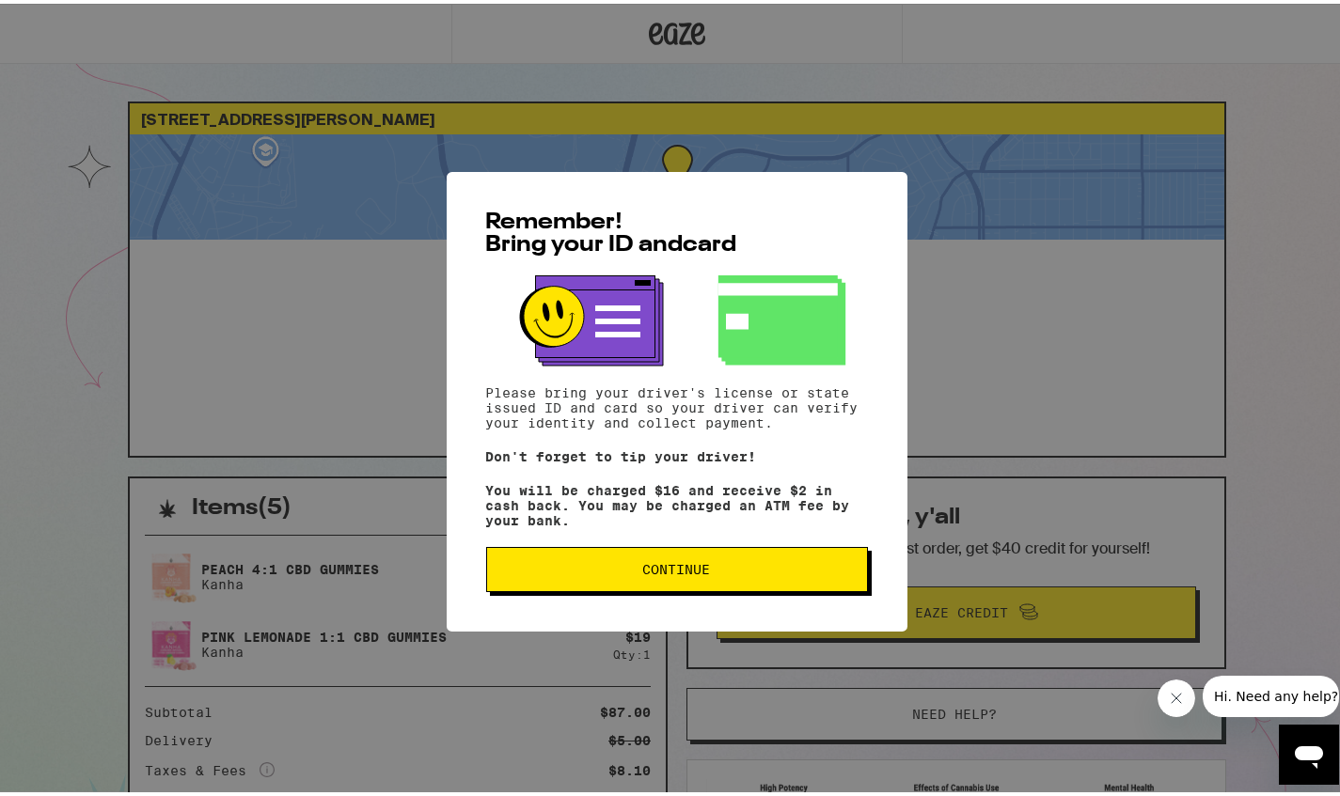
drag, startPoint x: 682, startPoint y: 576, endPoint x: 729, endPoint y: 560, distance: 48.8
click at [682, 573] on span "Continue" at bounding box center [677, 565] width 68 height 13
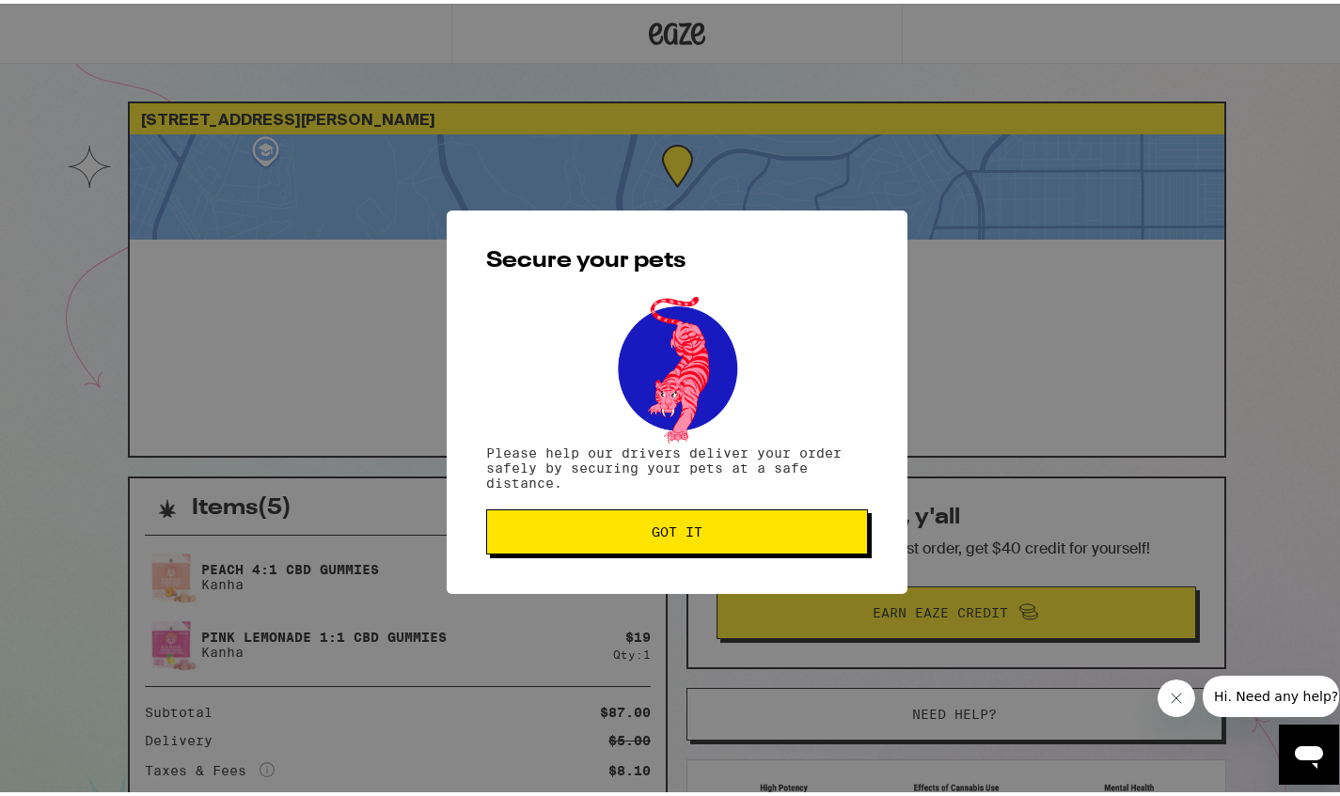
click at [668, 533] on span "Got it" at bounding box center [676, 528] width 51 height 13
